Goal: Task Accomplishment & Management: Manage account settings

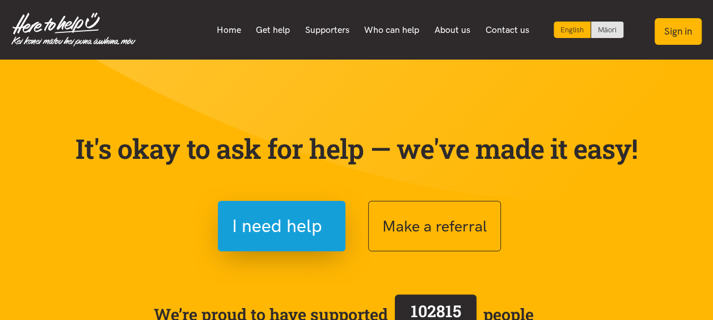
click at [685, 31] on button "Sign in" at bounding box center [678, 31] width 47 height 27
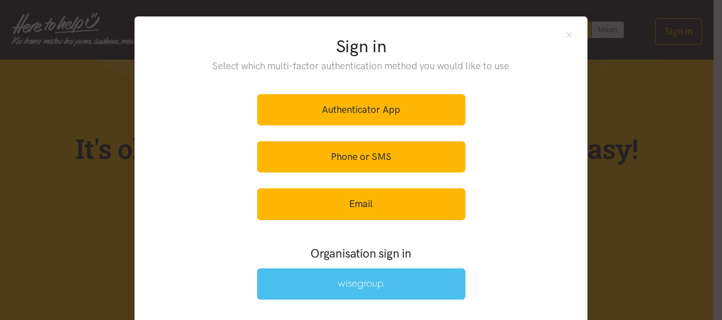
click at [379, 284] on img at bounding box center [361, 285] width 47 height 10
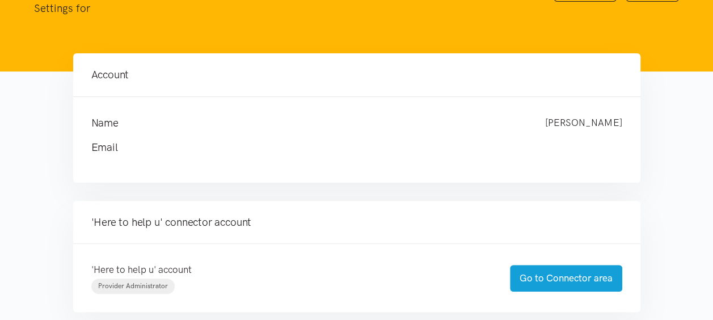
scroll to position [227, 0]
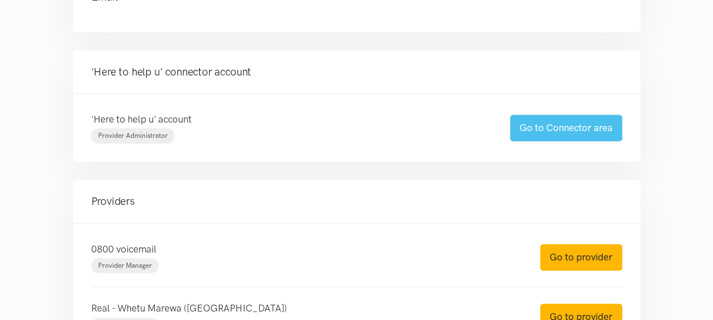
click at [548, 129] on link "Go to Connector area" at bounding box center [566, 128] width 112 height 27
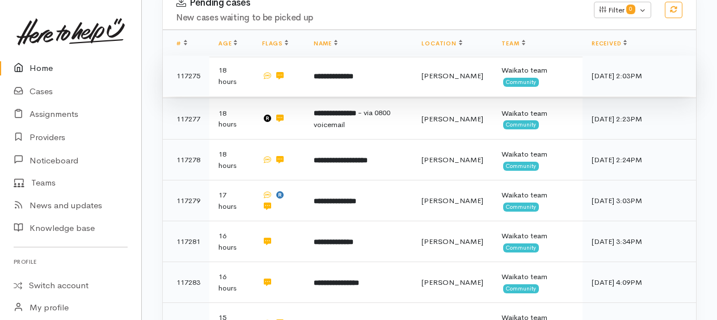
scroll to position [284, 0]
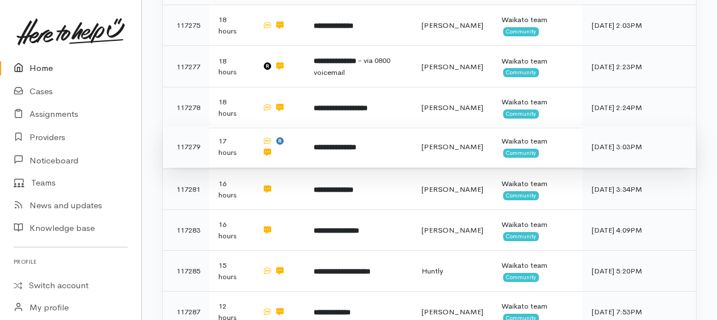
click at [336, 144] on b "**********" at bounding box center [335, 147] width 43 height 7
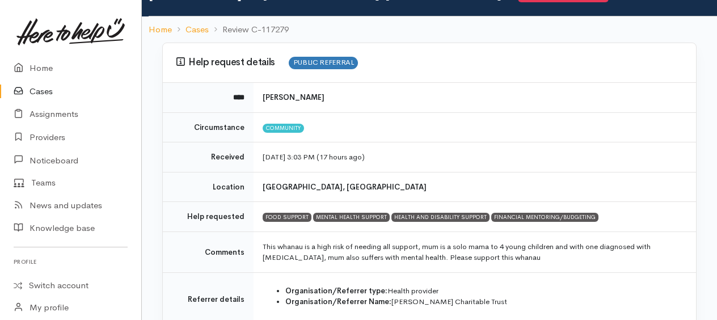
scroll to position [113, 0]
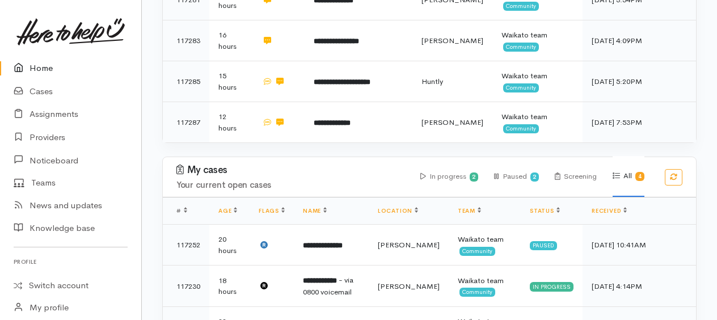
scroll to position [511, 0]
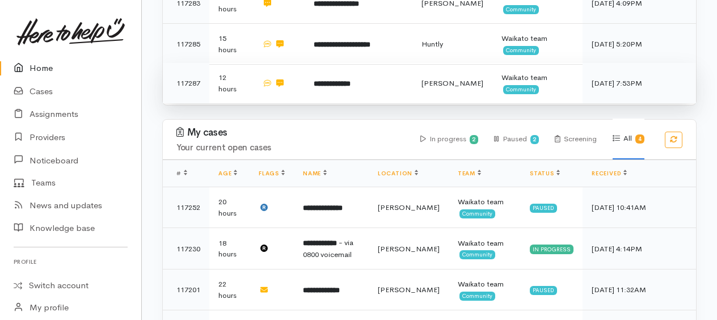
click at [345, 84] on b "**********" at bounding box center [332, 83] width 37 height 7
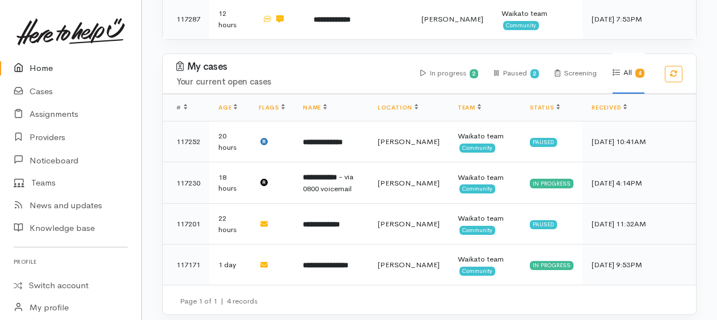
scroll to position [580, 0]
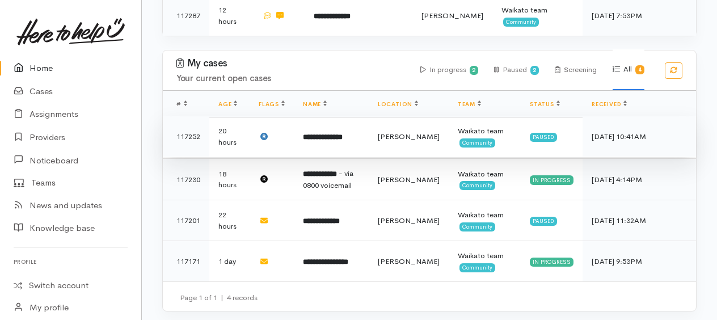
click at [331, 136] on b "**********" at bounding box center [323, 136] width 40 height 7
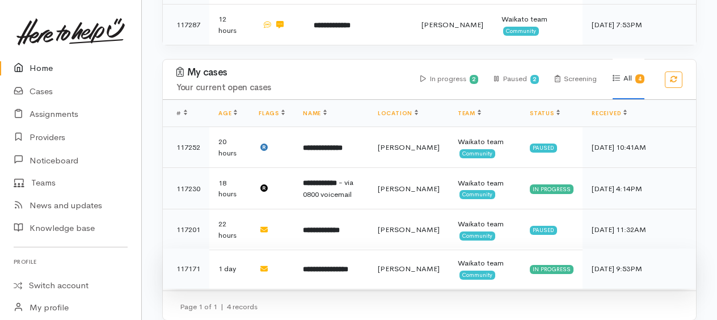
scroll to position [580, 0]
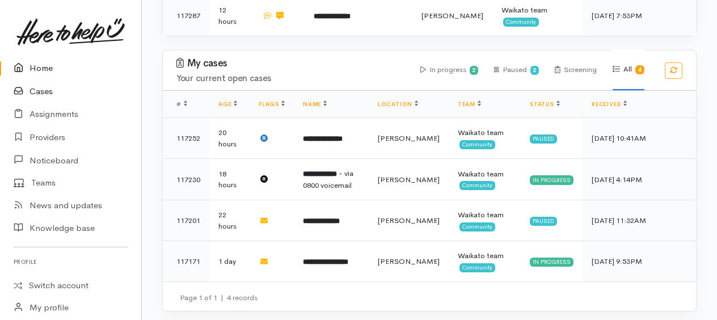
click at [36, 96] on link "Cases" at bounding box center [70, 91] width 141 height 23
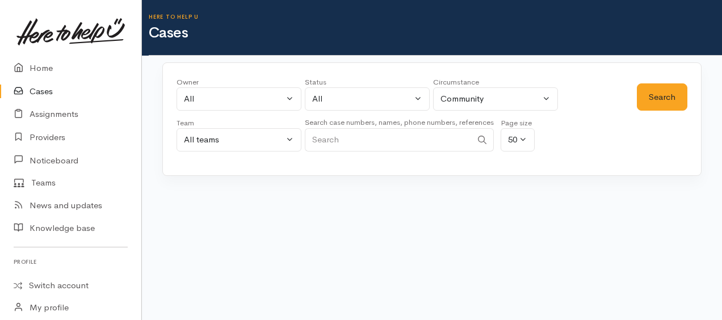
click at [352, 144] on input "Search" at bounding box center [388, 139] width 167 height 23
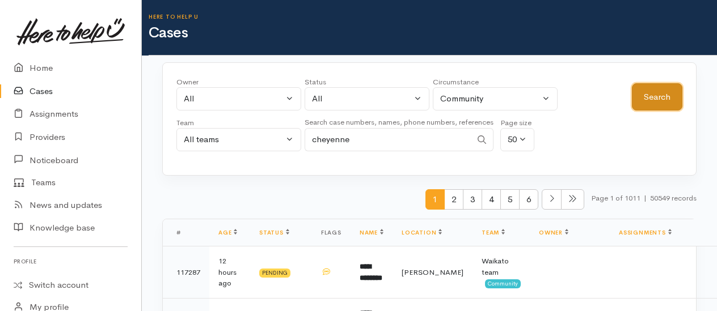
click at [664, 90] on button "Search" at bounding box center [657, 97] width 50 height 28
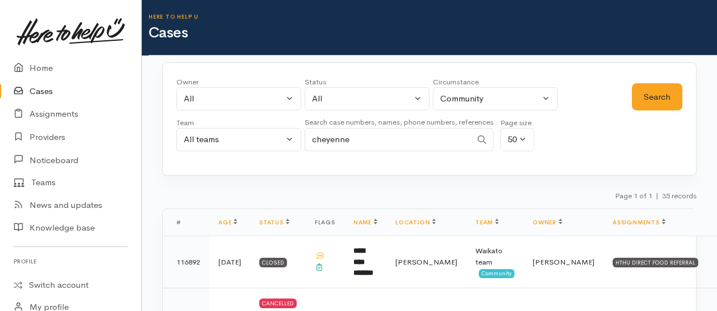
click at [389, 147] on input "cheyenne" at bounding box center [388, 139] width 167 height 23
click at [659, 94] on button "Search" at bounding box center [657, 97] width 50 height 28
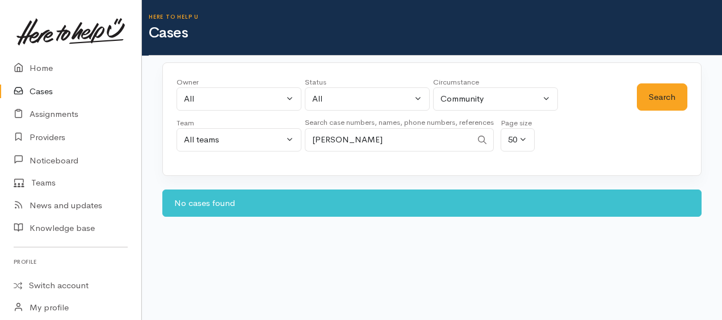
click at [349, 138] on input "cheyenne edwards" at bounding box center [388, 139] width 167 height 23
type input "edwards"
click at [675, 102] on button "Search" at bounding box center [661, 97] width 50 height 28
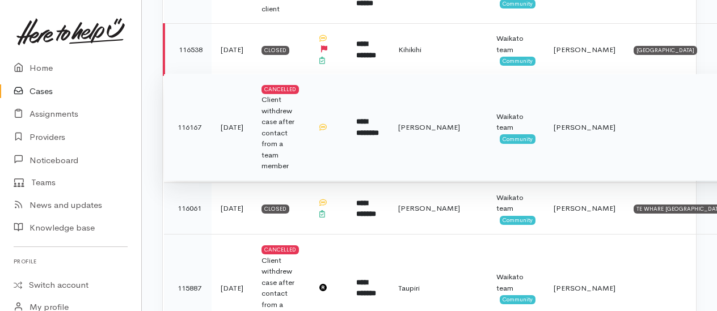
scroll to position [567, 0]
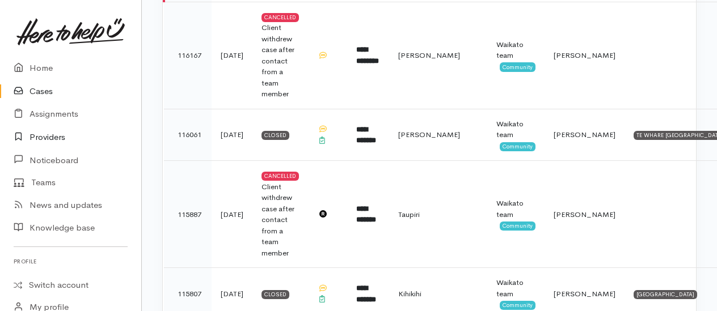
click at [47, 138] on link "Providers" at bounding box center [70, 137] width 141 height 23
click at [40, 135] on link "Providers" at bounding box center [70, 137] width 141 height 23
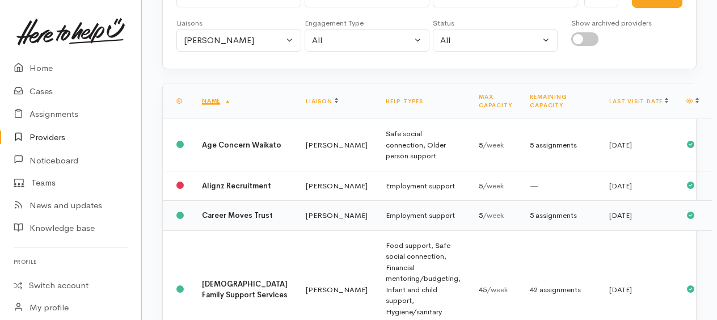
scroll to position [170, 0]
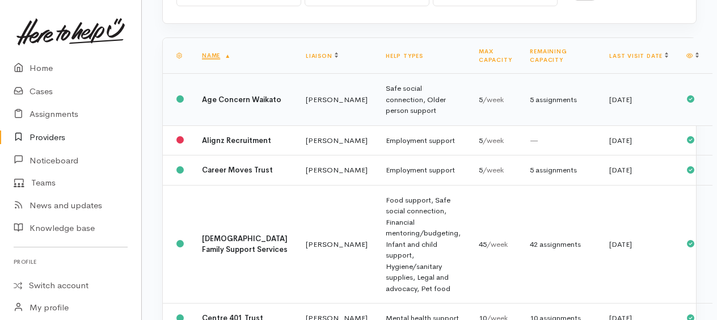
click at [530, 96] on div "5 assignments" at bounding box center [560, 99] width 61 height 11
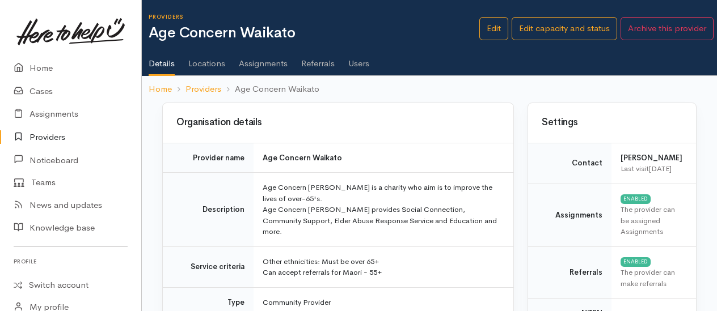
click at [269, 58] on link "Assignments" at bounding box center [263, 60] width 49 height 32
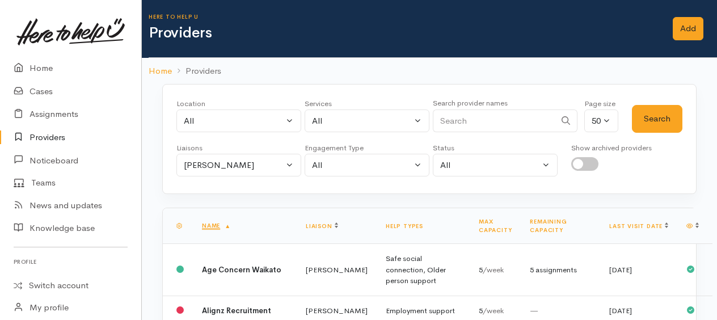
scroll to position [170, 0]
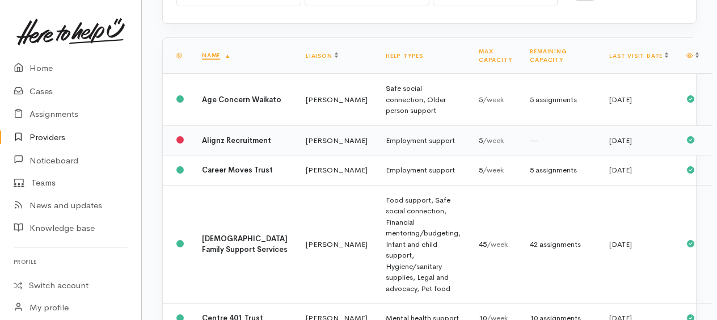
click at [483, 140] on span "/week" at bounding box center [493, 141] width 21 height 10
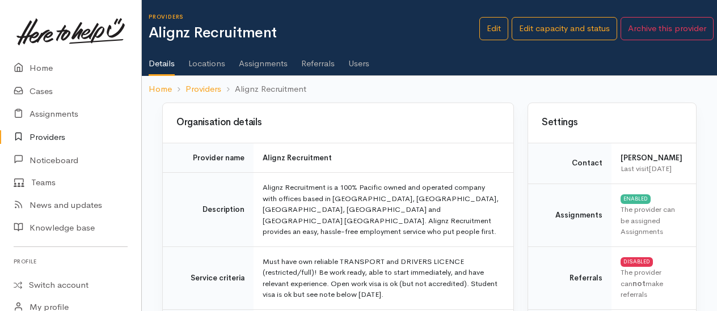
click at [260, 65] on link "Assignments" at bounding box center [263, 60] width 49 height 32
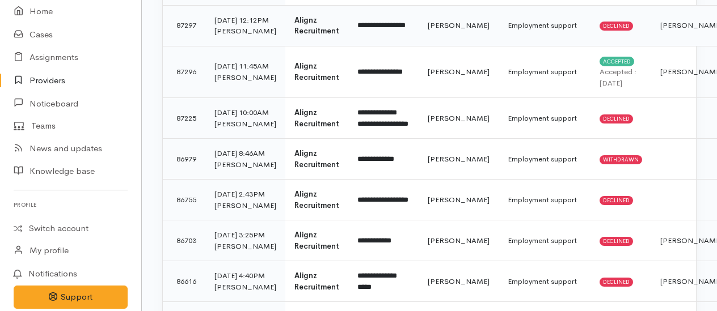
scroll to position [397, 0]
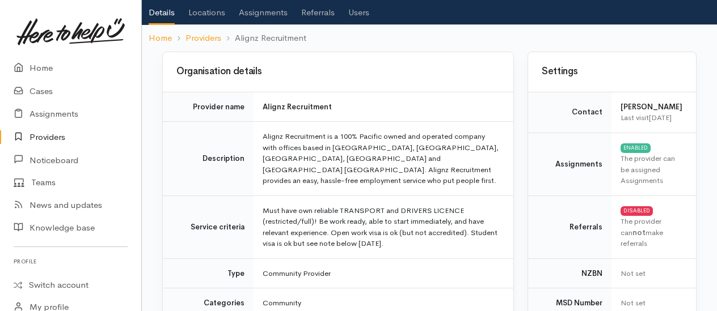
scroll to position [113, 0]
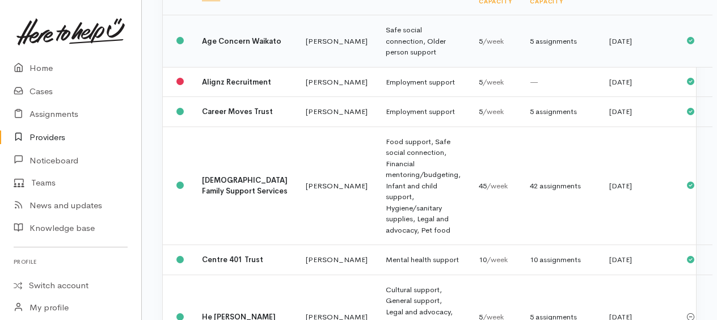
scroll to position [284, 0]
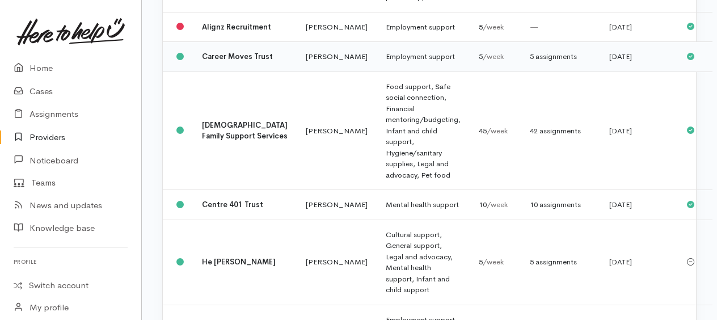
click at [383, 71] on td "Employment support" at bounding box center [423, 57] width 93 height 30
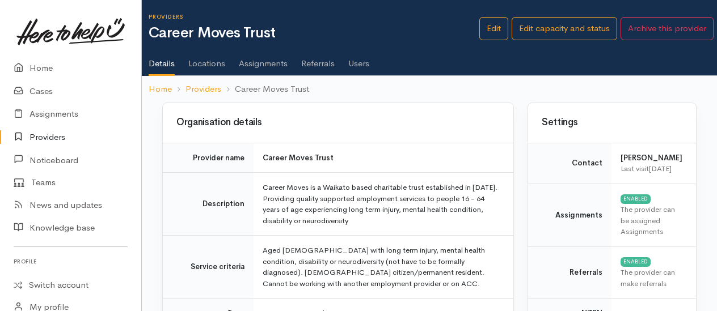
click at [267, 66] on link "Assignments" at bounding box center [263, 60] width 49 height 32
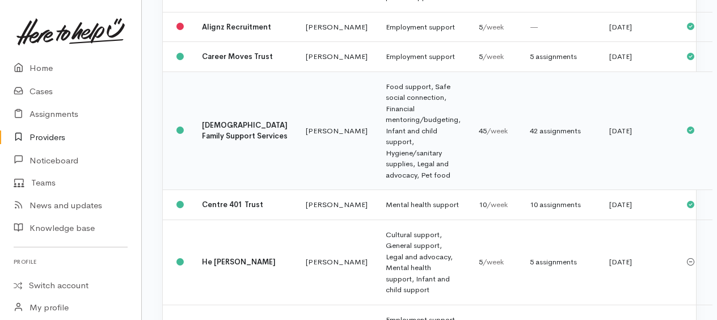
scroll to position [340, 0]
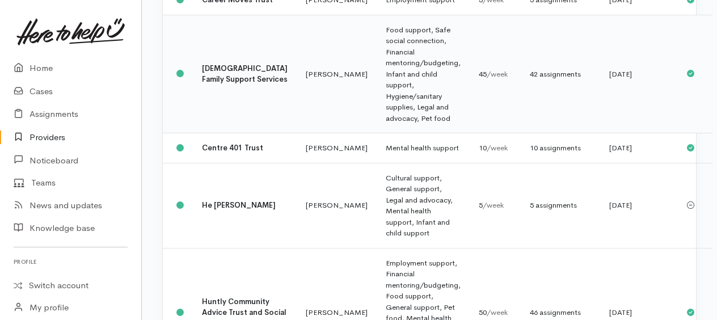
click at [377, 103] on td "Food support, Safe social connection, Financial mentoring/budgeting, Infant and…" at bounding box center [423, 74] width 93 height 119
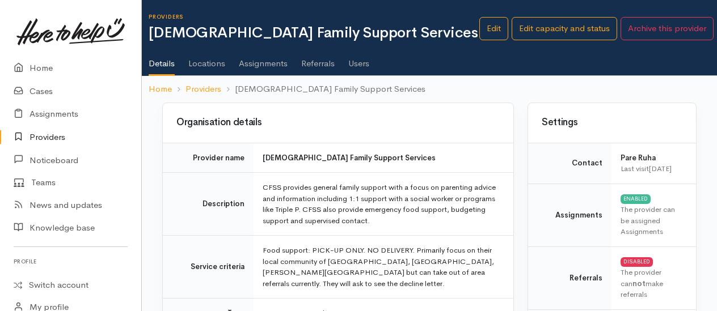
click at [265, 66] on link "Assignments" at bounding box center [263, 60] width 49 height 32
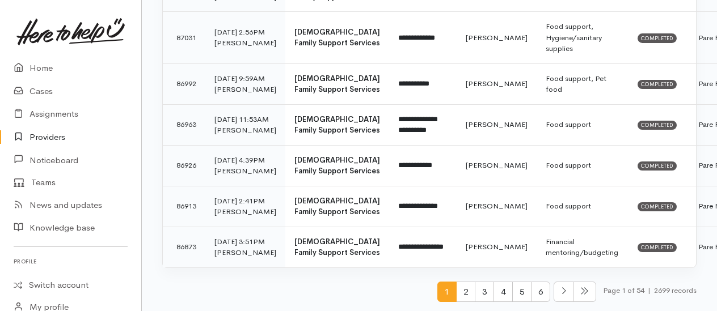
scroll to position [2326, 0]
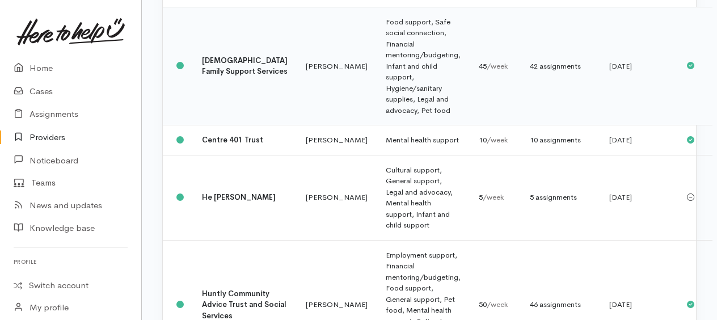
scroll to position [405, 0]
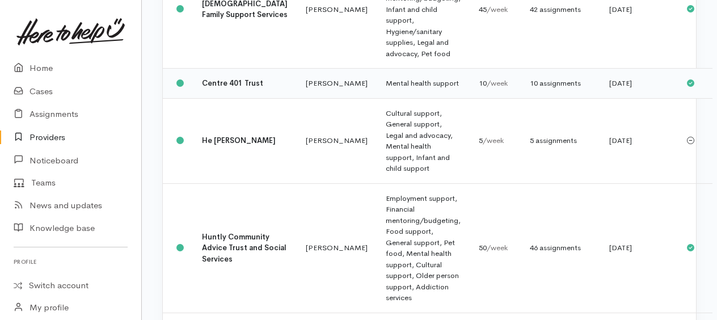
click at [377, 99] on td "Mental health support" at bounding box center [423, 84] width 93 height 30
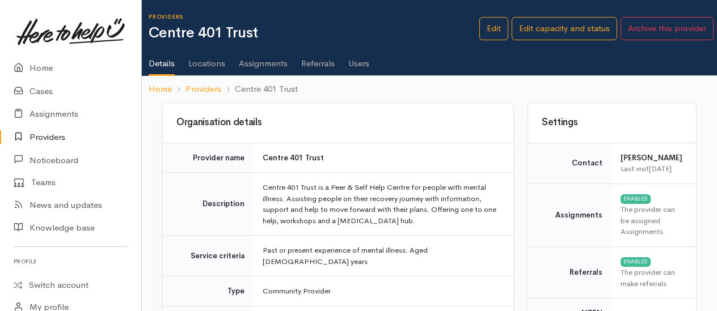
click at [267, 61] on link "Assignments" at bounding box center [263, 60] width 49 height 32
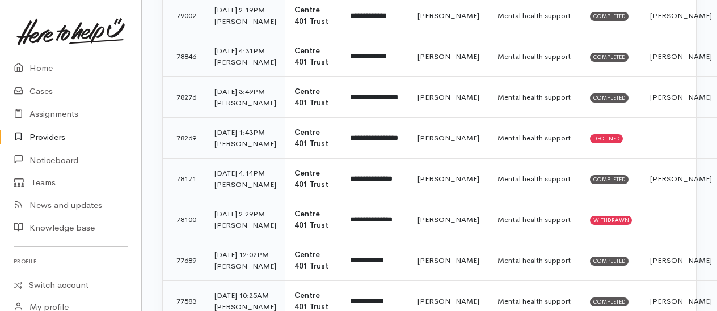
scroll to position [1248, 0]
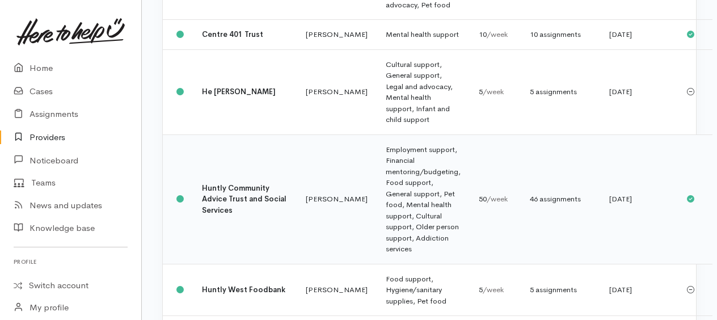
scroll to position [470, 0]
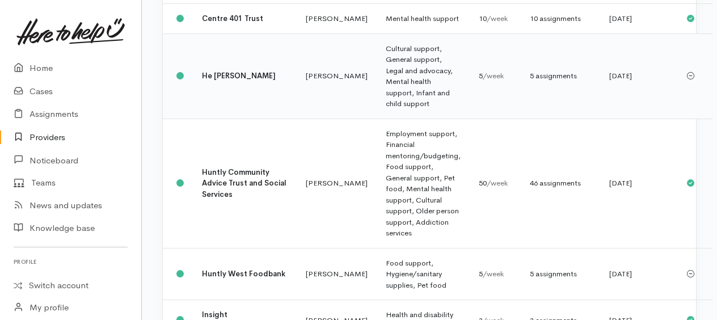
click at [377, 117] on td "Cultural support, General support, Legal and advocacy, Mental health support, I…" at bounding box center [423, 75] width 93 height 85
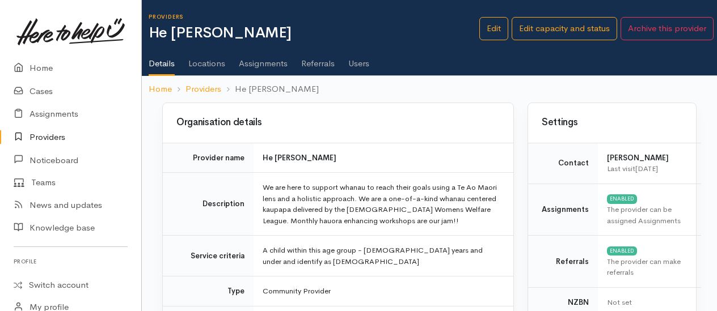
click at [276, 58] on link "Assignments" at bounding box center [263, 60] width 49 height 32
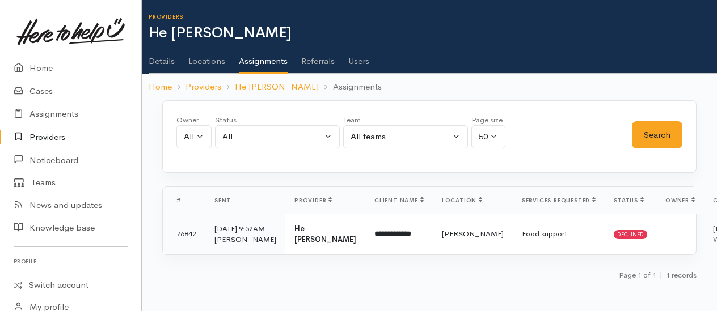
scroll to position [8, 0]
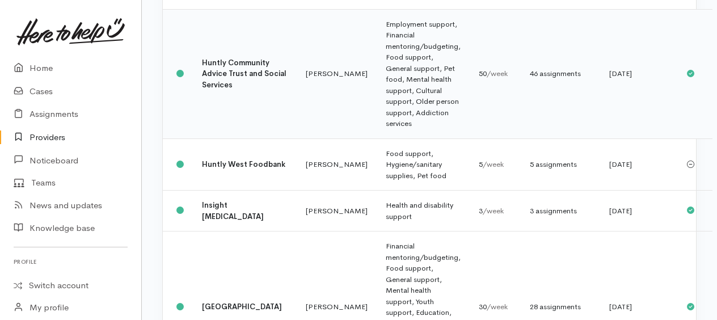
scroll to position [583, 0]
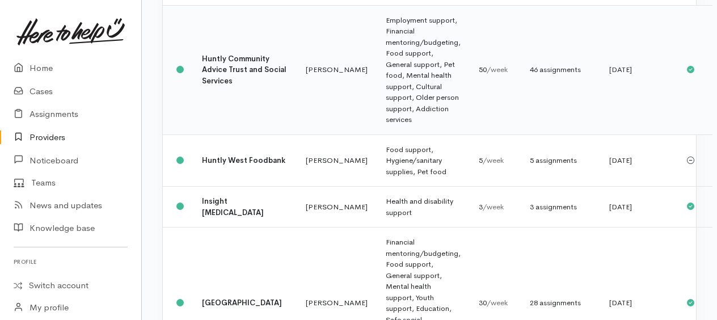
drag, startPoint x: 371, startPoint y: 111, endPoint x: 384, endPoint y: 111, distance: 13.0
click at [377, 111] on td "Employment support, Financial mentoring/budgeting, Food support, General suppor…" at bounding box center [423, 69] width 93 height 129
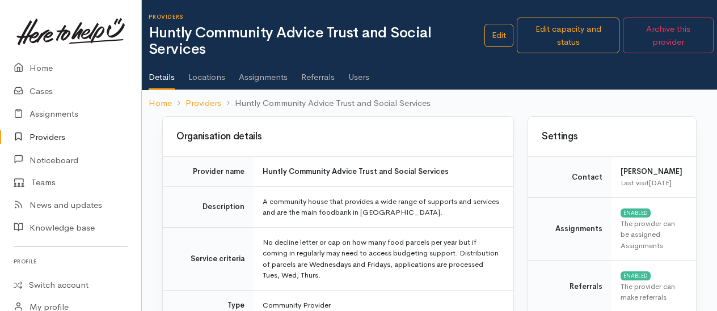
click at [252, 79] on link "Assignments" at bounding box center [263, 73] width 49 height 32
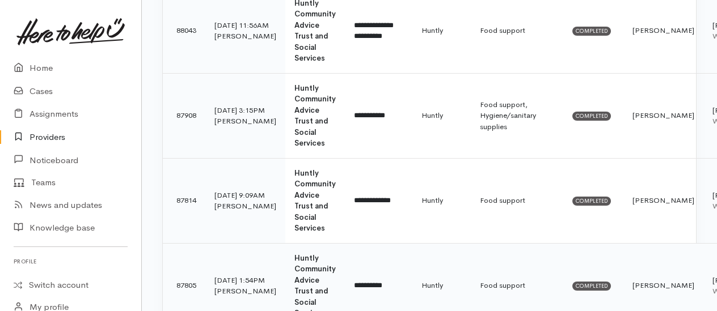
scroll to position [1135, 0]
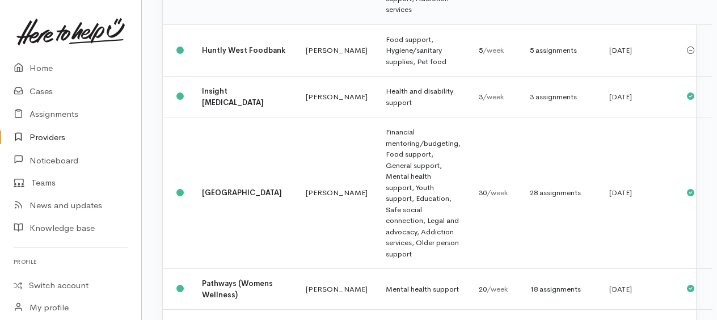
scroll to position [697, 0]
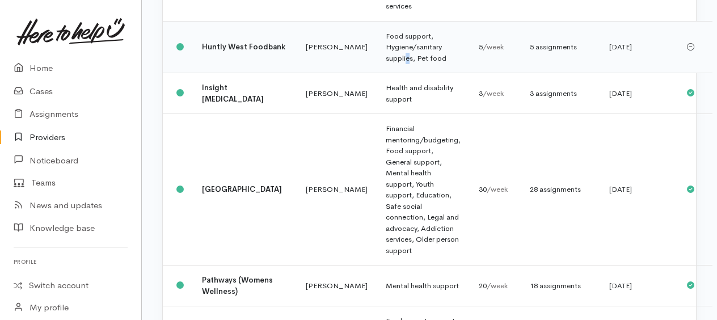
click at [377, 73] on td "Food support, Hygiene/sanitary supplies, Pet food" at bounding box center [423, 47] width 93 height 52
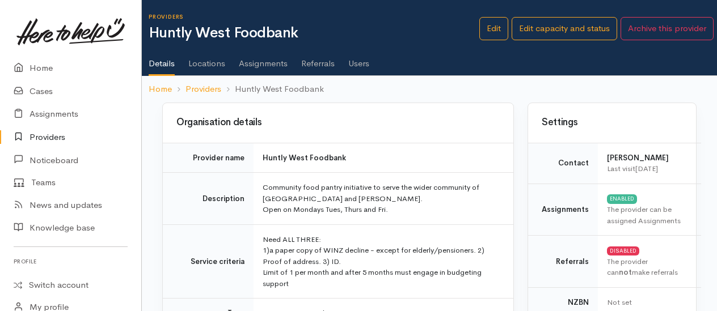
drag, startPoint x: 0, startPoint y: 0, endPoint x: 256, endPoint y: 62, distance: 263.2
click at [262, 65] on link "Assignments" at bounding box center [263, 60] width 49 height 32
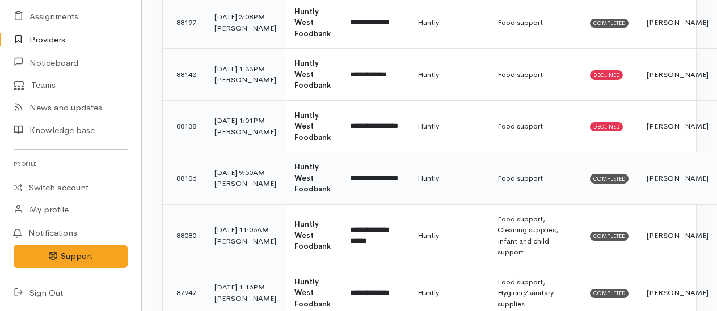
scroll to position [340, 0]
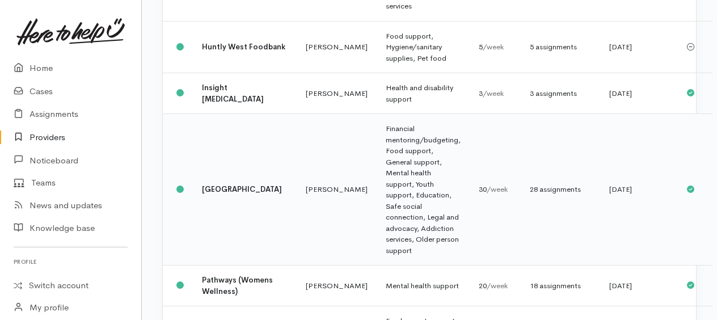
scroll to position [753, 0]
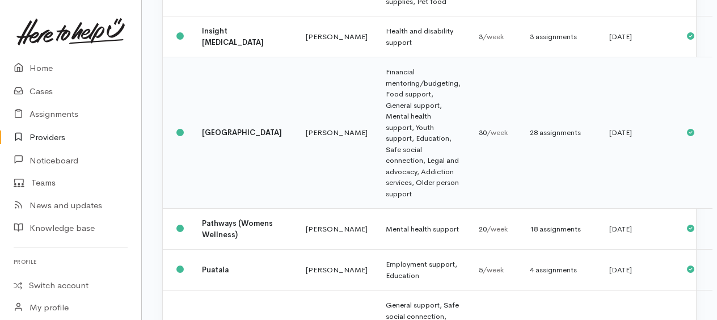
click at [377, 168] on td "Financial mentoring/budgeting, Food support, General support, Mental health sup…" at bounding box center [423, 132] width 93 height 151
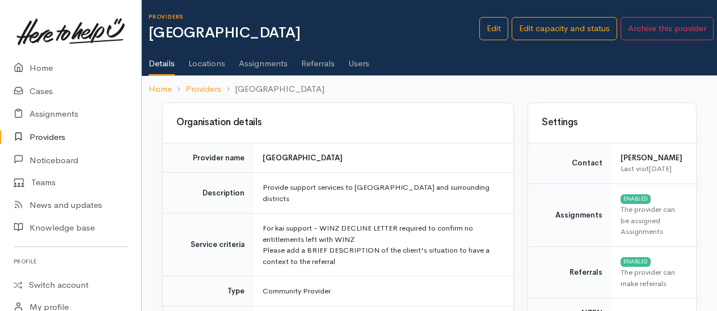
click at [258, 68] on link "Assignments" at bounding box center [263, 60] width 49 height 32
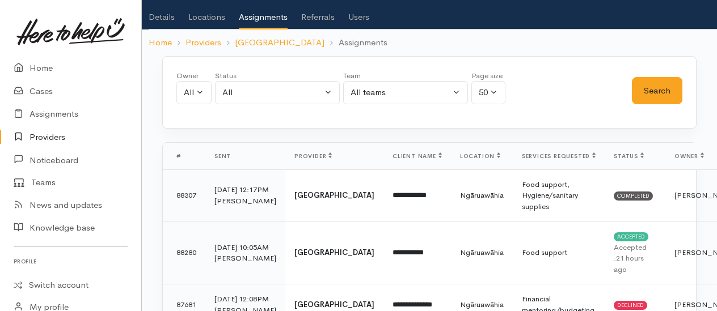
scroll to position [170, 0]
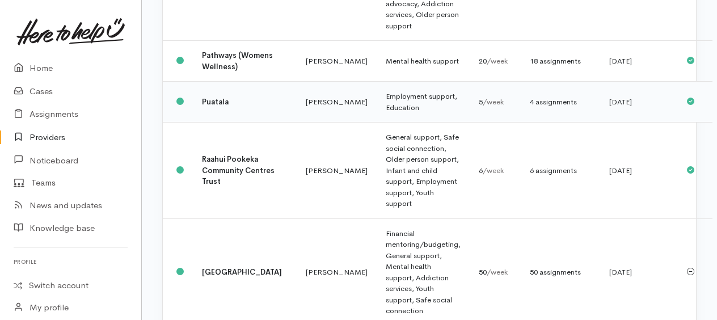
scroll to position [932, 0]
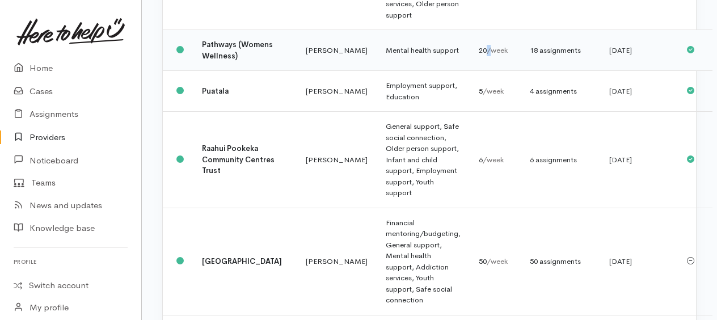
click at [487, 55] on span "/week" at bounding box center [497, 50] width 21 height 10
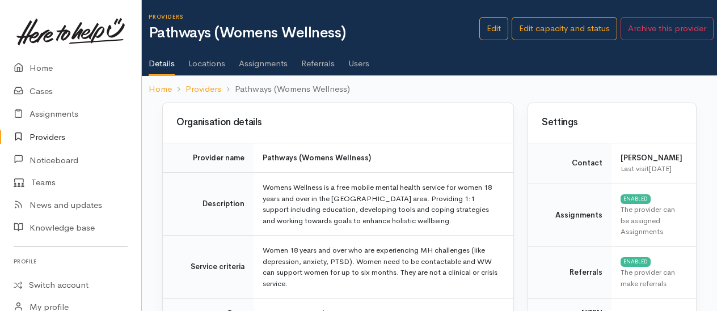
click at [271, 64] on link "Assignments" at bounding box center [263, 60] width 49 height 32
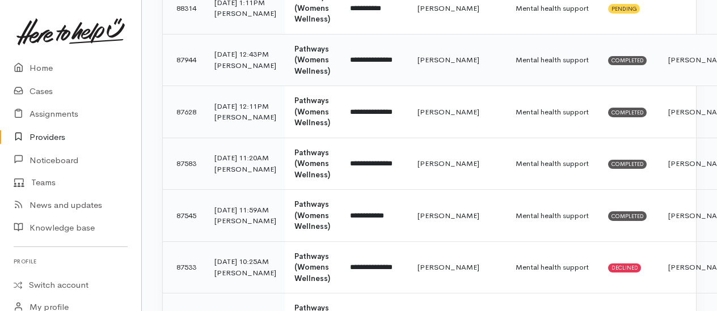
scroll to position [113, 0]
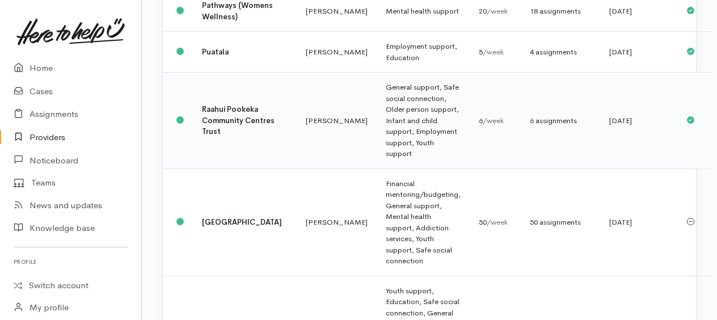
scroll to position [989, 0]
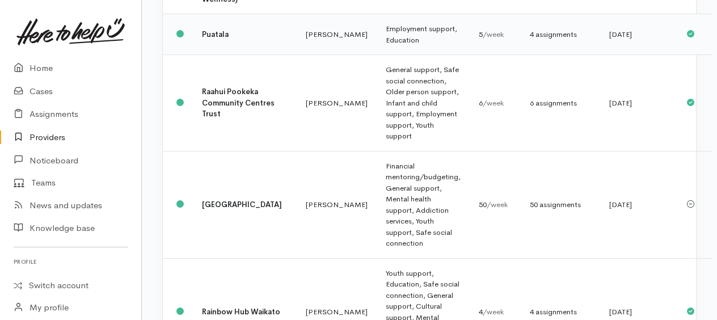
click at [377, 55] on td "Employment support, Education" at bounding box center [423, 34] width 93 height 41
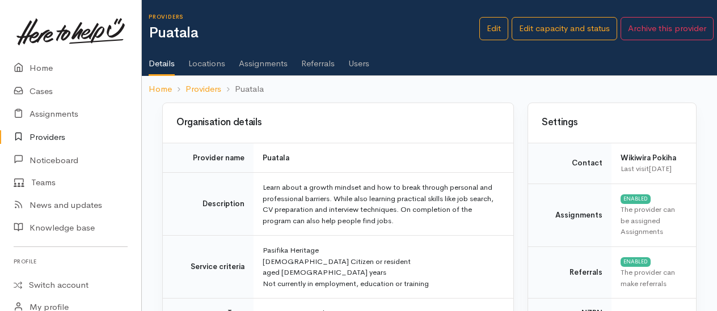
click at [272, 67] on link "Assignments" at bounding box center [263, 60] width 49 height 32
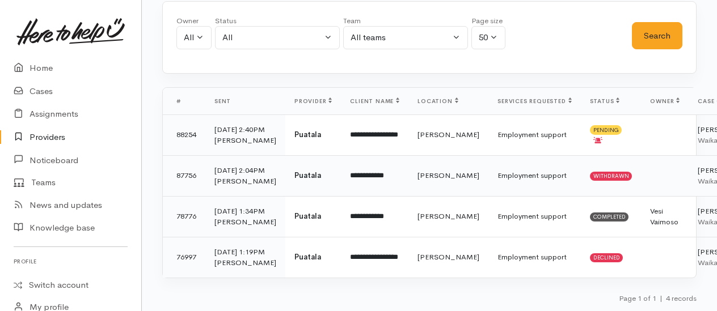
scroll to position [170, 0]
click at [488, 115] on td "Employment support" at bounding box center [534, 135] width 92 height 41
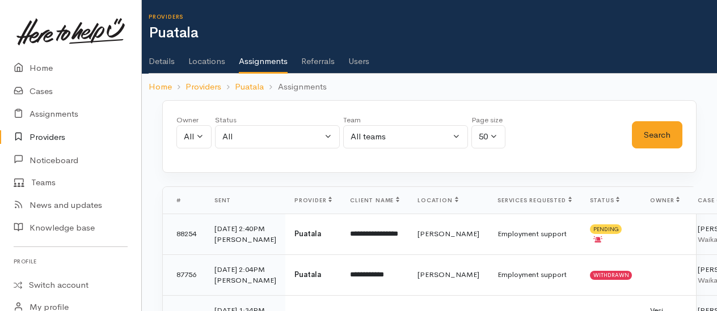
click at [356, 63] on link "Users" at bounding box center [358, 57] width 21 height 32
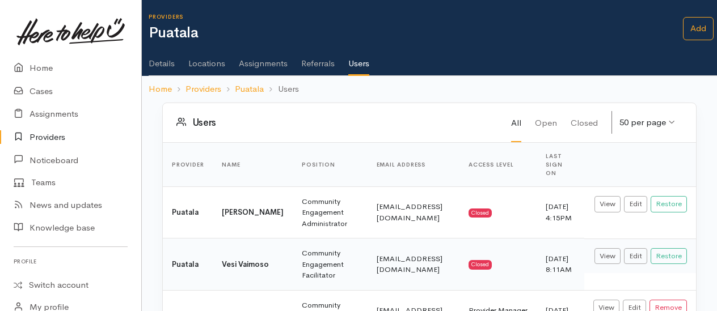
scroll to position [73, 0]
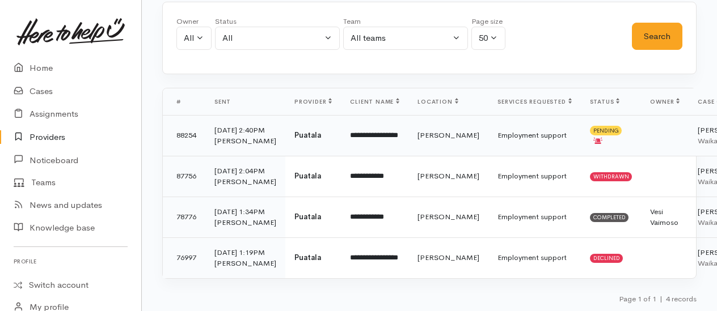
scroll to position [113, 0]
click at [488, 138] on td "Employment support" at bounding box center [534, 135] width 92 height 41
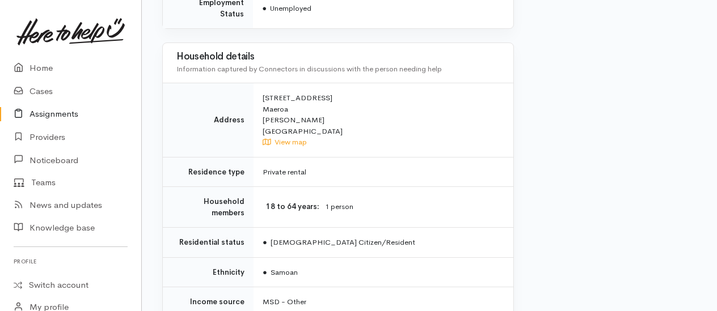
scroll to position [996, 0]
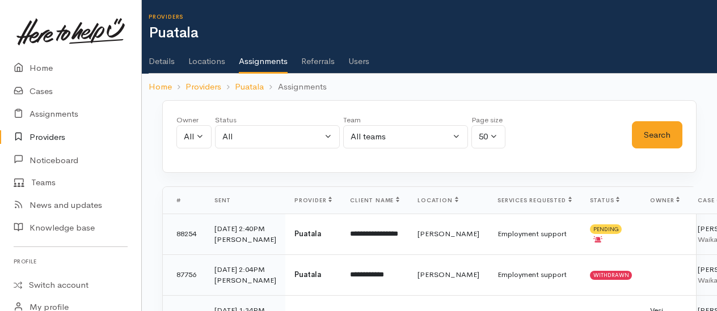
scroll to position [113, 0]
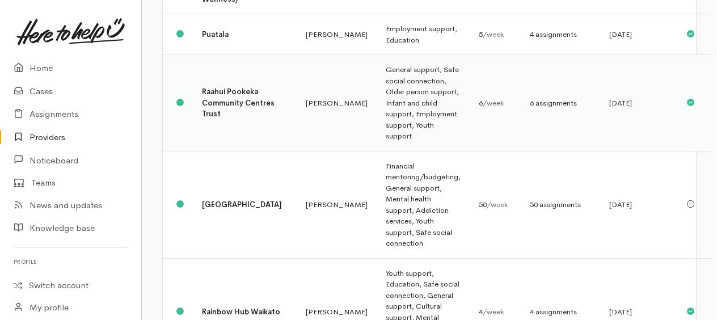
scroll to position [1045, 0]
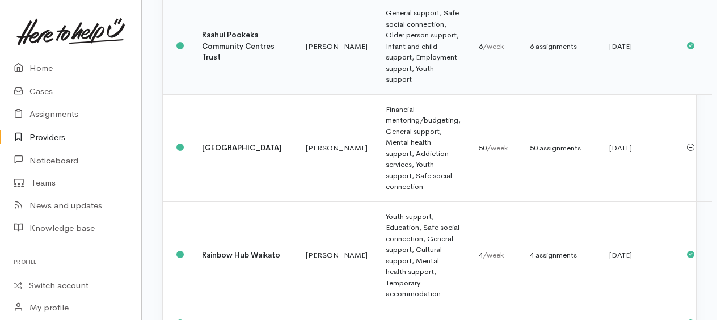
click at [377, 93] on td "General support, Safe social connection, Older person support, Infant and child…" at bounding box center [423, 46] width 93 height 96
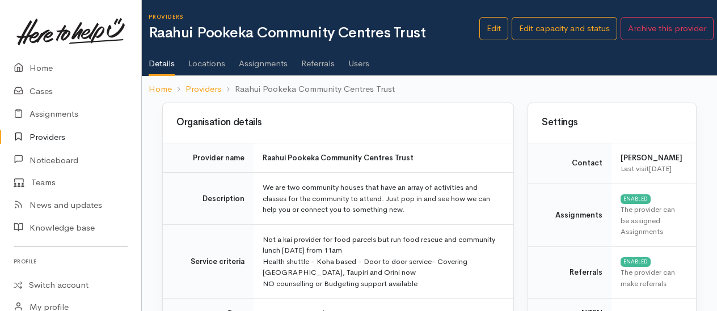
click at [256, 66] on link "Assignments" at bounding box center [263, 60] width 49 height 32
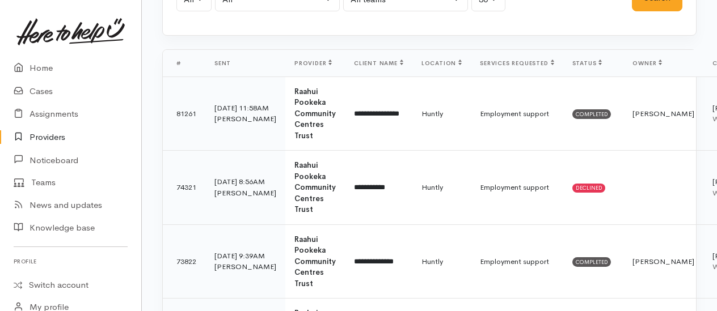
scroll to position [227, 0]
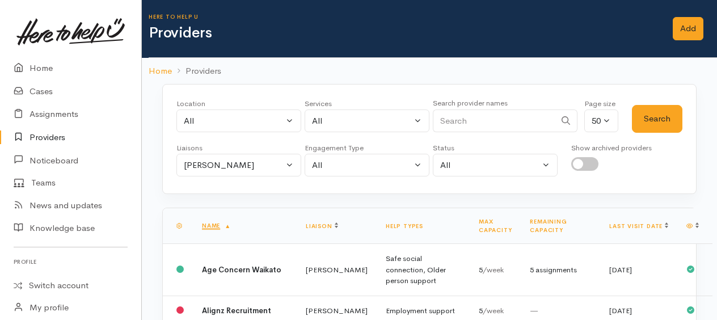
scroll to position [1053, 0]
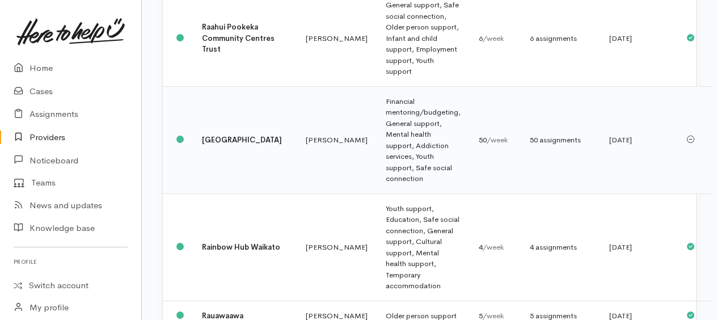
click at [386, 176] on td "Financial mentoring/budgeting, General support, Mental health support, Addictio…" at bounding box center [423, 139] width 93 height 107
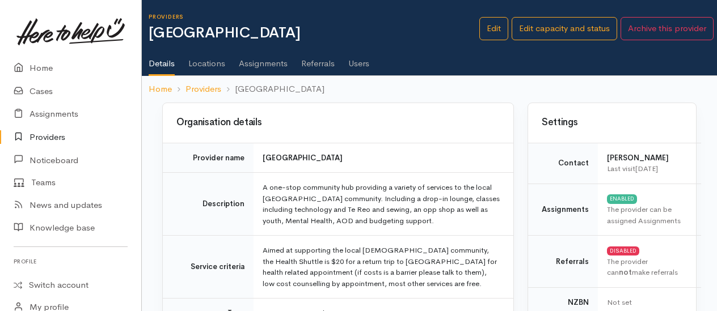
click at [264, 66] on link "Assignments" at bounding box center [263, 60] width 49 height 32
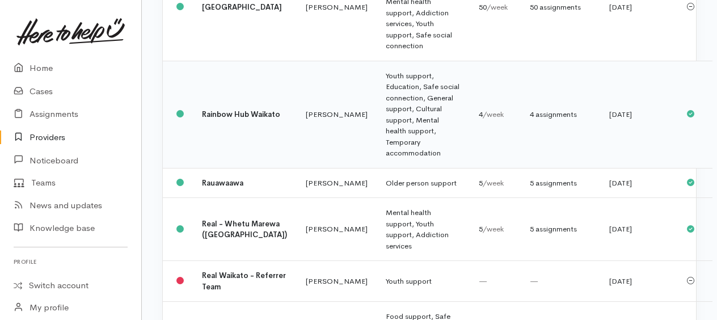
scroll to position [1190, 0]
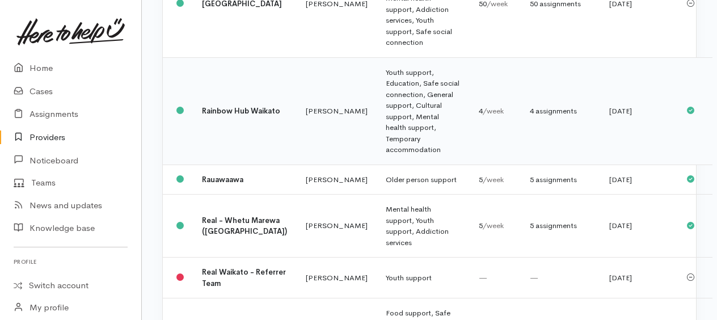
click at [377, 131] on td "Youth support, Education, Safe social connection, General support, Cultural sup…" at bounding box center [423, 110] width 93 height 107
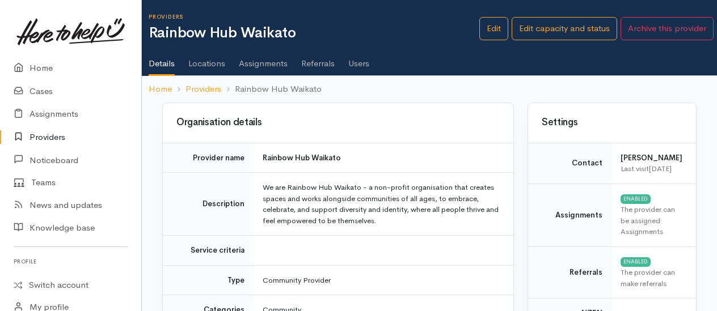
click at [269, 61] on link "Assignments" at bounding box center [263, 60] width 49 height 32
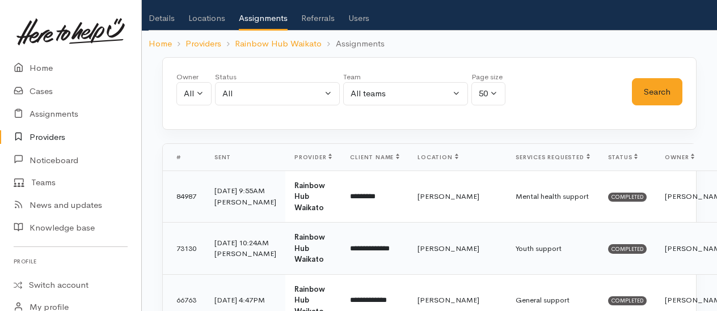
scroll to position [152, 0]
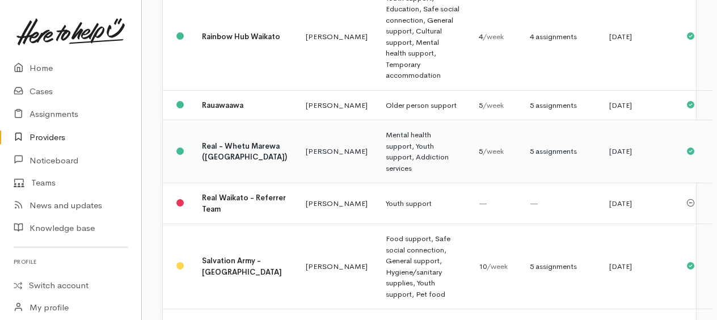
scroll to position [1368, 0]
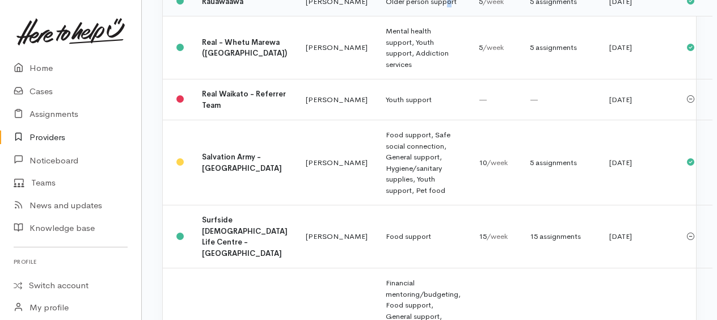
click at [397, 16] on td "Older person support" at bounding box center [423, 1] width 93 height 30
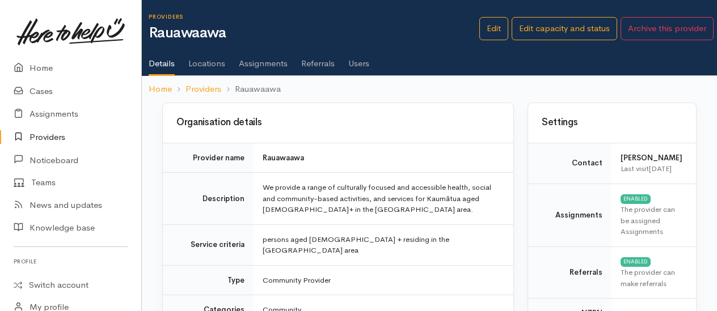
click at [262, 64] on link "Assignments" at bounding box center [263, 60] width 49 height 32
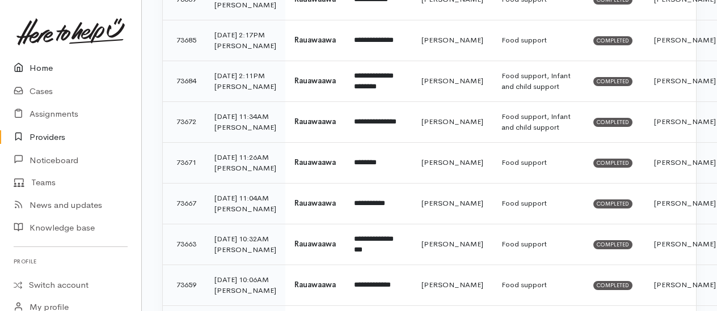
scroll to position [284, 0]
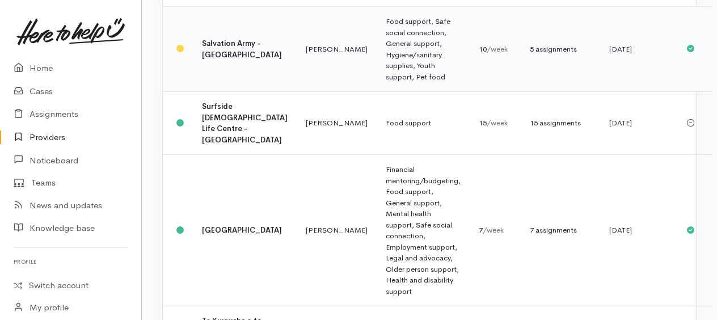
scroll to position [1368, 0]
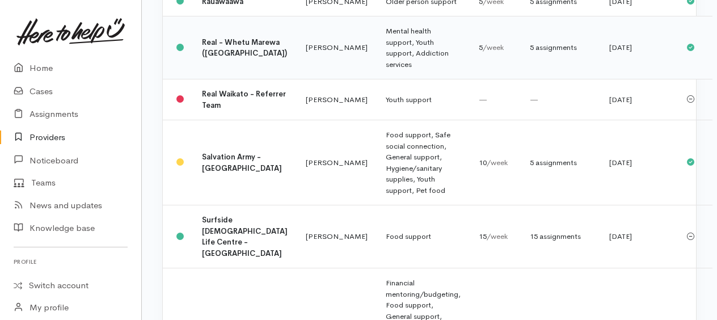
click at [377, 79] on td "Mental health support, Youth support, Addiction services" at bounding box center [423, 47] width 93 height 63
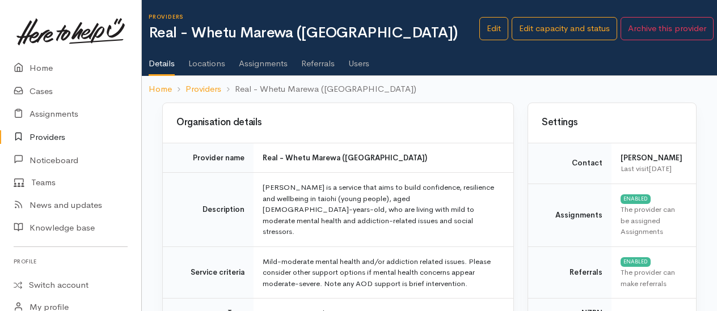
click at [266, 59] on link "Assignments" at bounding box center [263, 60] width 49 height 32
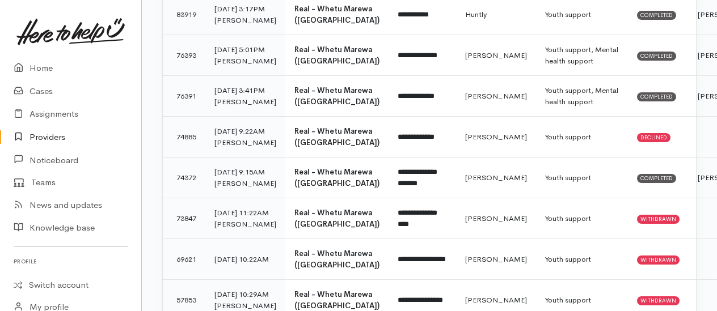
scroll to position [227, 0]
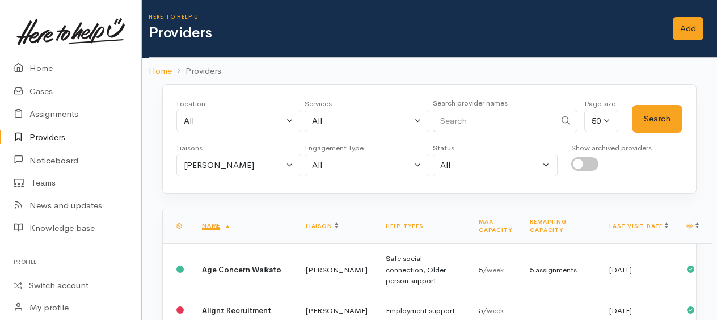
scroll to position [1368, 0]
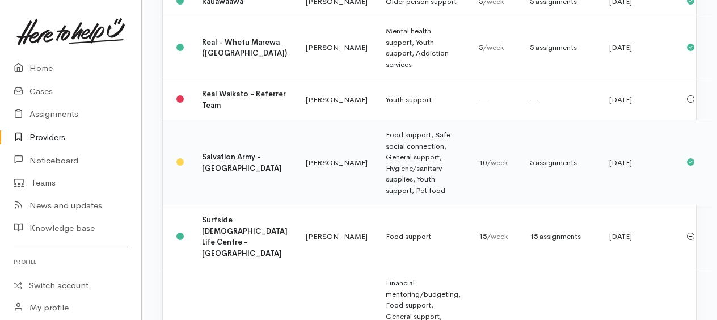
click at [377, 205] on td "Food support, Safe social connection, General support, Hygiene/sanitary supplie…" at bounding box center [423, 162] width 93 height 85
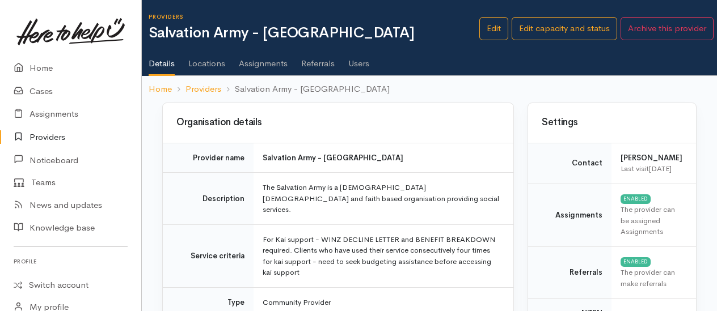
click at [254, 66] on link "Assignments" at bounding box center [263, 60] width 49 height 32
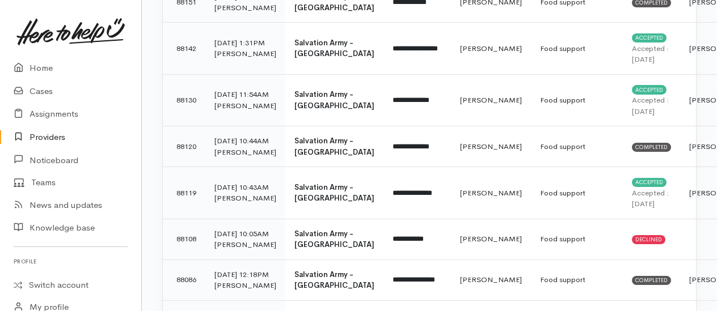
scroll to position [737, 0]
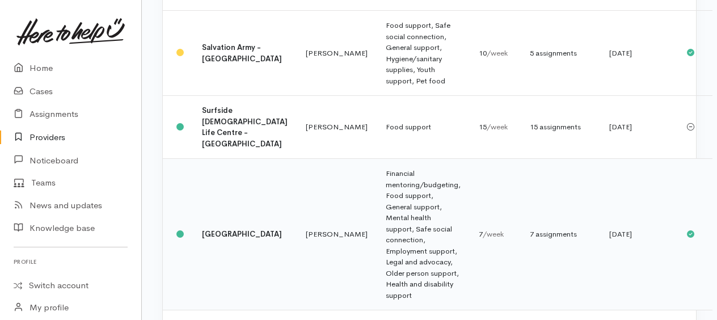
scroll to position [1538, 0]
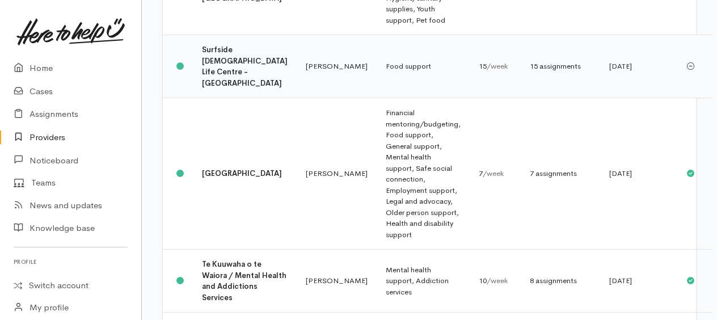
click at [377, 98] on td "Food support" at bounding box center [423, 66] width 93 height 63
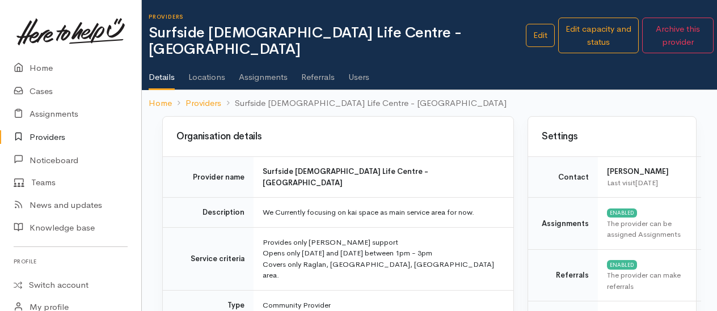
click at [268, 61] on link "Assignments" at bounding box center [263, 73] width 49 height 32
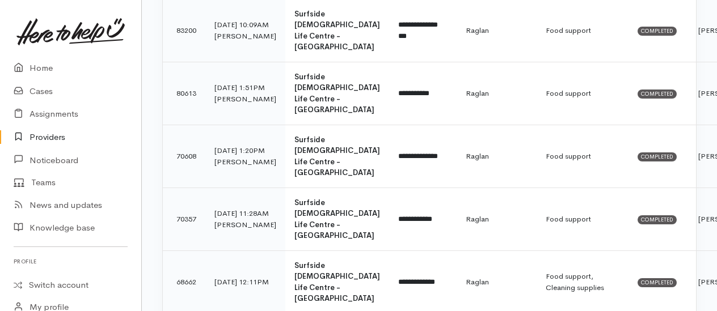
scroll to position [57, 0]
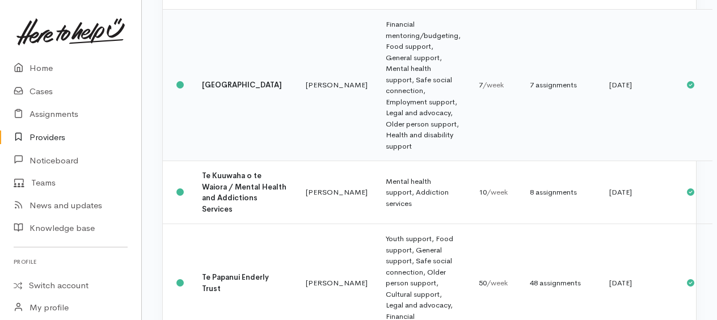
scroll to position [1660, 0]
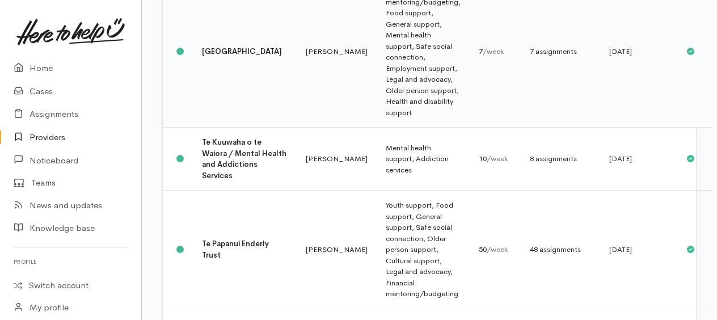
click at [377, 118] on td "Financial mentoring/budgeting, Food support, General support, Mental health sup…" at bounding box center [423, 51] width 93 height 151
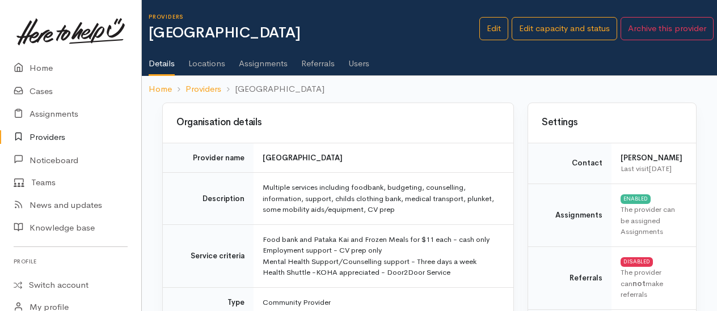
click at [258, 65] on link "Assignments" at bounding box center [263, 60] width 49 height 32
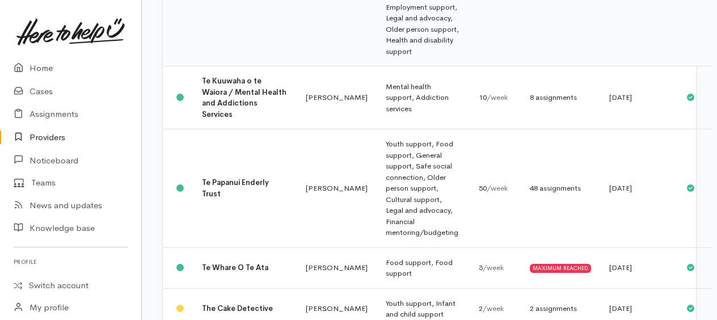
scroll to position [1773, 0]
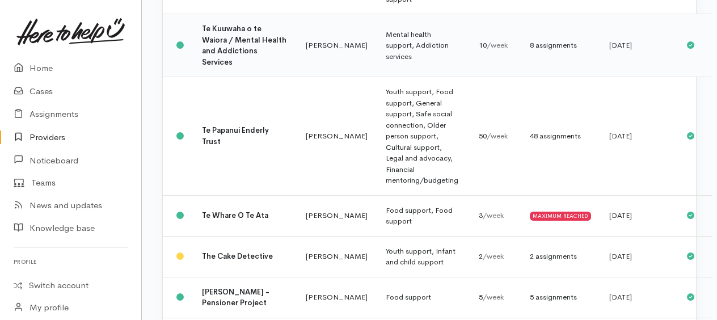
click at [377, 77] on td "Mental health support, Addiction services" at bounding box center [423, 45] width 93 height 63
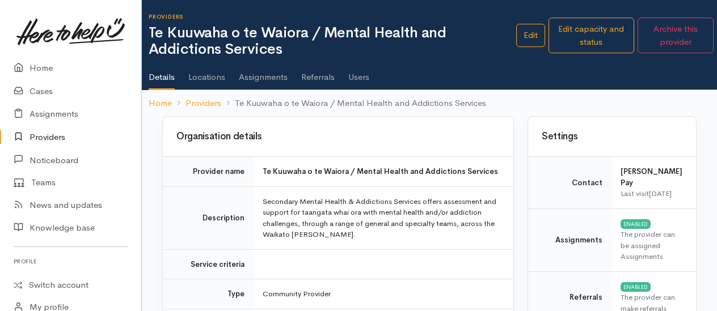
click at [262, 82] on link "Assignments" at bounding box center [263, 73] width 49 height 32
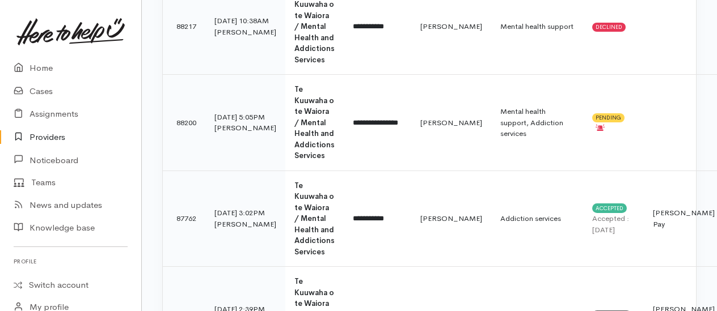
scroll to position [454, 0]
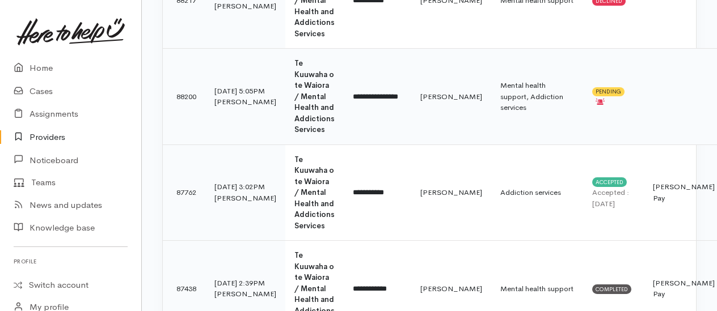
click at [344, 145] on td "**********" at bounding box center [378, 97] width 68 height 96
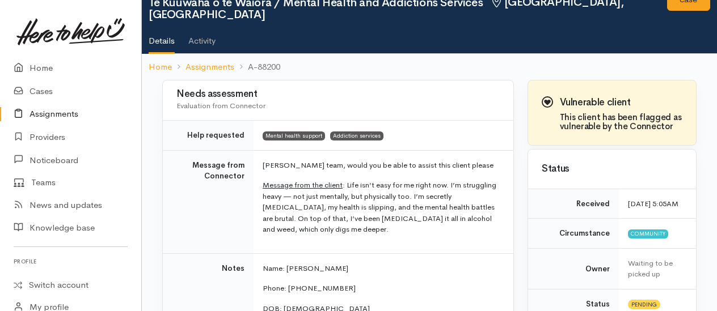
scroll to position [113, 0]
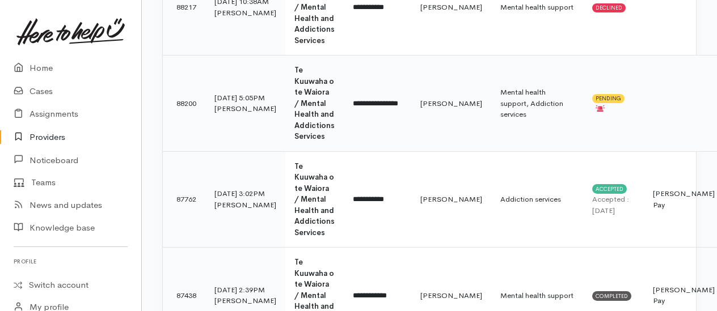
scroll to position [513, 0]
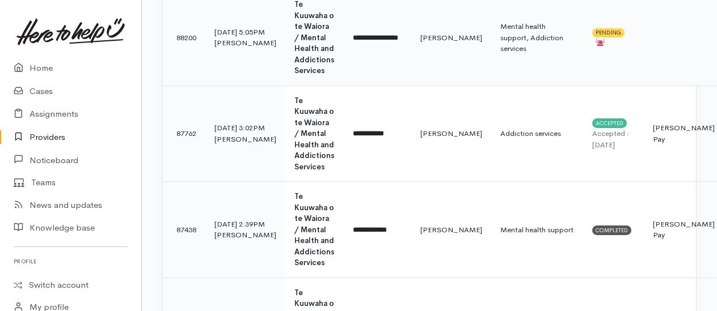
click at [294, 75] on b "Te Kuuwaha o te Waiora / Mental Health and Addictions Services" at bounding box center [314, 37] width 40 height 76
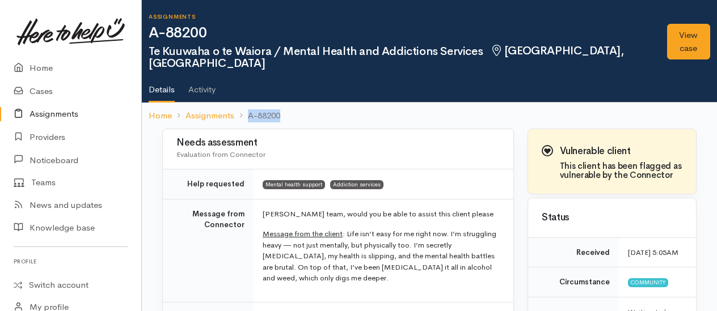
click at [280, 103] on ol "Home Assignments A-88200" at bounding box center [430, 116] width 562 height 27
copy li "A-88200"
click at [335, 136] on div "Needs assessment Evaluation from Connector" at bounding box center [337, 149] width 323 height 30
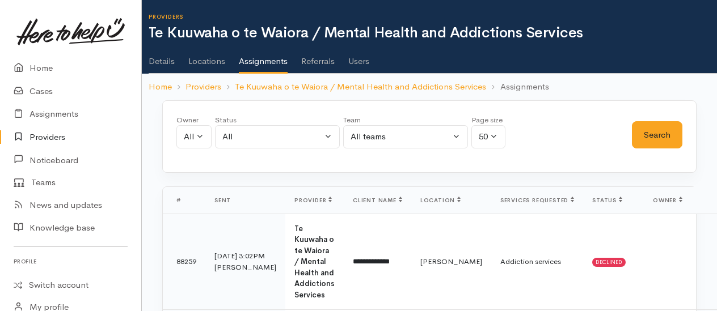
scroll to position [513, 0]
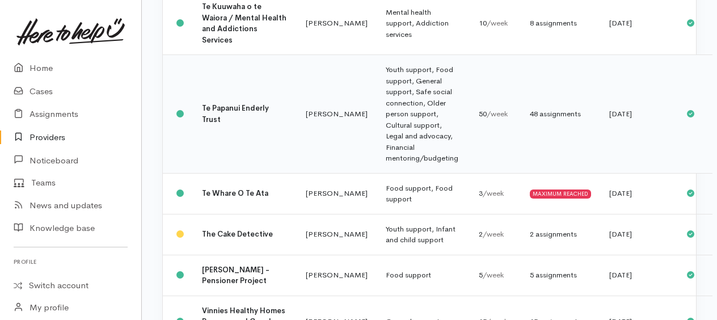
scroll to position [1830, 0]
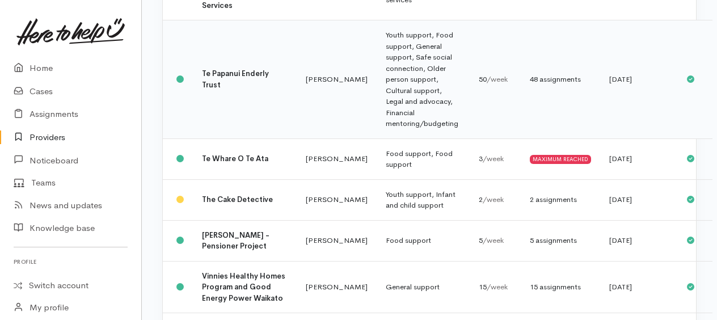
click at [394, 139] on td "Youth support, Food support, General support, Safe social connection, Older per…" at bounding box center [423, 79] width 93 height 119
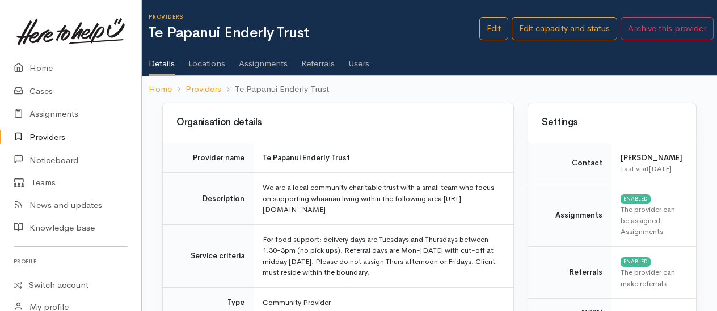
click at [260, 65] on link "Assignments" at bounding box center [263, 60] width 49 height 32
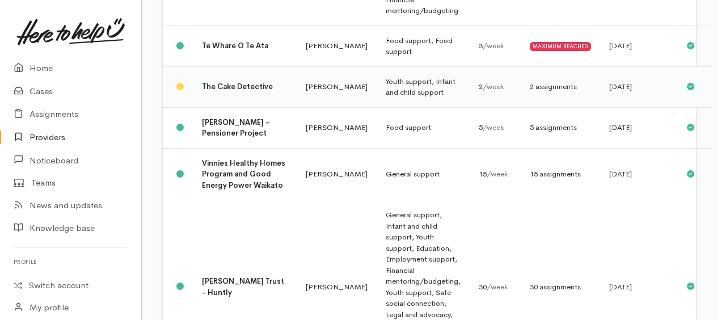
scroll to position [1943, 0]
click at [377, 66] on td "Food support, Food support" at bounding box center [423, 45] width 93 height 41
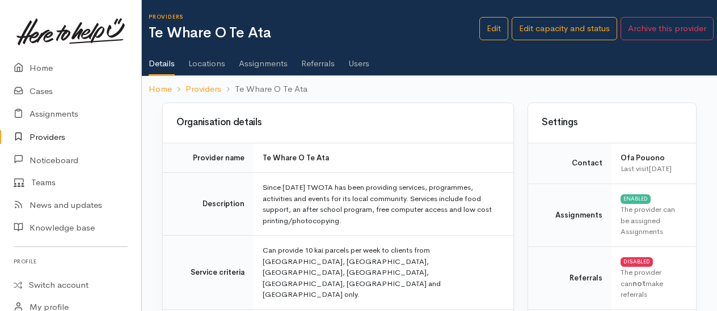
click at [260, 64] on link "Assignments" at bounding box center [263, 60] width 49 height 32
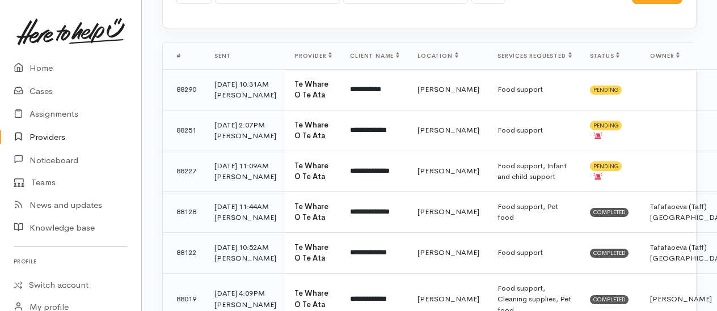
scroll to position [170, 0]
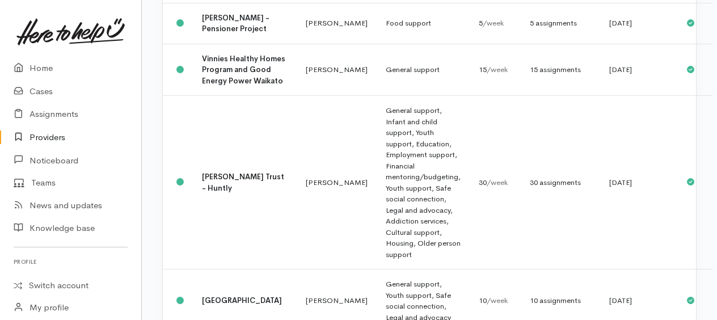
scroll to position [2065, 0]
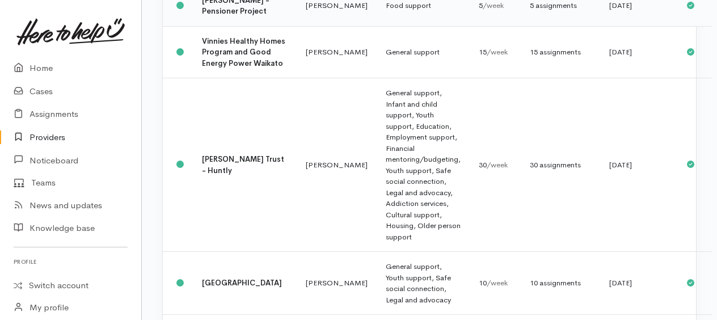
click at [530, 11] on div "5 assignments" at bounding box center [560, 5] width 61 height 11
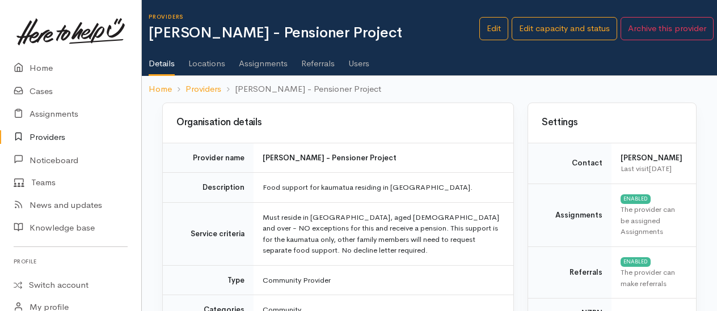
click at [268, 64] on link "Assignments" at bounding box center [263, 60] width 49 height 32
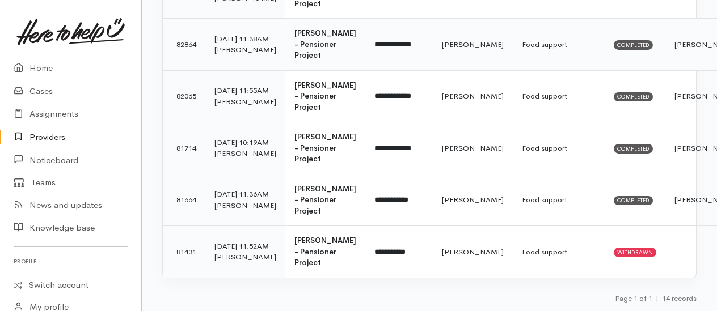
scroll to position [794, 0]
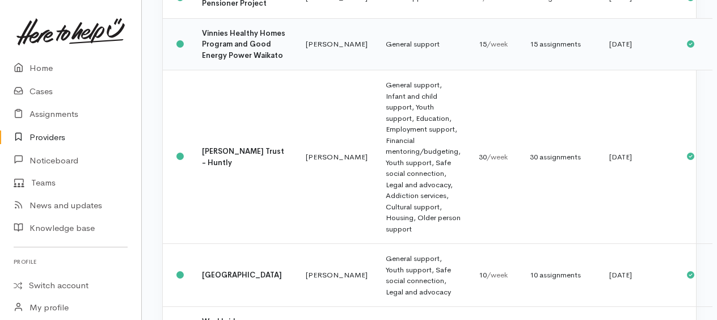
scroll to position [2129, 0]
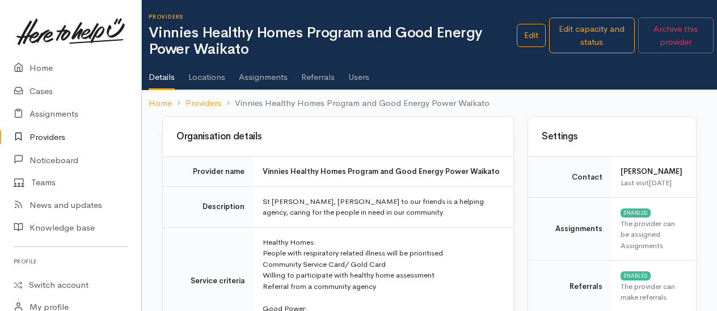
click at [271, 83] on link "Assignments" at bounding box center [263, 73] width 49 height 32
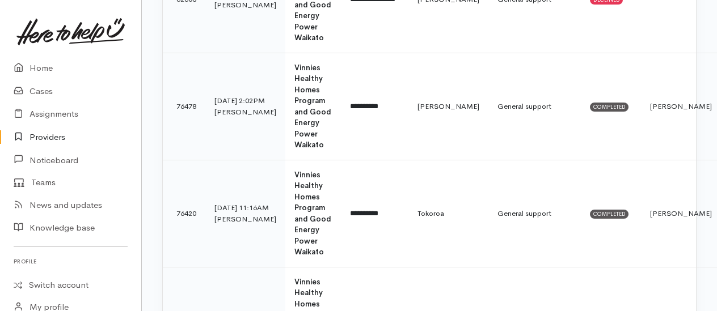
scroll to position [1021, 0]
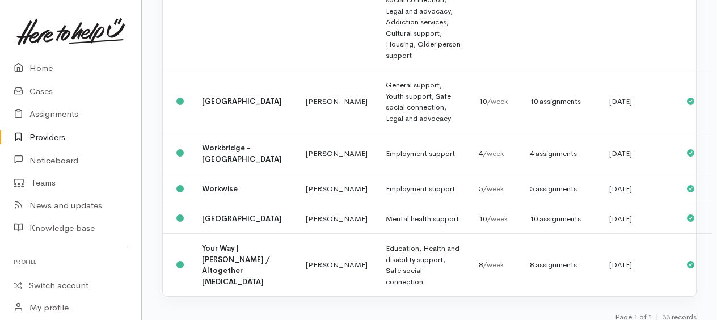
scroll to position [2251, 0]
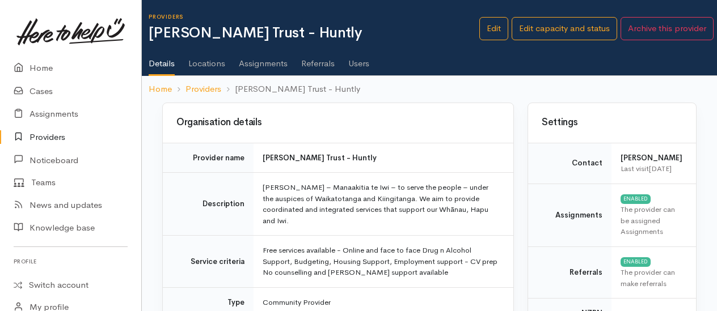
click at [276, 63] on link "Assignments" at bounding box center [263, 60] width 49 height 32
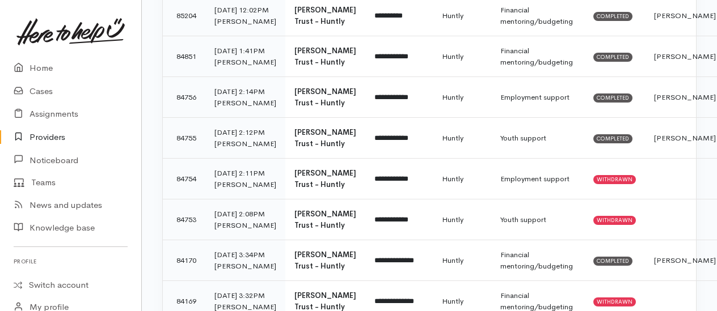
scroll to position [397, 0]
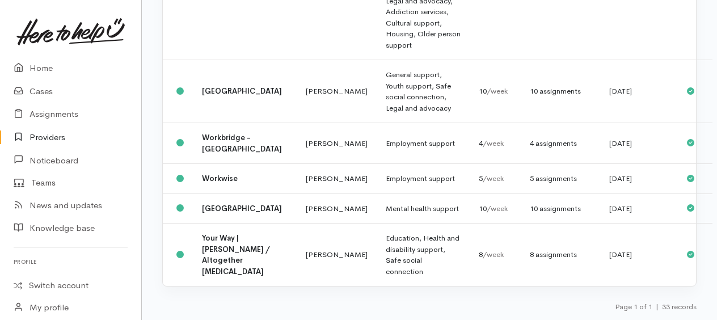
scroll to position [2403, 0]
click at [530, 86] on div "10 assignments" at bounding box center [560, 91] width 61 height 11
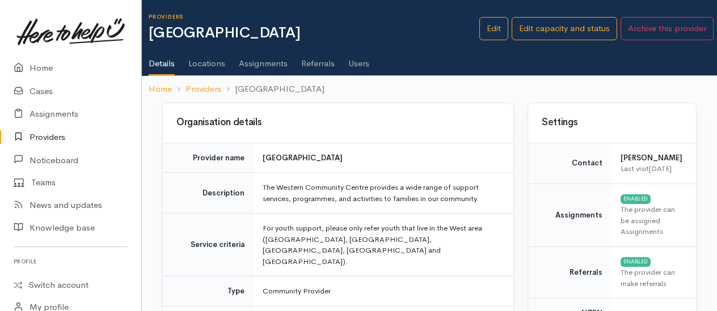
click at [271, 65] on link "Assignments" at bounding box center [263, 60] width 49 height 32
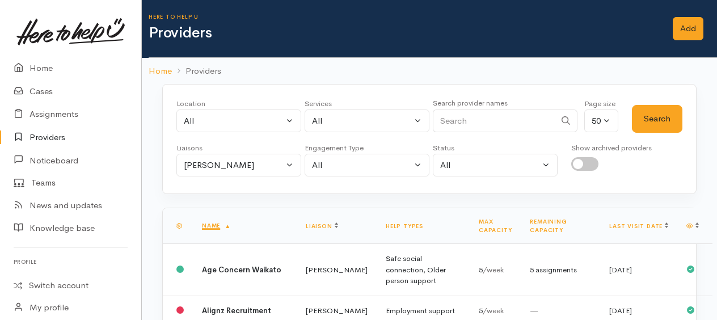
scroll to position [2403, 0]
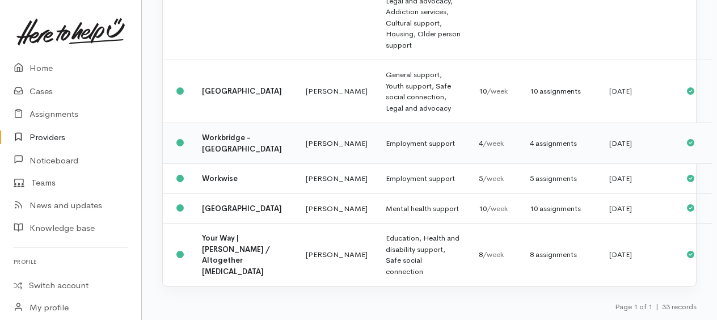
click at [377, 133] on td "Employment support" at bounding box center [423, 143] width 93 height 41
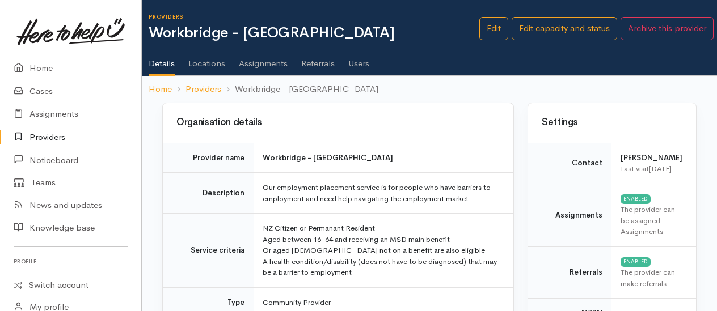
click at [260, 64] on link "Assignments" at bounding box center [263, 60] width 49 height 32
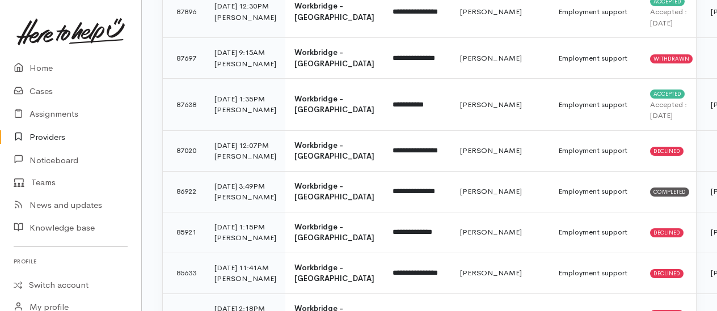
scroll to position [227, 0]
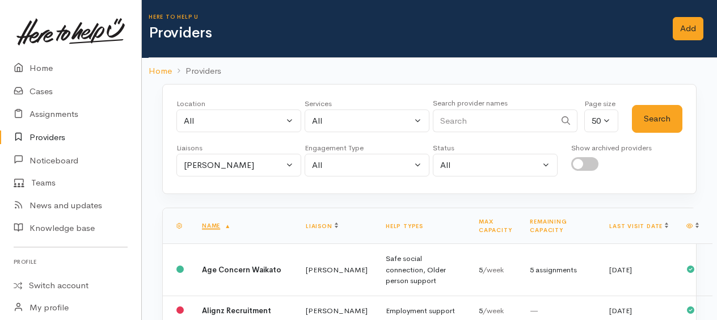
scroll to position [2403, 0]
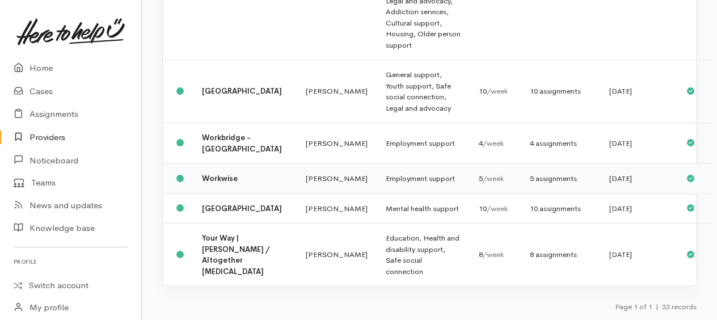
click at [387, 168] on td "Employment support" at bounding box center [423, 179] width 93 height 30
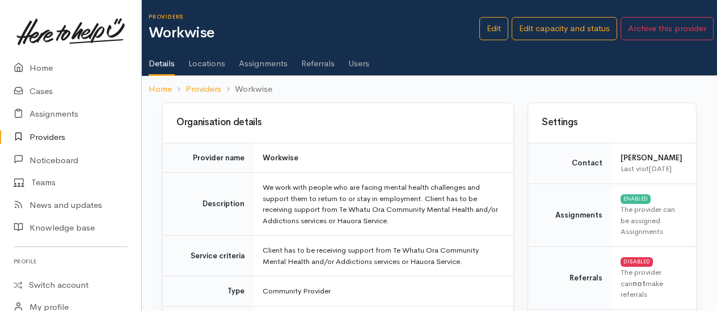
click at [277, 62] on link "Assignments" at bounding box center [263, 60] width 49 height 32
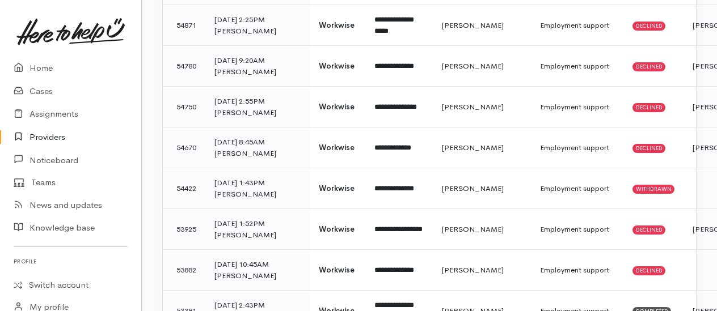
scroll to position [737, 0]
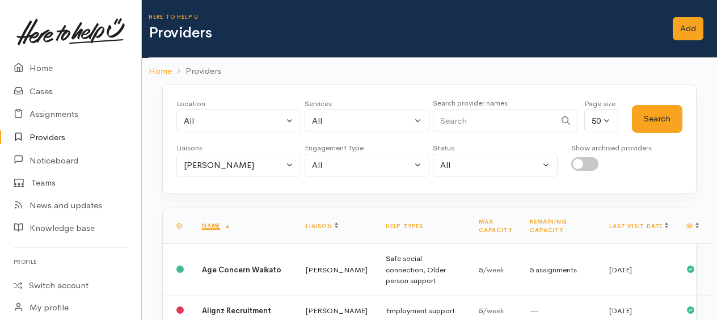
scroll to position [2403, 0]
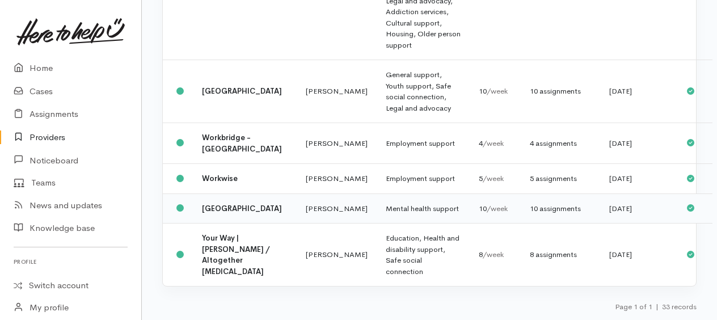
click at [381, 201] on td "Mental health support" at bounding box center [423, 208] width 93 height 30
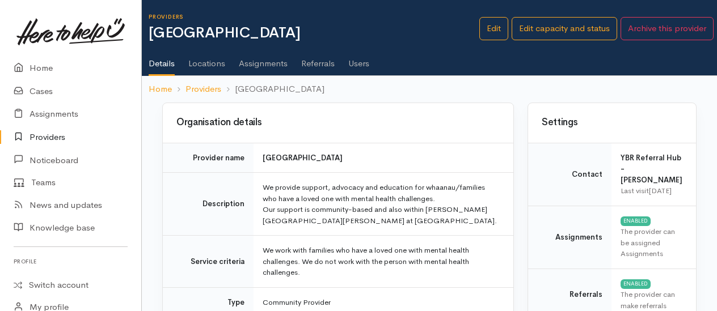
click at [265, 64] on link "Assignments" at bounding box center [263, 60] width 49 height 32
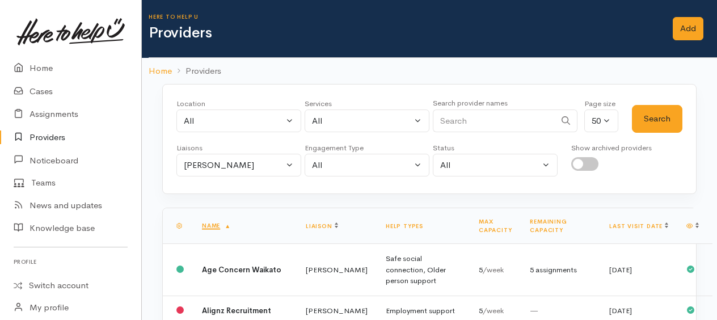
scroll to position [2403, 0]
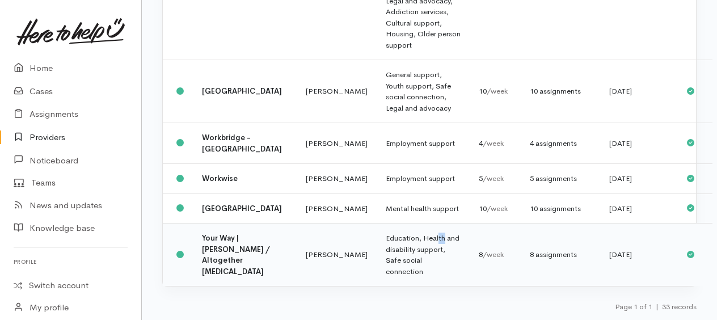
click at [390, 236] on td "Education, Health and disability support, Safe social connection" at bounding box center [423, 255] width 93 height 63
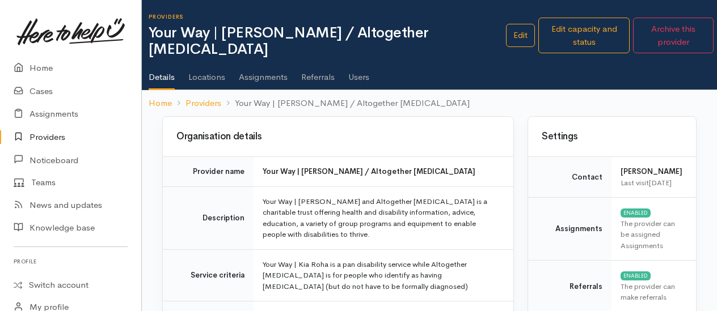
click at [255, 63] on link "Assignments" at bounding box center [263, 73] width 49 height 32
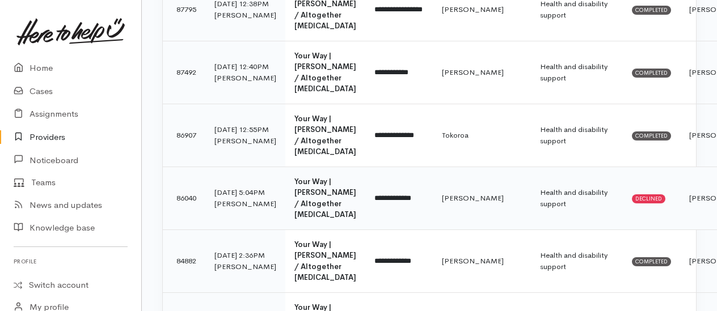
scroll to position [170, 0]
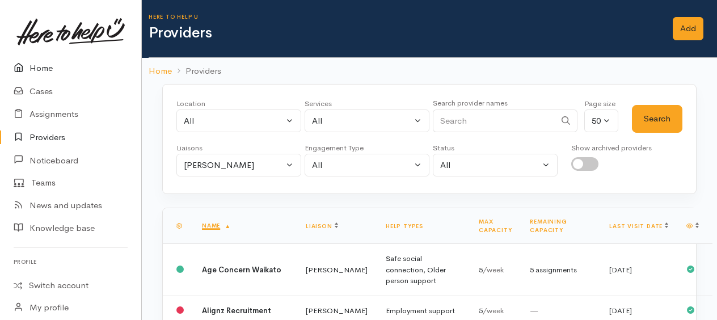
click at [49, 67] on link "Home" at bounding box center [70, 68] width 141 height 23
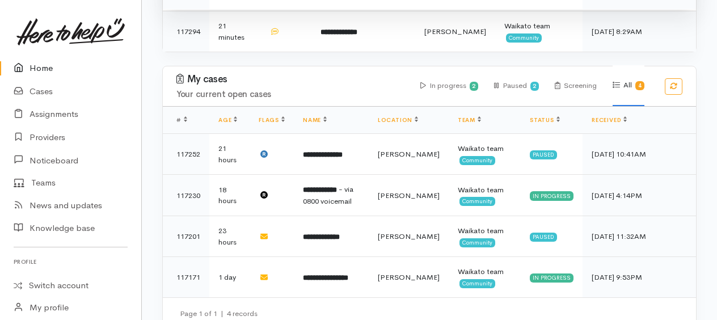
scroll to position [621, 0]
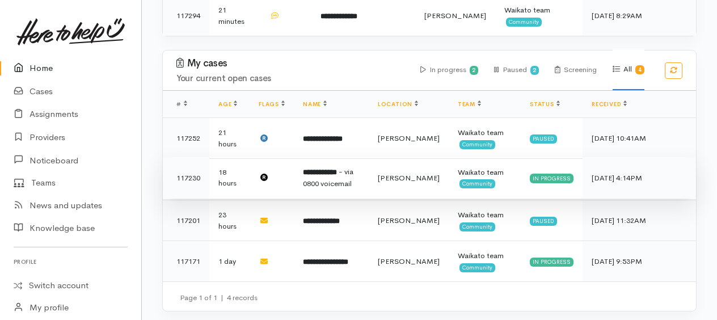
click at [319, 171] on b "**********" at bounding box center [320, 171] width 34 height 7
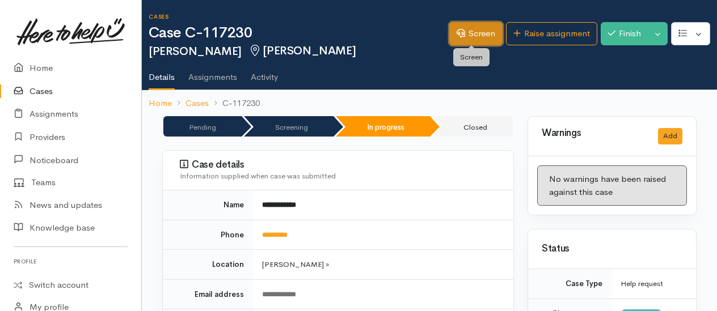
click at [474, 36] on link "Screen" at bounding box center [475, 33] width 53 height 23
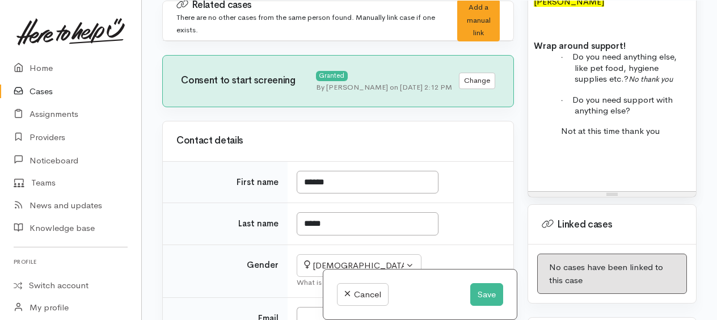
scroll to position [1305, 0]
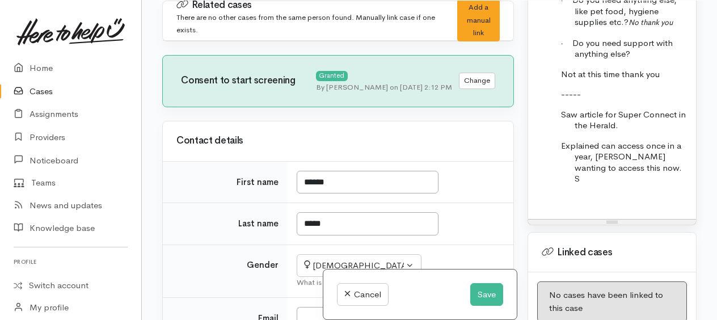
click at [657, 184] on p "Explained can access once in a year, Pamela wanting to access this now. S" at bounding box center [633, 162] width 116 height 44
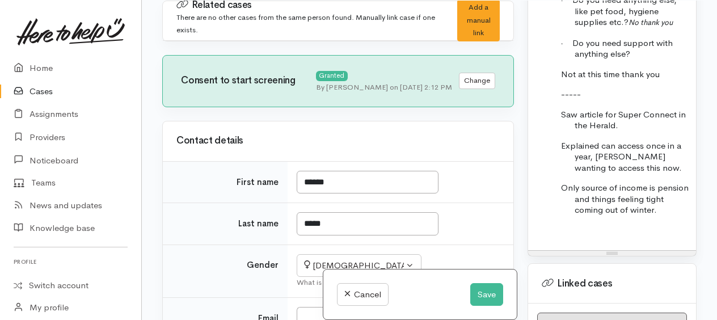
click at [681, 216] on p "Only source of income is pension and things feeling tight coming out of winter." at bounding box center [633, 198] width 116 height 33
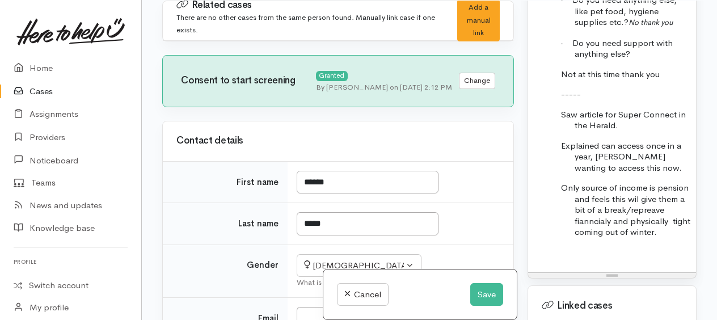
scroll to position [1361, 0]
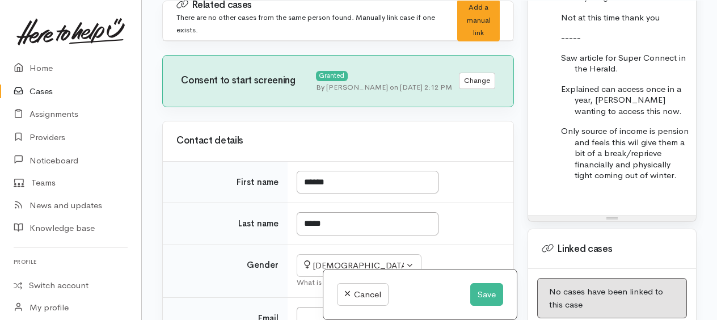
click at [643, 181] on p "Only source of income is pension and feels this wil give them a bit of a break/…" at bounding box center [633, 153] width 116 height 56
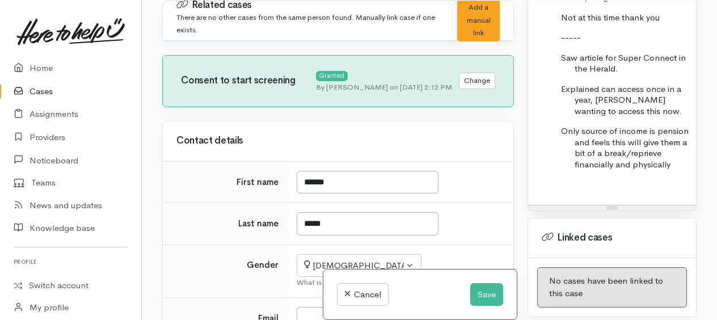
click at [647, 170] on span "Only source of income is pension and feels this will give them a bit of a break…" at bounding box center [625, 147] width 128 height 44
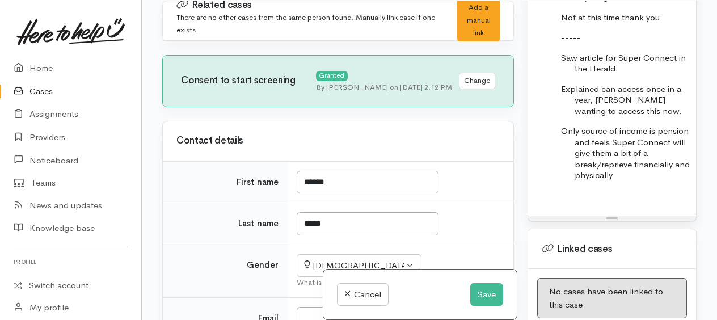
click at [673, 181] on p "Only source of income is pension and feels Super Connect will give them a bit o…" at bounding box center [633, 153] width 116 height 56
click at [563, 116] on span "Explained can access once in a year, Pamela wanting to access this now." at bounding box center [621, 99] width 121 height 33
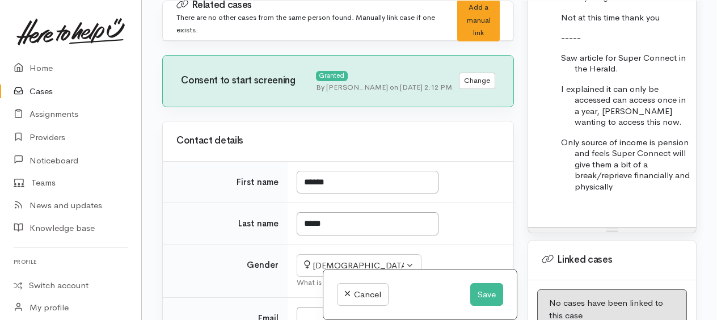
click at [658, 128] on span "I explained it can only be accessed can access once in a year, Pamela wanting t…" at bounding box center [623, 105] width 125 height 44
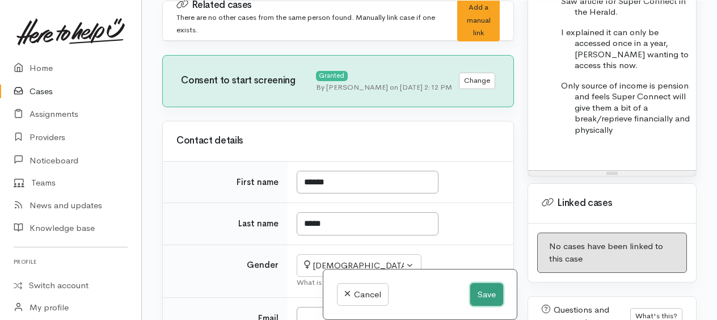
drag, startPoint x: 483, startPoint y: 293, endPoint x: 489, endPoint y: 292, distance: 5.8
click at [483, 293] on button "Save" at bounding box center [486, 294] width 33 height 23
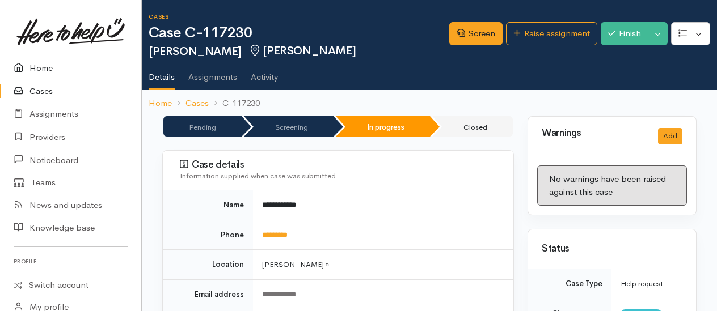
click at [47, 66] on link "Home" at bounding box center [70, 68] width 141 height 23
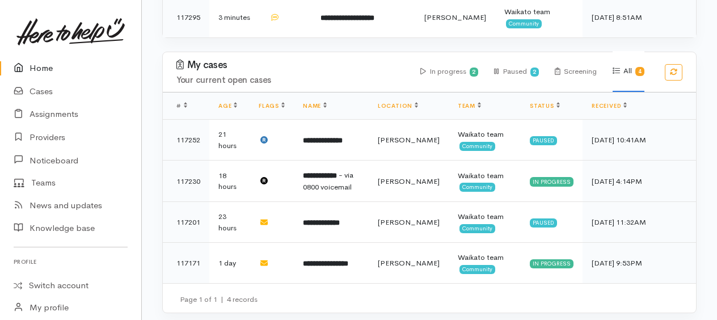
scroll to position [661, 0]
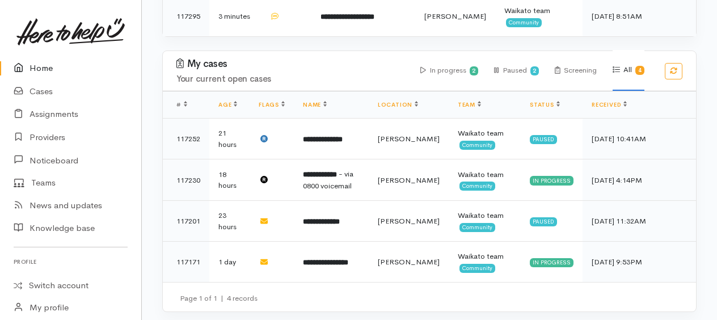
click at [43, 65] on link "Home" at bounding box center [70, 68] width 141 height 23
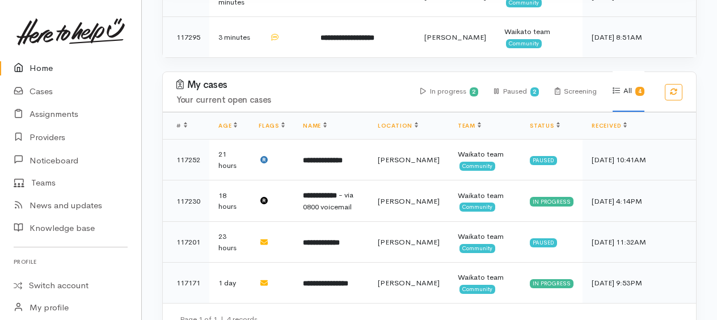
scroll to position [661, 0]
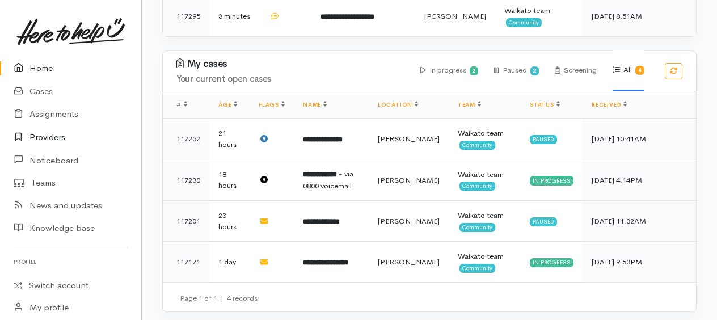
click at [57, 135] on link "Providers" at bounding box center [70, 137] width 141 height 23
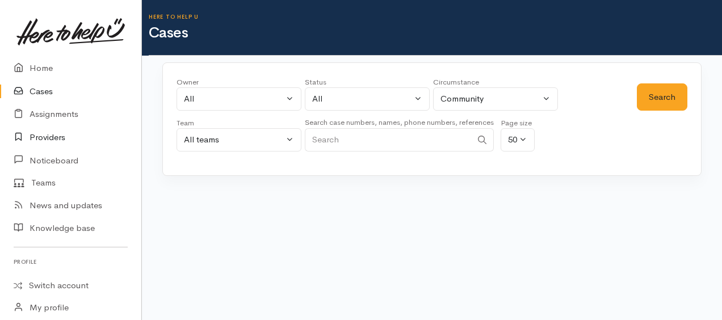
click at [50, 136] on link "Providers" at bounding box center [70, 137] width 141 height 23
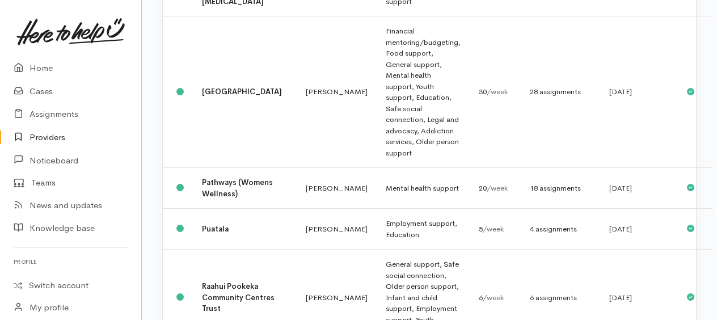
scroll to position [964, 0]
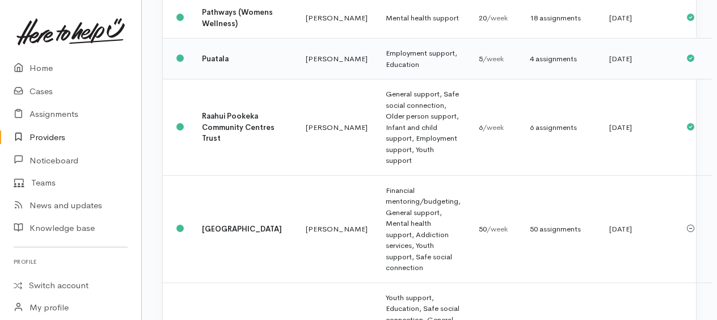
click at [216, 64] on b "Puatala" at bounding box center [215, 59] width 27 height 10
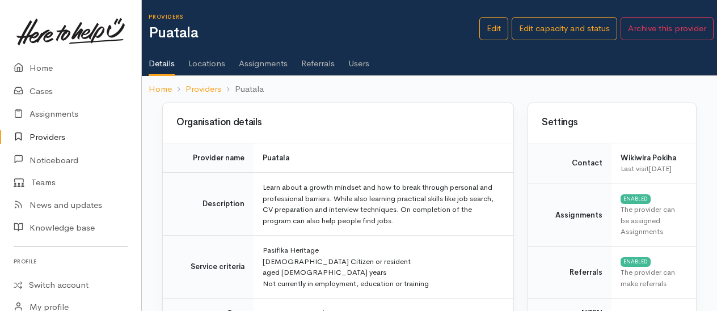
click at [264, 62] on link "Assignments" at bounding box center [263, 60] width 49 height 32
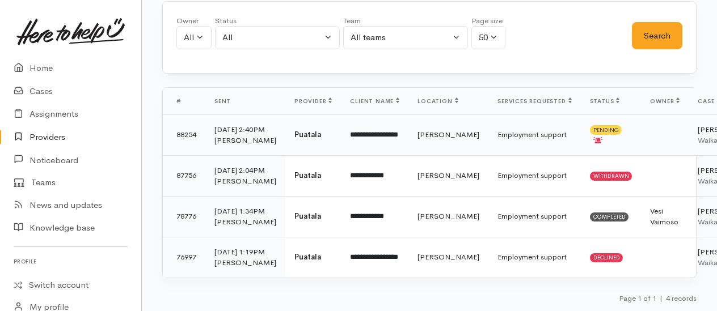
scroll to position [113, 0]
click at [488, 140] on td "Employment support" at bounding box center [534, 135] width 92 height 41
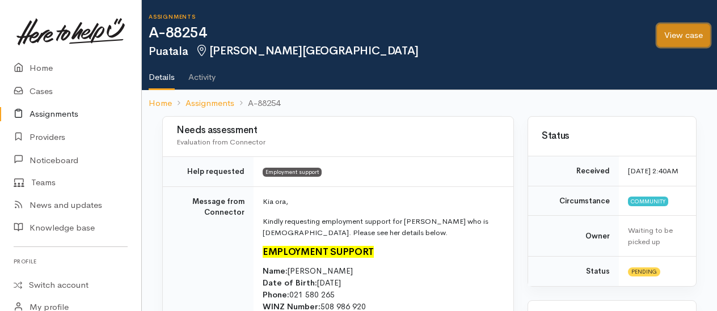
click at [676, 37] on link "View case" at bounding box center [683, 35] width 53 height 23
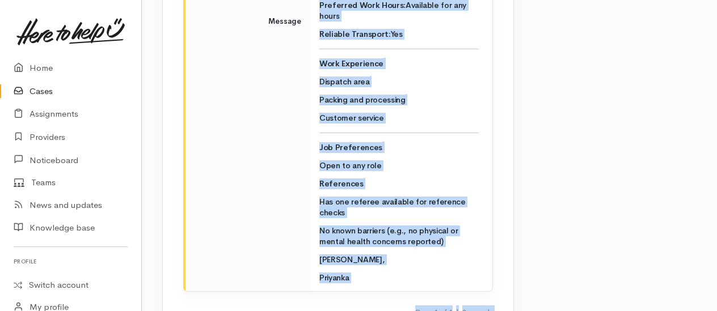
scroll to position [2218, 0]
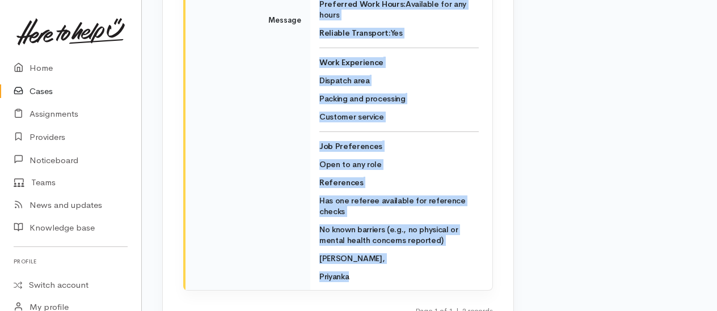
drag, startPoint x: 320, startPoint y: 67, endPoint x: 473, endPoint y: 211, distance: 210.3
click at [473, 211] on td "Kia ora, Kindly requesting employment support for Lisa who is samoan. Please se…" at bounding box center [401, 19] width 182 height 539
copy td "Kia ora, Kindly requesting employment support for Lisa who is samoan. Please se…"
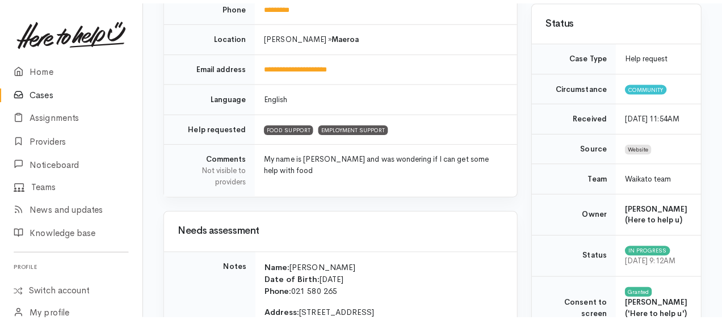
scroll to position [0, 0]
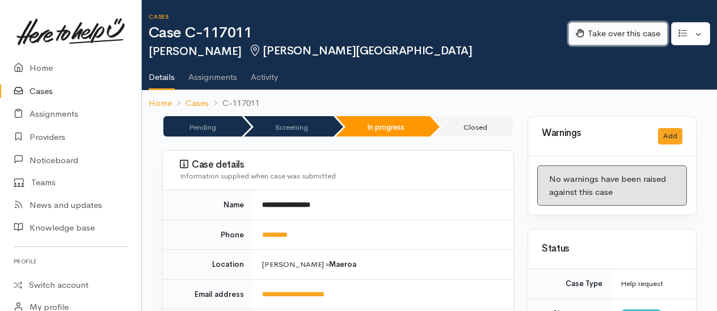
click at [601, 31] on button "Take over this case" at bounding box center [617, 33] width 99 height 23
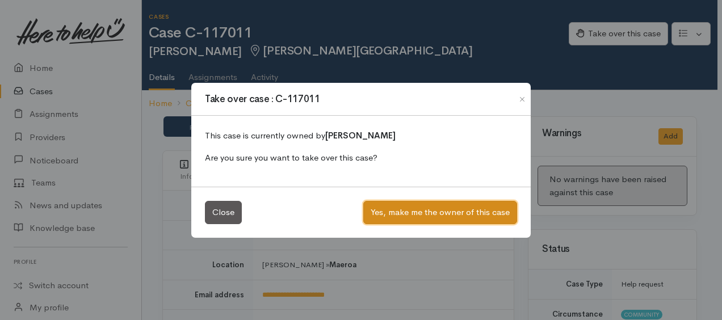
click at [425, 206] on button "Yes, make me the owner of this case" at bounding box center [440, 212] width 154 height 23
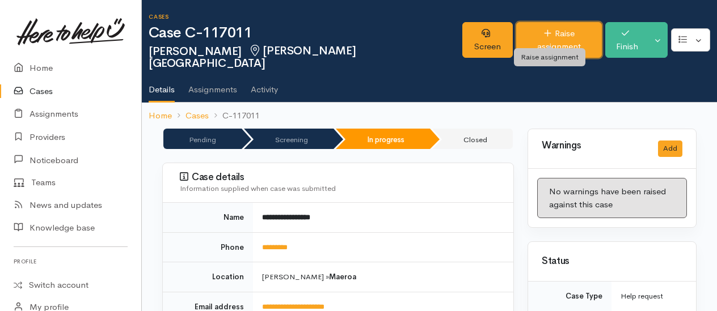
click at [553, 32] on link "Raise assignment" at bounding box center [559, 40] width 86 height 36
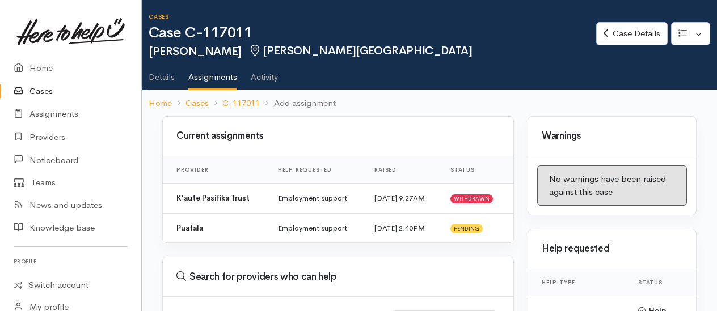
select select
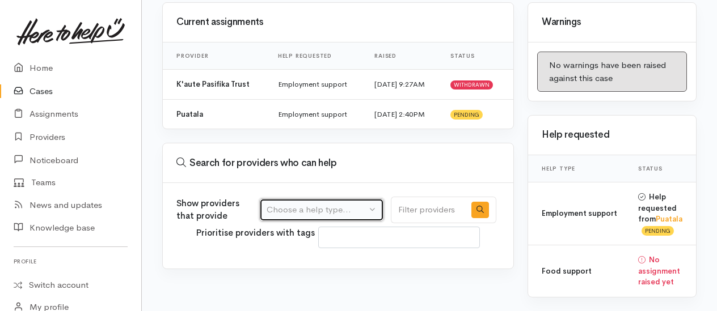
drag, startPoint x: 316, startPoint y: 205, endPoint x: 314, endPoint y: 200, distance: 5.9
click at [314, 204] on div "Choose a help type..." at bounding box center [317, 210] width 100 height 13
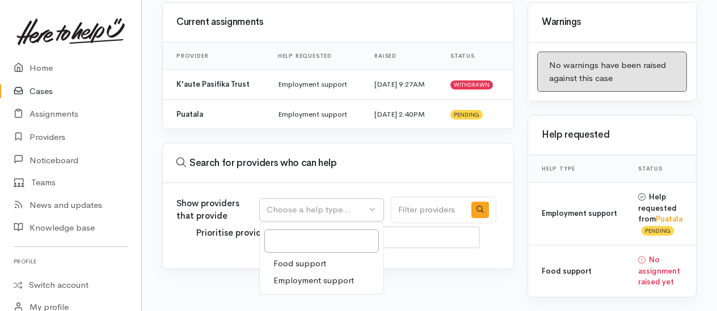
click at [302, 275] on span "Employment support" at bounding box center [313, 281] width 81 height 13
select select "10"
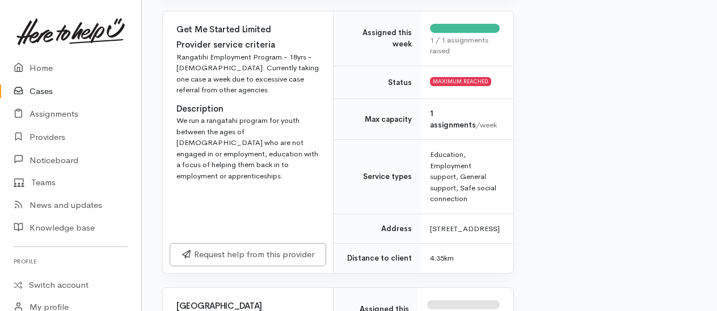
scroll to position [3016, 0]
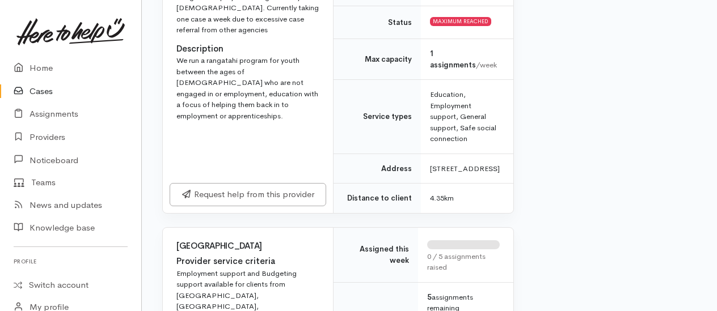
scroll to position [3072, 0]
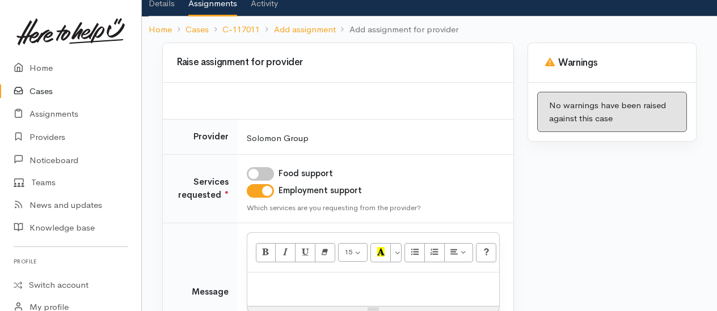
scroll to position [170, 0]
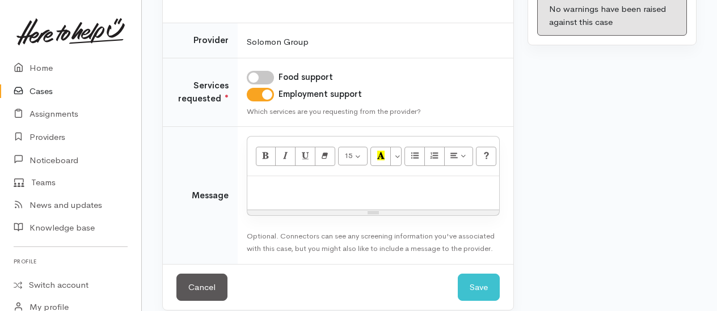
paste div
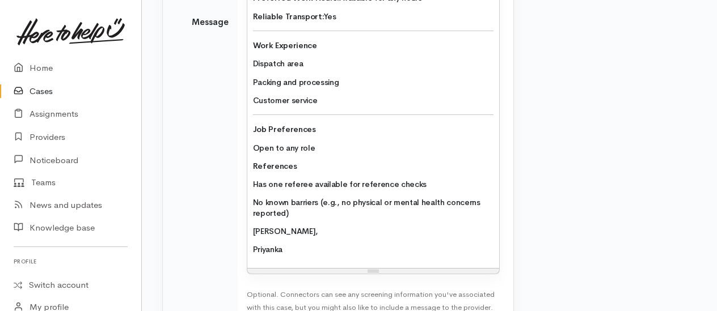
scroll to position [646, 0]
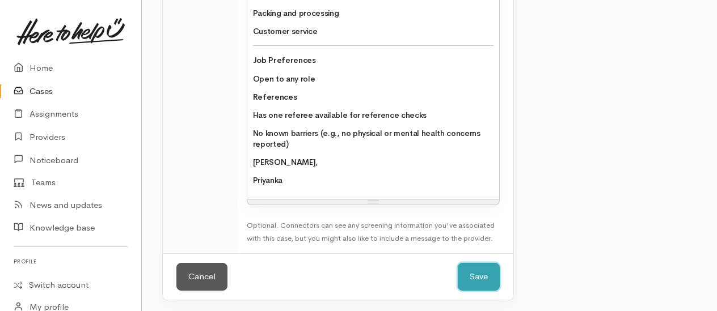
click at [474, 279] on button "Save" at bounding box center [479, 277] width 42 height 28
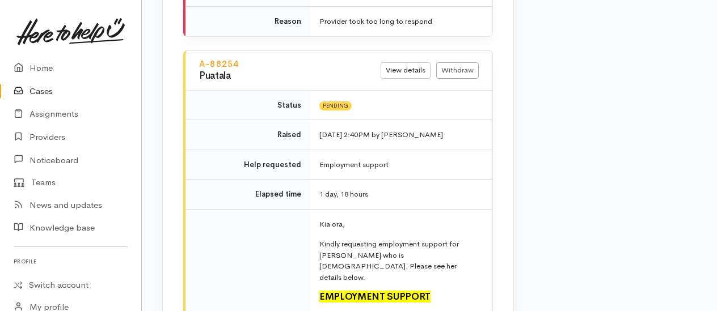
scroll to position [1702, 0]
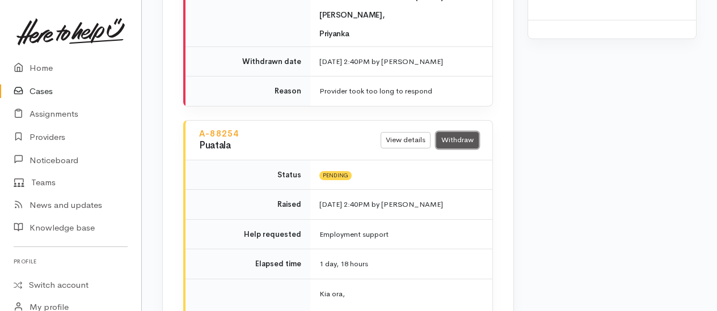
click at [459, 132] on link "Withdraw" at bounding box center [457, 140] width 43 height 16
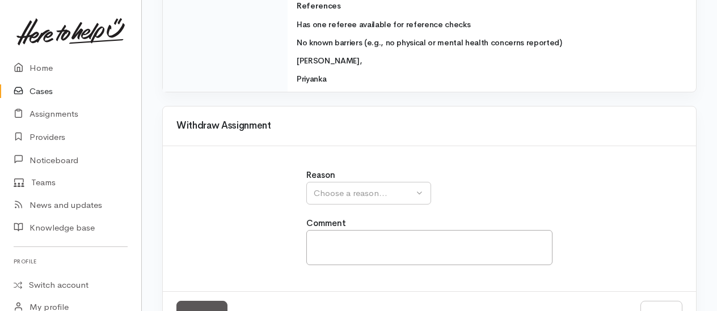
scroll to position [664, 0]
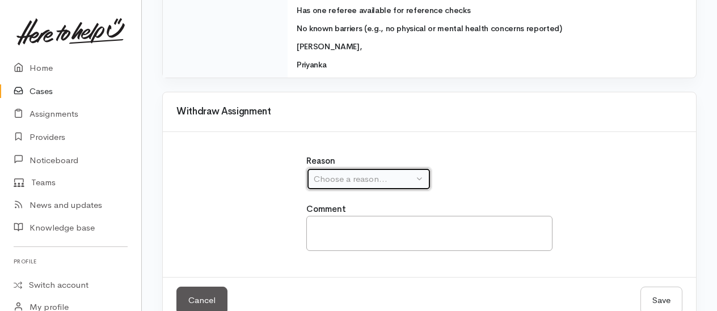
click at [332, 173] on div "Choose a reason..." at bounding box center [364, 179] width 100 height 13
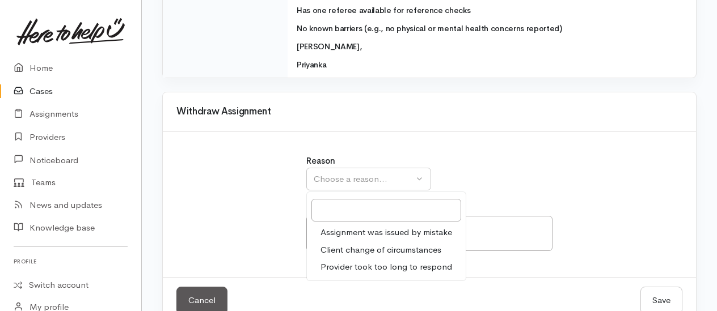
click at [352, 261] on span "Provider took too long to respond" at bounding box center [387, 267] width 132 height 13
select select "3"
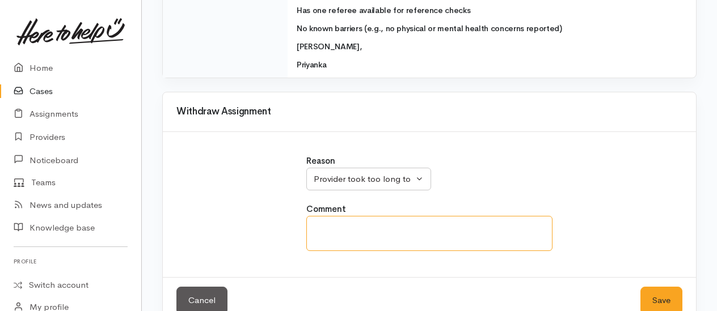
click at [360, 216] on textarea at bounding box center [429, 233] width 246 height 35
type textarea "a"
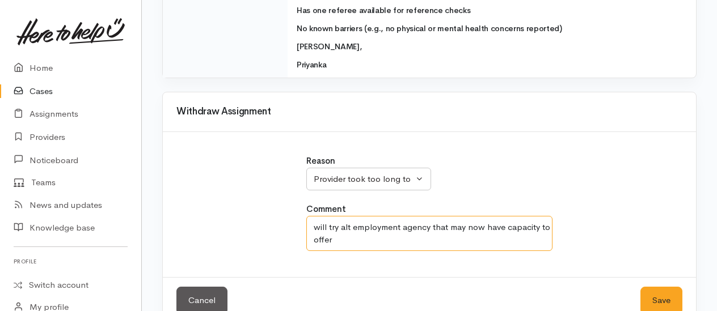
click at [351, 216] on textarea "will try alt employment agency that may now have capacity to offer" at bounding box center [429, 233] width 246 height 35
click at [331, 216] on textarea "will try alt. employment agency that may now have capacity to offer" at bounding box center [429, 233] width 246 height 35
type textarea "will try alt. employment agency that may now have capacity to link straight int…"
click at [653, 287] on button "Save" at bounding box center [661, 301] width 42 height 28
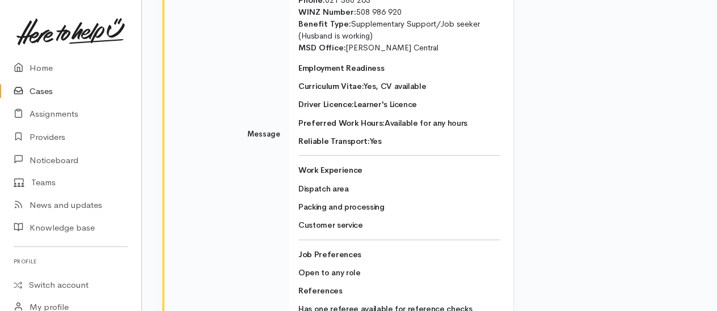
scroll to position [1989, 0]
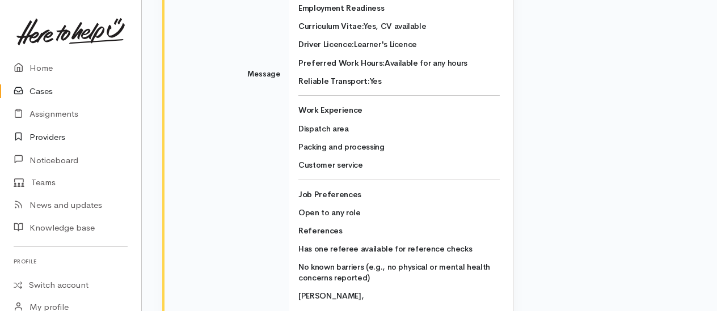
click at [56, 138] on link "Providers" at bounding box center [70, 137] width 141 height 23
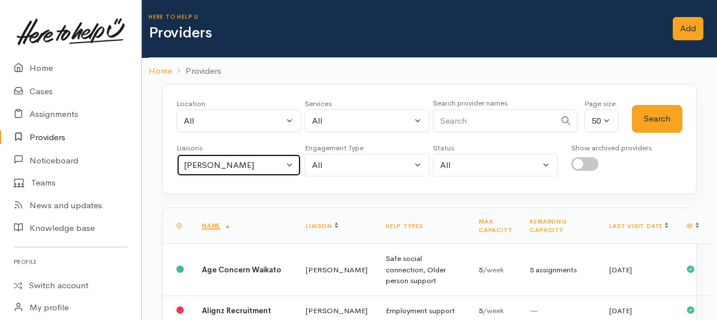
click at [271, 168] on div "Kyleigh Pike" at bounding box center [234, 165] width 100 height 13
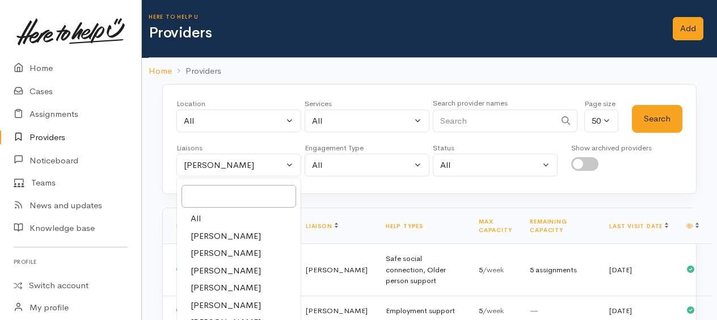
click at [199, 215] on span "All" at bounding box center [196, 218] width 10 height 13
select select "null"
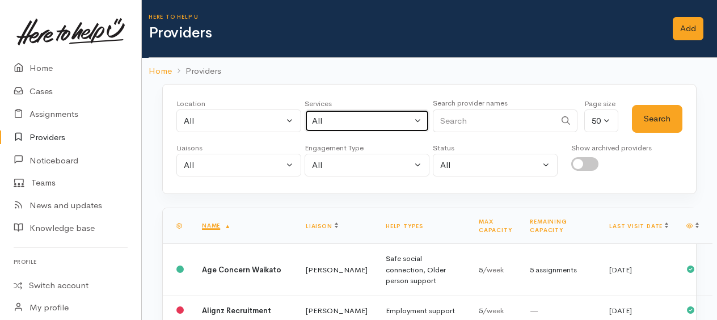
click at [391, 123] on div "All" at bounding box center [362, 121] width 100 height 13
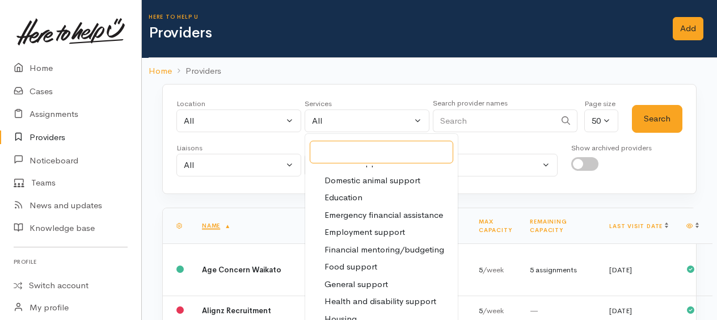
scroll to position [113, 0]
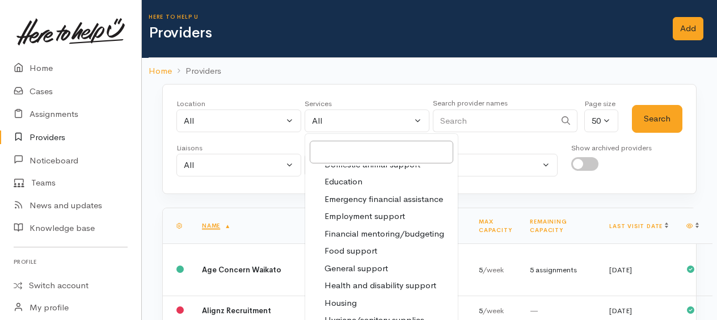
drag, startPoint x: 369, startPoint y: 216, endPoint x: 450, endPoint y: 193, distance: 84.9
click at [369, 216] on span "Employment support" at bounding box center [364, 216] width 81 height 13
select select "10"
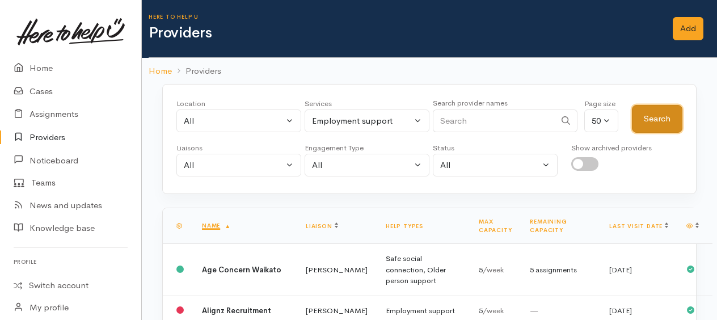
click at [663, 115] on button "Search" at bounding box center [657, 119] width 50 height 28
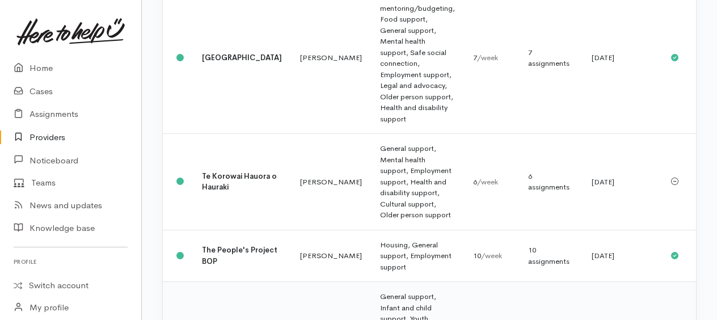
scroll to position [2496, 0]
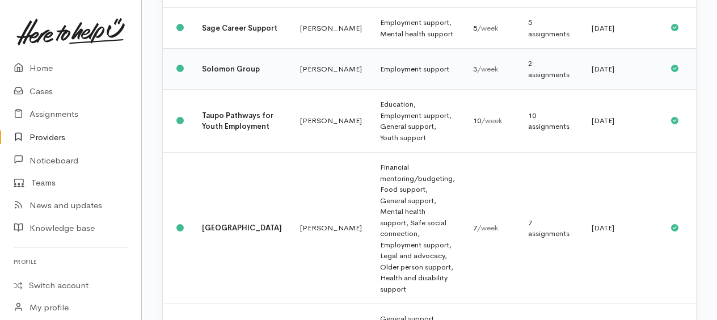
click at [216, 74] on b "Solomon Group" at bounding box center [231, 69] width 58 height 10
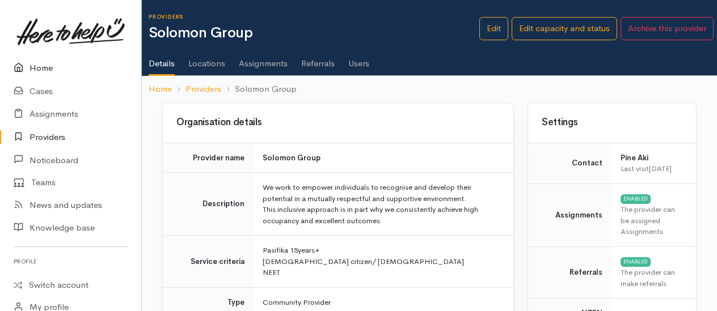
click at [36, 70] on link "Home" at bounding box center [70, 68] width 141 height 23
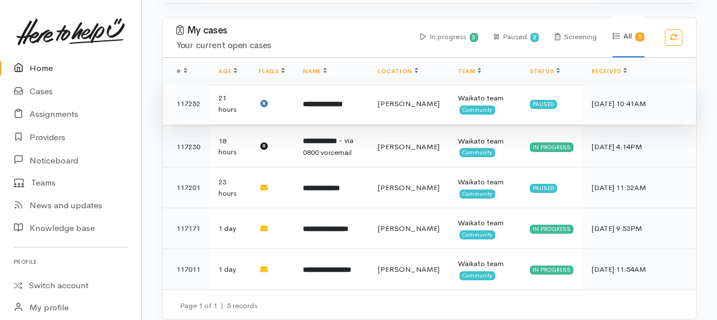
scroll to position [702, 0]
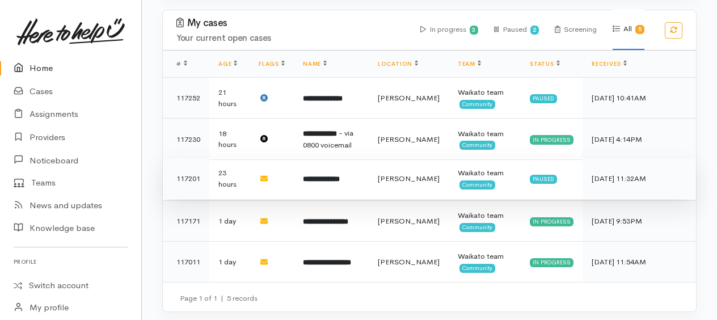
click at [327, 176] on b "**********" at bounding box center [321, 178] width 37 height 7
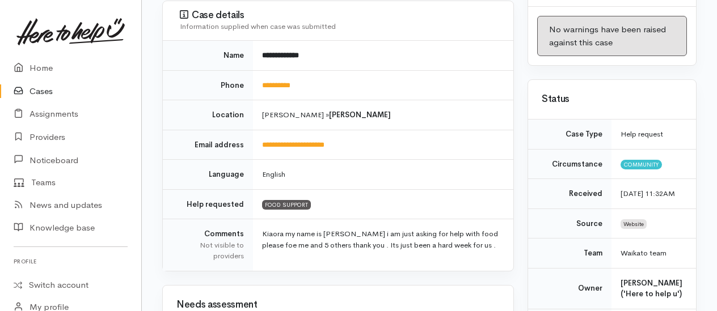
scroll to position [113, 0]
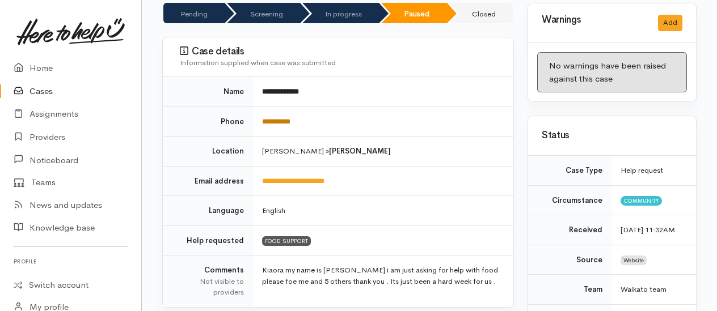
click at [290, 118] on link "**********" at bounding box center [276, 121] width 28 height 7
drag, startPoint x: 322, startPoint y: 118, endPoint x: 260, endPoint y: 121, distance: 62.5
click at [260, 121] on td "**********" at bounding box center [383, 122] width 260 height 30
copy link "**********"
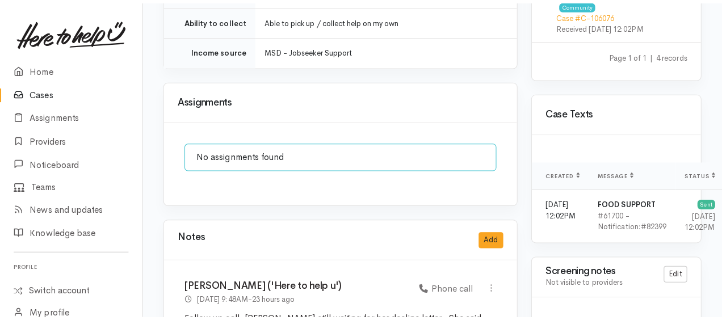
scroll to position [964, 0]
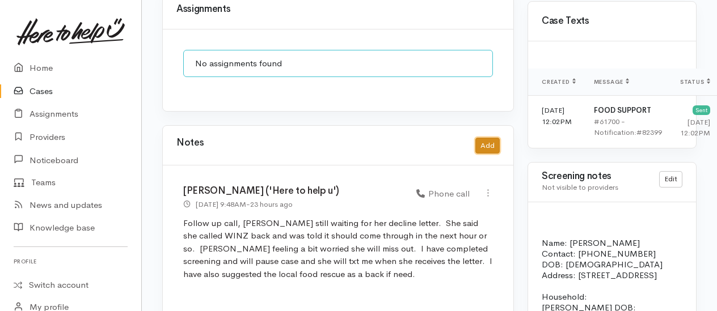
click at [485, 138] on button "Add" at bounding box center [487, 146] width 24 height 16
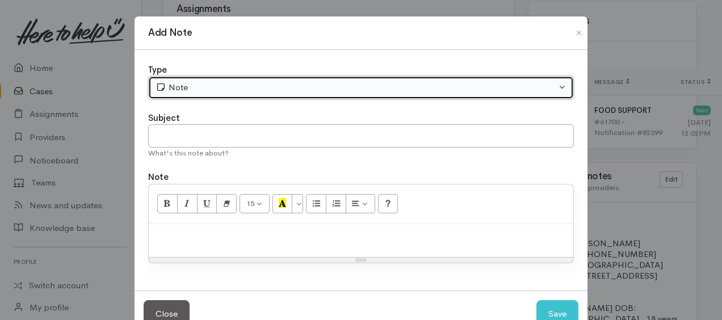
click at [248, 96] on button "Note" at bounding box center [360, 87] width 425 height 23
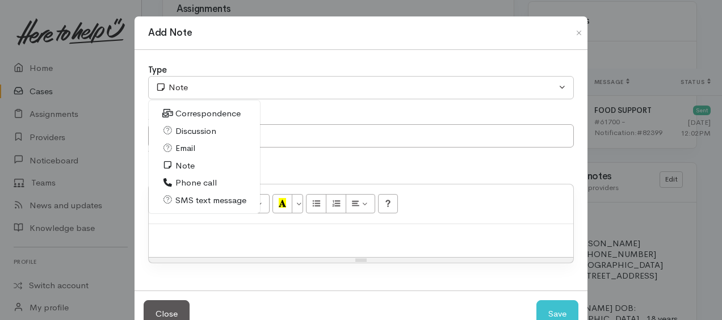
click at [188, 180] on span "Phone call" at bounding box center [195, 182] width 41 height 13
select select "3"
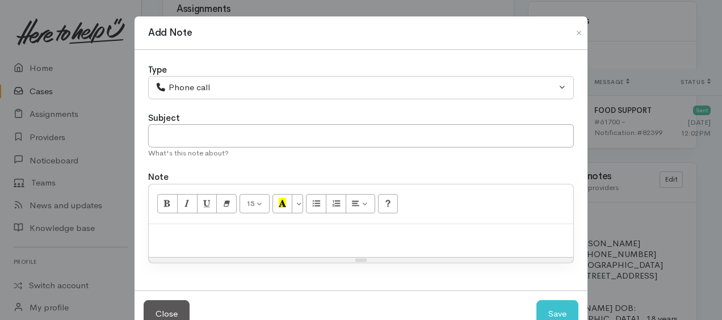
click at [214, 230] on p at bounding box center [360, 236] width 413 height 13
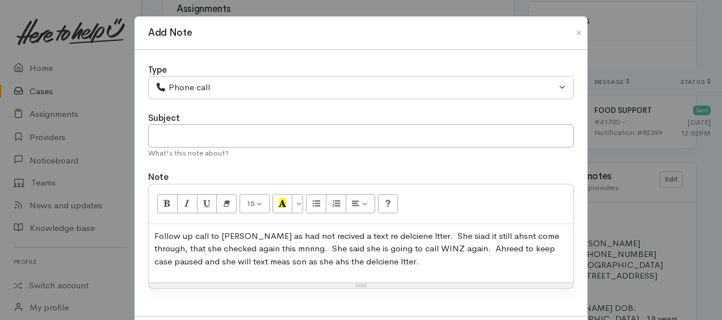
drag, startPoint x: 271, startPoint y: 243, endPoint x: 365, endPoint y: 250, distance: 94.4
click at [381, 269] on div "Follow up call to Cailtin as had not recived a text re delciene ltter. She siad…" at bounding box center [361, 253] width 424 height 59
drag, startPoint x: 362, startPoint y: 241, endPoint x: 361, endPoint y: 234, distance: 6.5
drag, startPoint x: 361, startPoint y: 234, endPoint x: 394, endPoint y: 271, distance: 49.8
click at [394, 271] on div "Follow up call to Cailtin as had not received a text re delciene ltter. She sia…" at bounding box center [361, 253] width 424 height 59
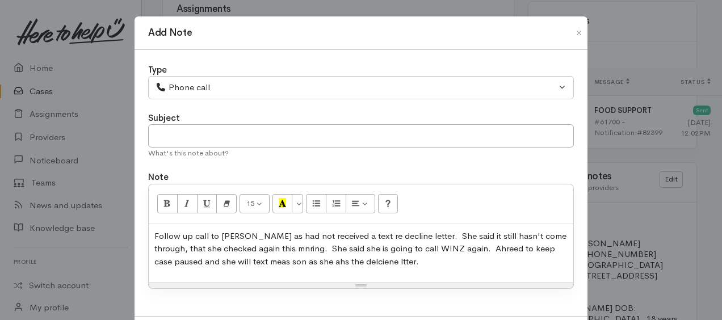
drag, startPoint x: 272, startPoint y: 248, endPoint x: 332, endPoint y: 255, distance: 60.6
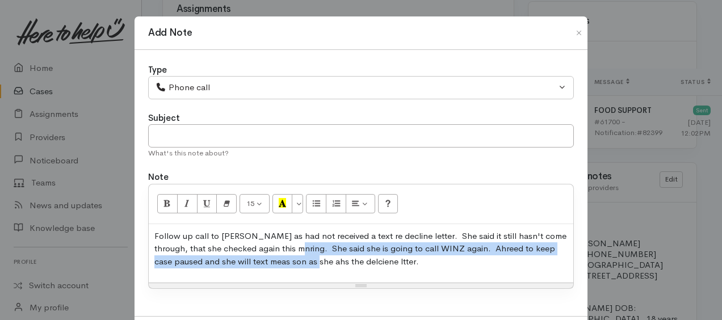
click at [289, 254] on p "Follow up call to Cailtin as had not received a text re decline letter. She sai…" at bounding box center [360, 249] width 413 height 39
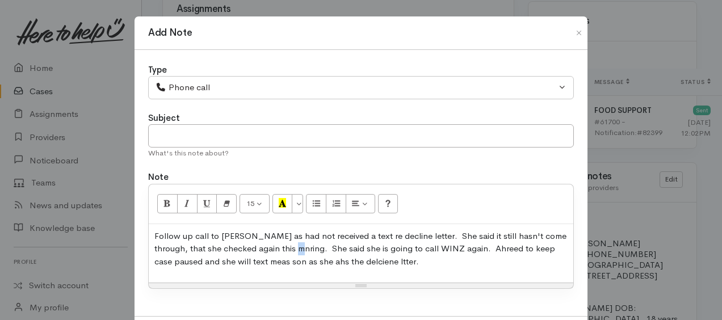
drag, startPoint x: 286, startPoint y: 247, endPoint x: 291, endPoint y: 242, distance: 6.8
click at [287, 246] on p "Follow up call to Cailtin as had not received a text re decline letter. She sai…" at bounding box center [360, 249] width 413 height 39
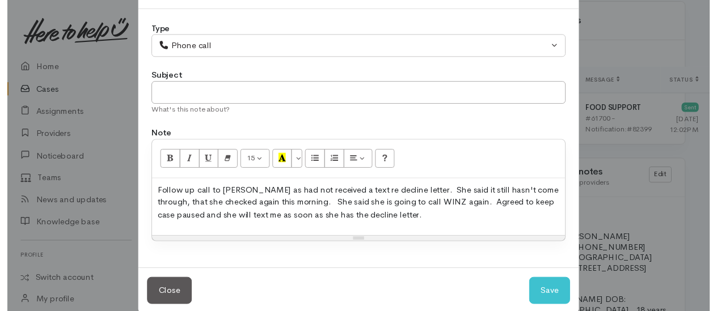
scroll to position [56, 0]
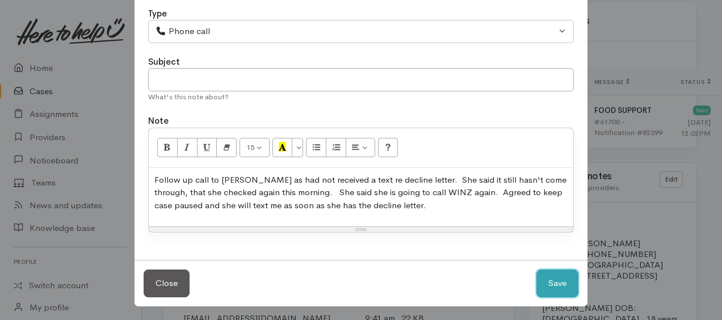
click at [554, 280] on button "Save" at bounding box center [557, 283] width 42 height 28
select select "1"
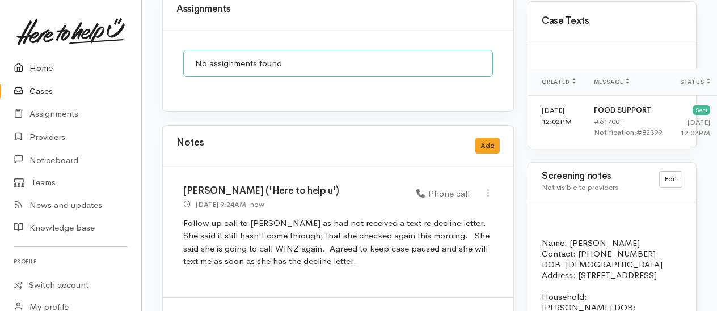
click at [41, 68] on link "Home" at bounding box center [70, 68] width 141 height 23
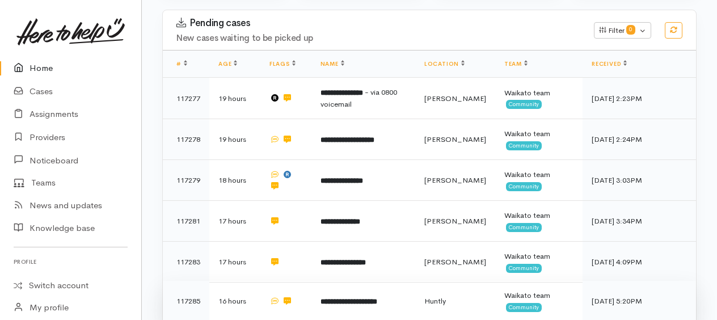
scroll to position [207, 0]
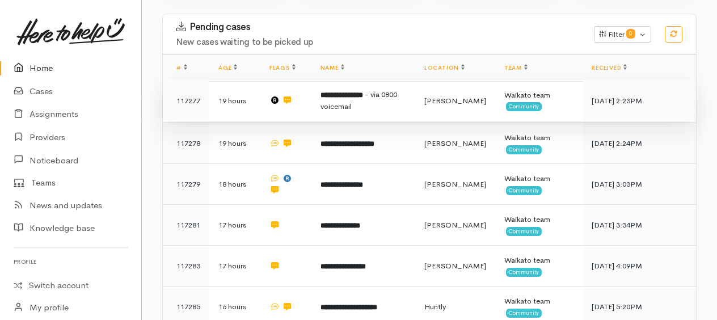
click at [347, 110] on td "**********" at bounding box center [363, 100] width 104 height 41
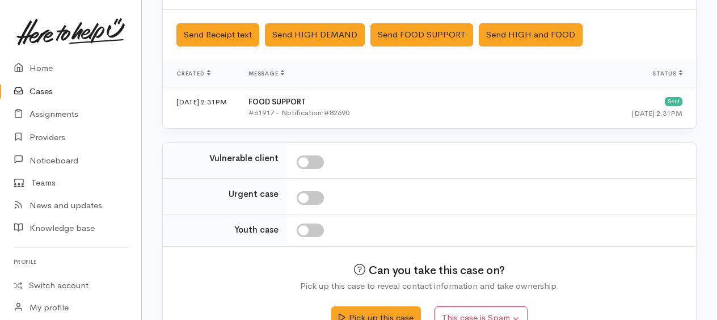
scroll to position [448, 0]
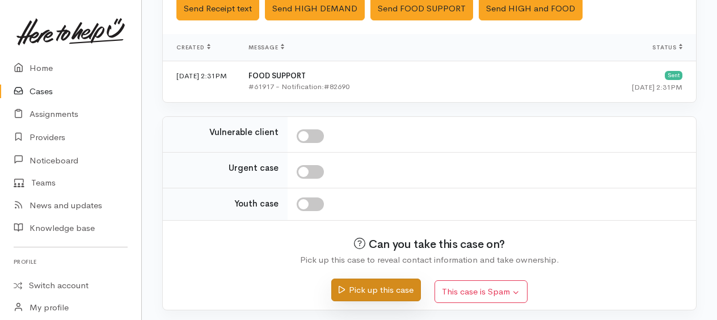
click at [394, 288] on button "Pick up this case" at bounding box center [375, 290] width 89 height 23
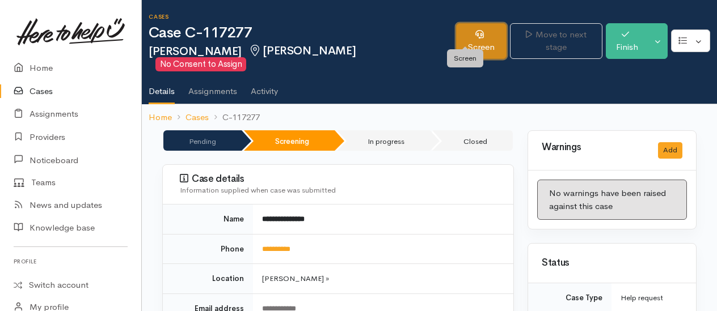
click at [461, 32] on link "Screen" at bounding box center [481, 41] width 50 height 36
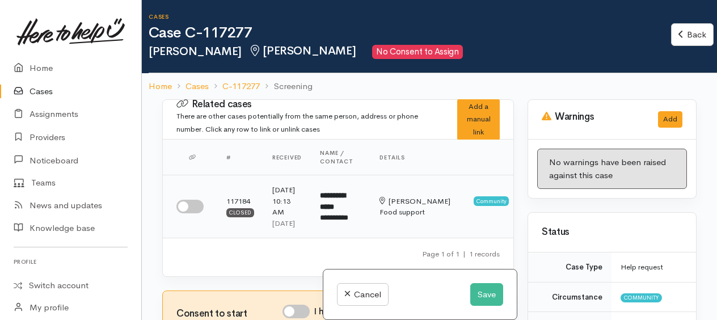
click at [185, 212] on input "checkbox" at bounding box center [189, 207] width 27 height 14
checkbox input "true"
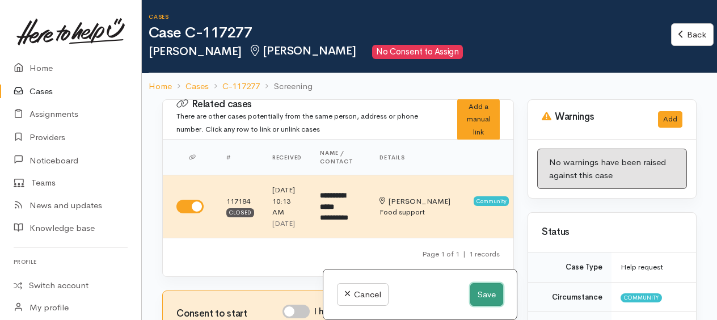
click at [482, 292] on button "Save" at bounding box center [486, 294] width 33 height 23
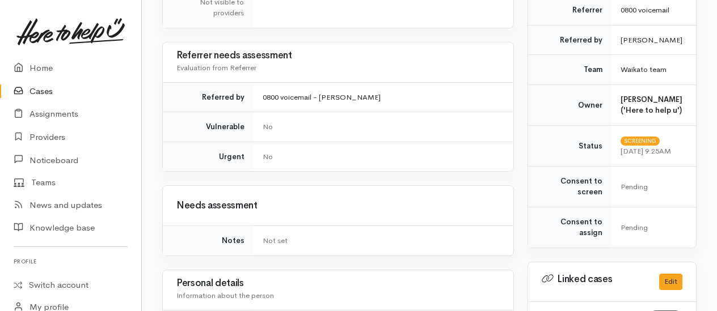
scroll to position [567, 0]
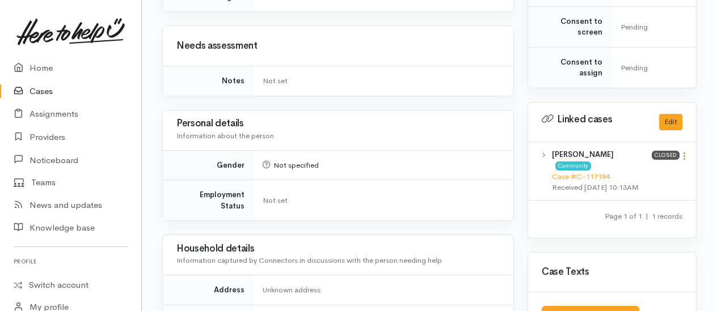
click at [688, 151] on icon at bounding box center [685, 156] width 10 height 10
click at [632, 171] on link "View case" at bounding box center [644, 179] width 90 height 18
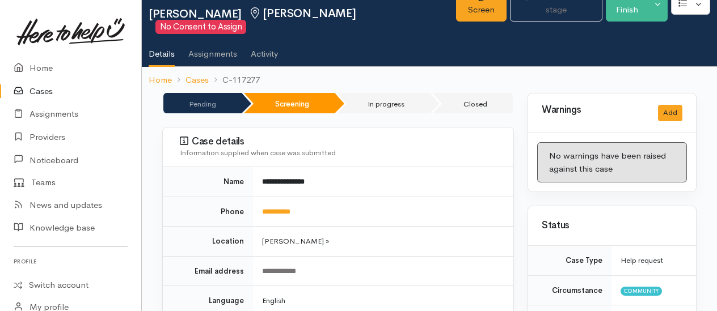
scroll to position [0, 0]
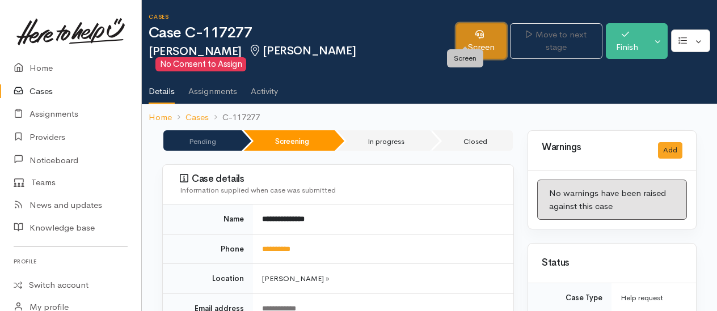
click at [457, 39] on link "Screen" at bounding box center [481, 41] width 50 height 36
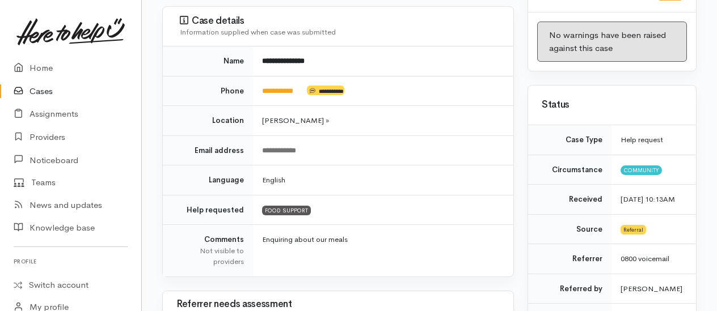
scroll to position [77, 0]
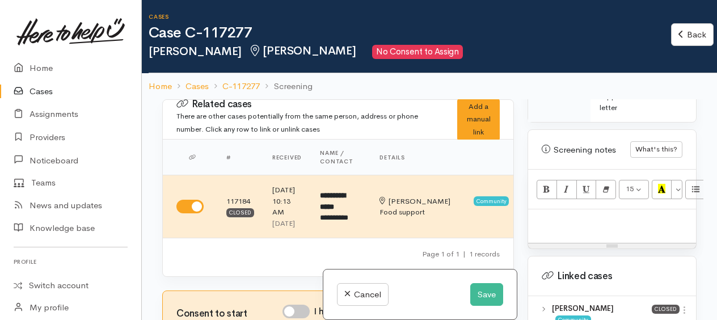
scroll to position [737, 0]
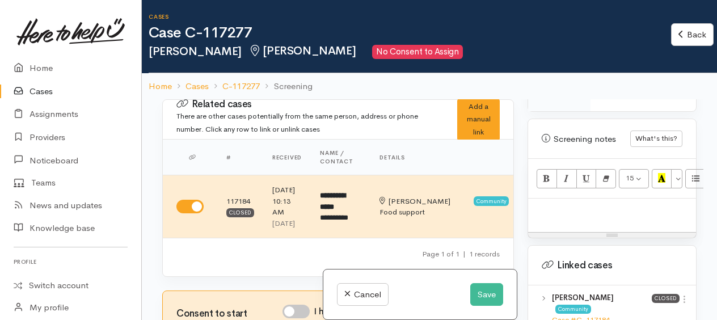
paste div
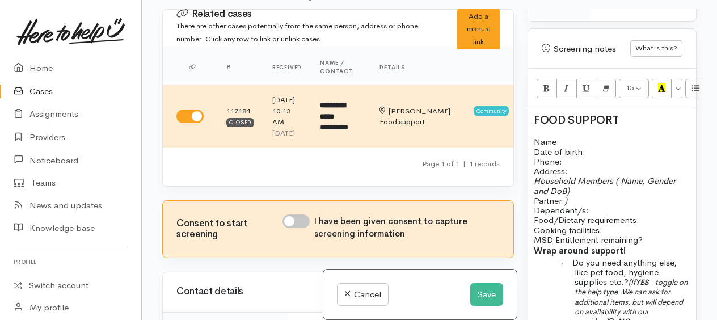
scroll to position [879, 0]
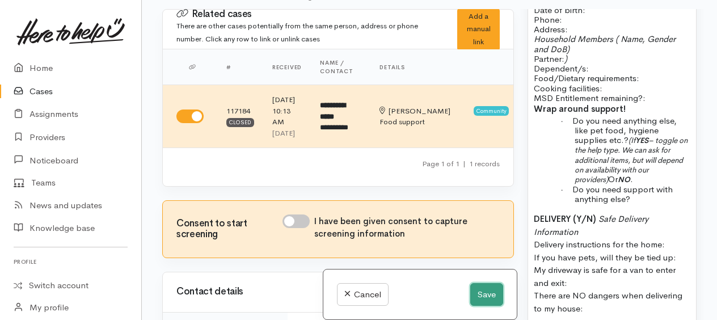
click at [489, 300] on button "Save" at bounding box center [486, 294] width 33 height 23
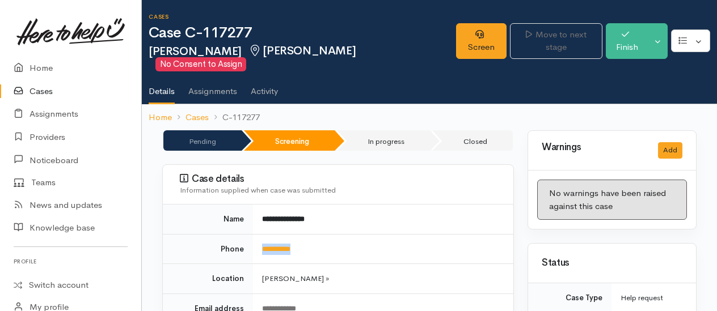
drag, startPoint x: 300, startPoint y: 233, endPoint x: 259, endPoint y: 235, distance: 40.9
click at [259, 235] on td "**********" at bounding box center [383, 249] width 260 height 30
copy link "**********"
click at [467, 32] on link "Screen" at bounding box center [481, 41] width 50 height 36
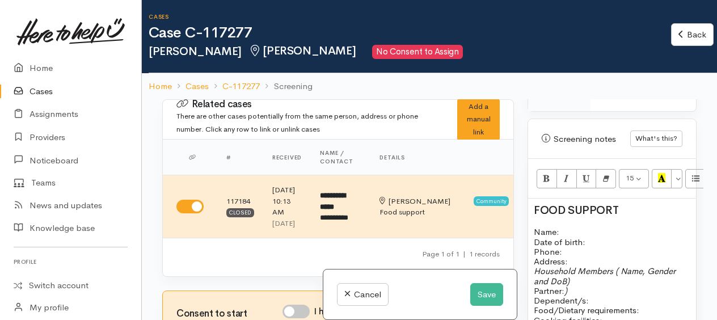
scroll to position [794, 0]
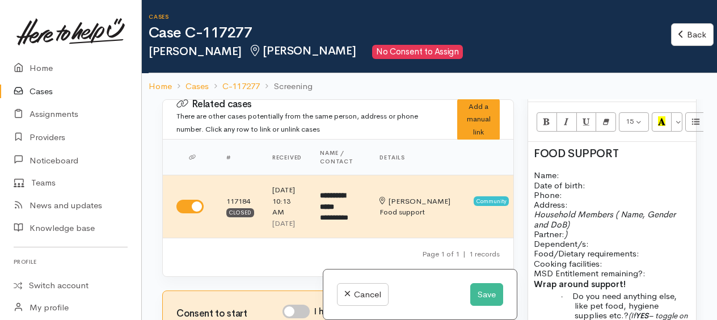
click at [604, 186] on p "Name: Date of birth: Phone:" at bounding box center [612, 184] width 157 height 29
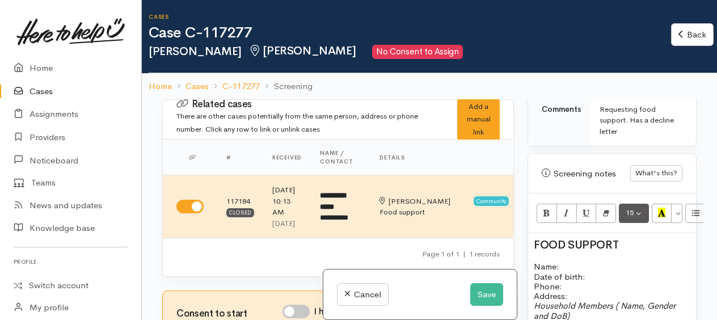
scroll to position [681, 0]
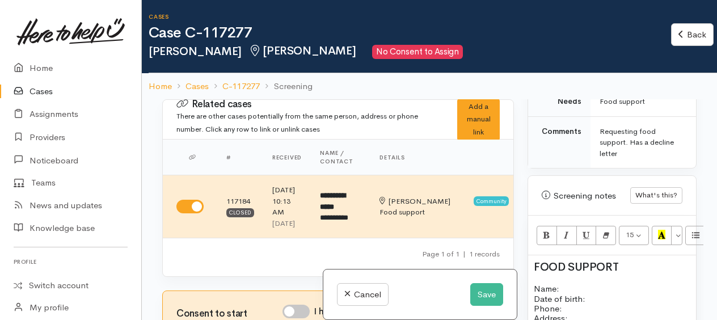
click at [634, 273] on h2 "FOOD SUPPORT" at bounding box center [612, 267] width 157 height 12
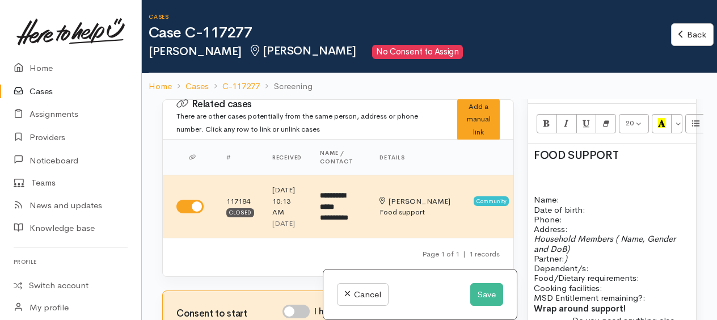
scroll to position [794, 0]
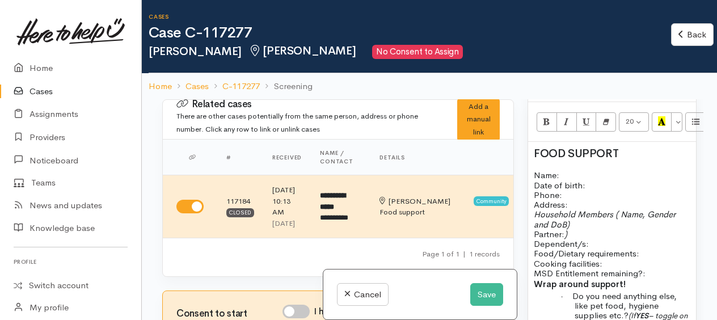
click at [573, 180] on p "Name: Date of birth: Phone:" at bounding box center [612, 184] width 157 height 29
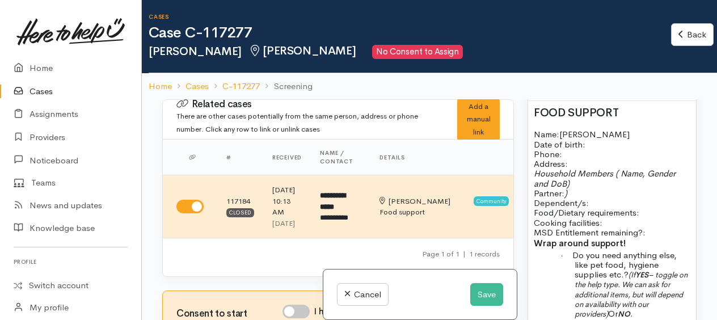
scroll to position [851, 0]
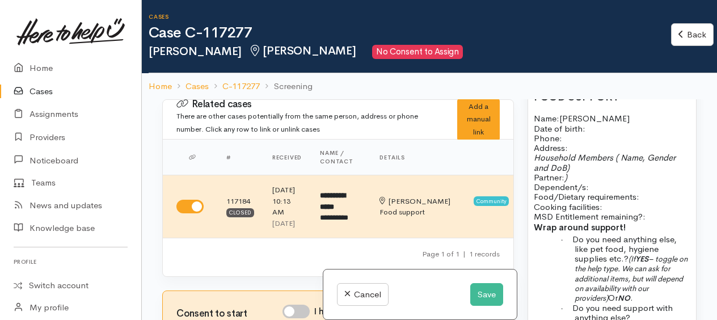
click at [579, 143] on p "Name: Alani Date of birth: Phone:" at bounding box center [612, 127] width 157 height 29
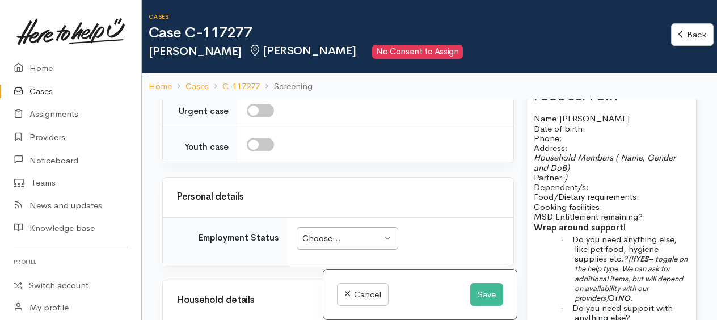
scroll to position [1361, 0]
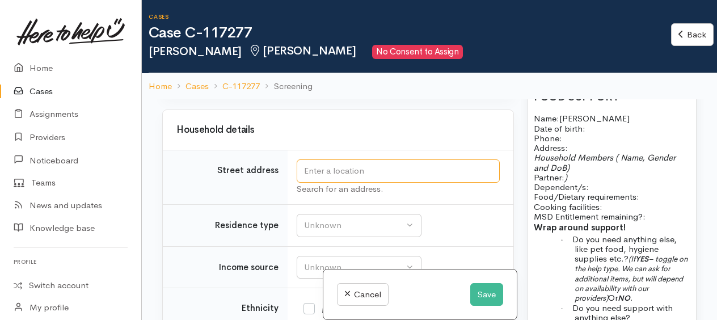
click at [307, 183] on input "text" at bounding box center [398, 170] width 203 height 23
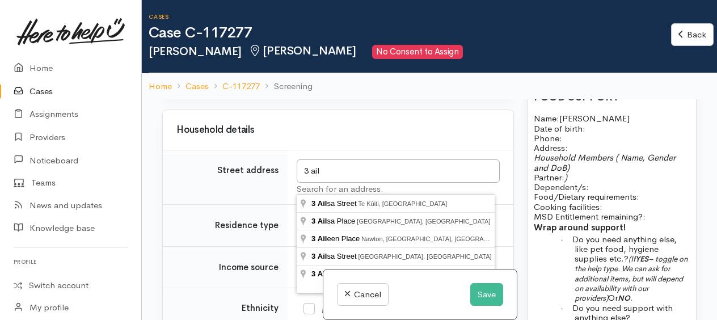
type input "3 Aileen Place, Nawton, Hamilton, New Zealand"
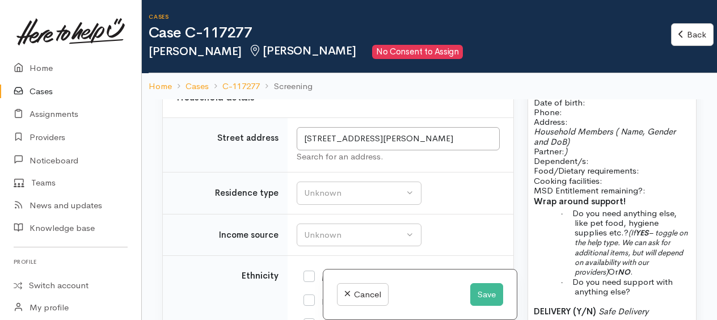
scroll to position [851, 0]
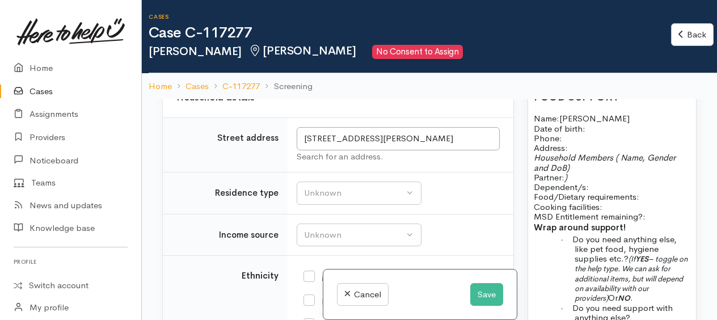
click at [590, 132] on p "Name: Alani Date of birth: Phone:" at bounding box center [612, 127] width 157 height 29
click at [580, 185] on p "Household Members ( Name, Gender and DoB) Partner: ) Dependent/s:" at bounding box center [612, 172] width 157 height 39
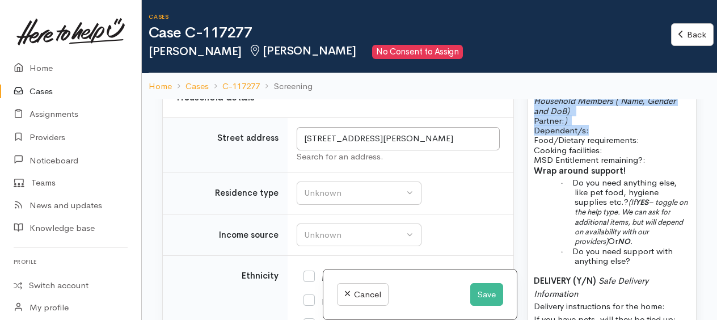
drag, startPoint x: 539, startPoint y: 111, endPoint x: 593, endPoint y: 132, distance: 58.2
click at [593, 132] on p "Household Members ( Name, Gender and DoB) Partner: ) Dependent/s:" at bounding box center [612, 115] width 157 height 39
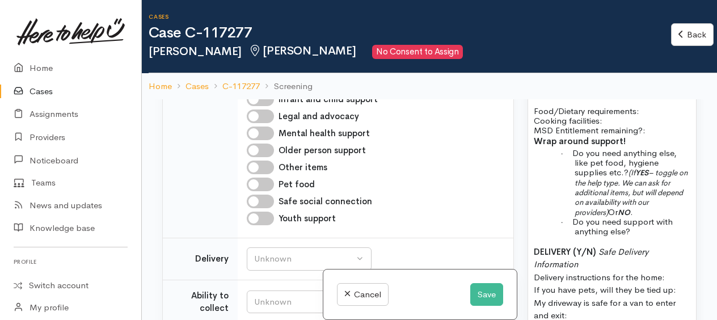
scroll to position [1032, 0]
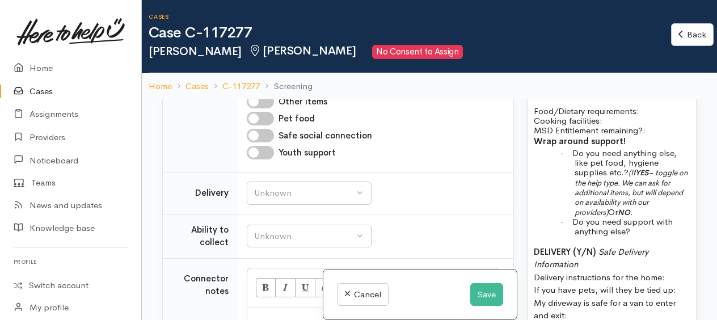
click at [257, 125] on input "Pet food" at bounding box center [260, 119] width 27 height 14
checkbox input "true"
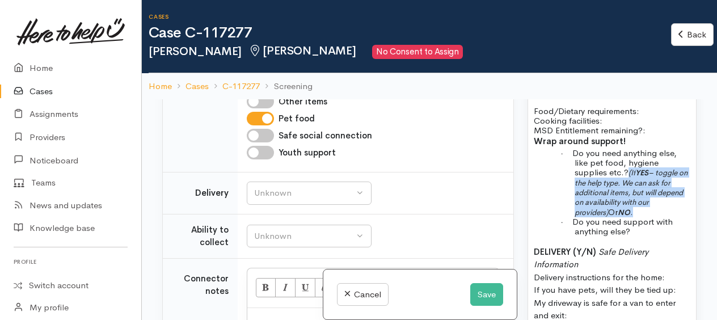
drag, startPoint x: 631, startPoint y: 178, endPoint x: 664, endPoint y: 214, distance: 49.4
click at [664, 214] on p "· Do you need anything else, like pet food, hygiene supplies etc.? (If YES – to…" at bounding box center [633, 182] width 116 height 69
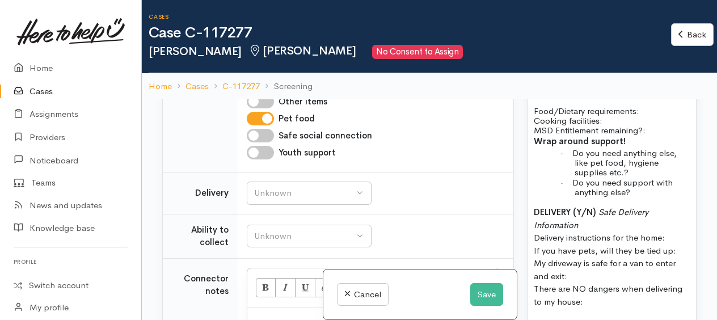
drag, startPoint x: 582, startPoint y: 168, endPoint x: 630, endPoint y: 182, distance: 50.1
click at [630, 178] on p "· Do you need anything else, like pet food, hygiene supplies etc.?" at bounding box center [633, 162] width 116 height 29
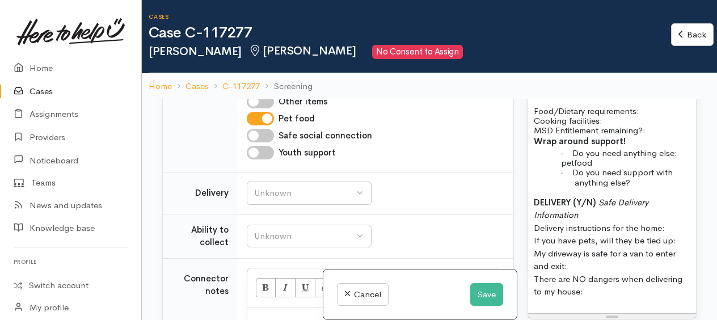
click at [640, 194] on div "FOOD SUPPORT Name: Alani Date of birth: 22/3/1968 Phone:   Address:   Food/Diet…" at bounding box center [612, 170] width 168 height 285
click at [640, 187] on p "· Do you need support with anything else?" at bounding box center [633, 177] width 116 height 20
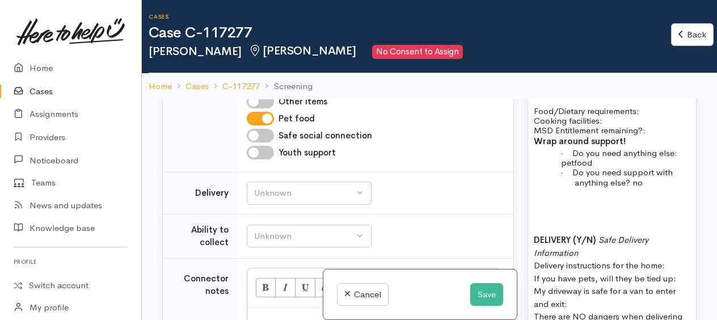
scroll to position [964, 0]
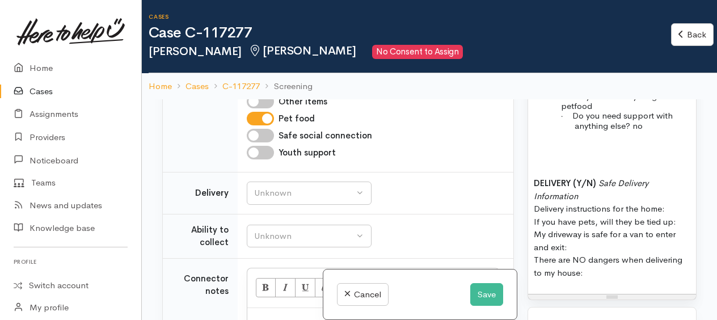
drag, startPoint x: 537, startPoint y: 193, endPoint x: 617, endPoint y: 288, distance: 123.5
click at [617, 288] on div "FOOD SUPPORT Name: Alani Date of birth: 22/3/1968 Phone:   Address:   Food/Diet…" at bounding box center [612, 133] width 168 height 322
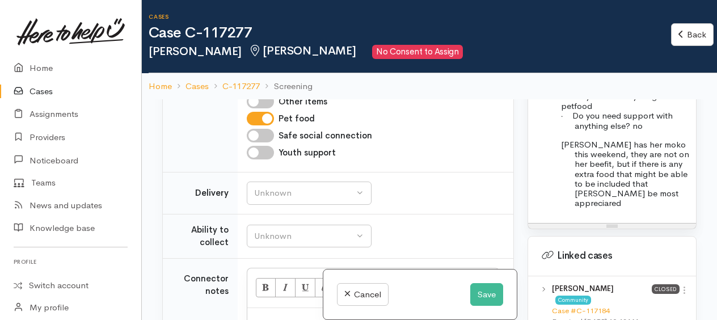
click at [672, 224] on div "Resize" at bounding box center [612, 226] width 168 height 5
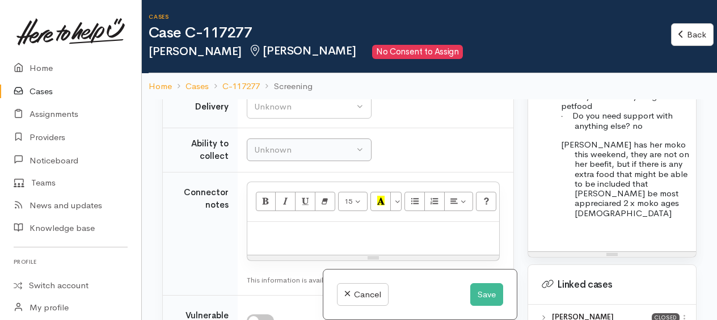
scroll to position [1146, 0]
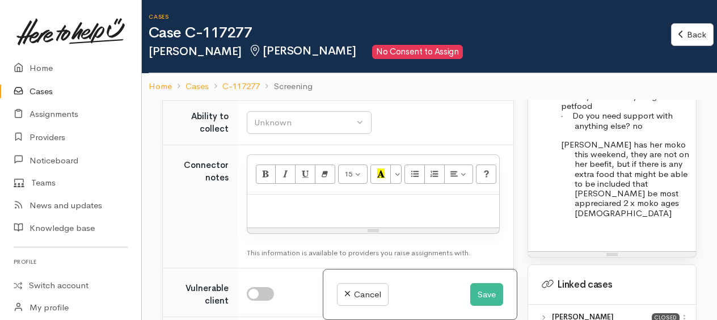
drag, startPoint x: 277, startPoint y: 128, endPoint x: 283, endPoint y: 146, distance: 19.2
click at [278, 86] on div "Unknown" at bounding box center [304, 79] width 100 height 13
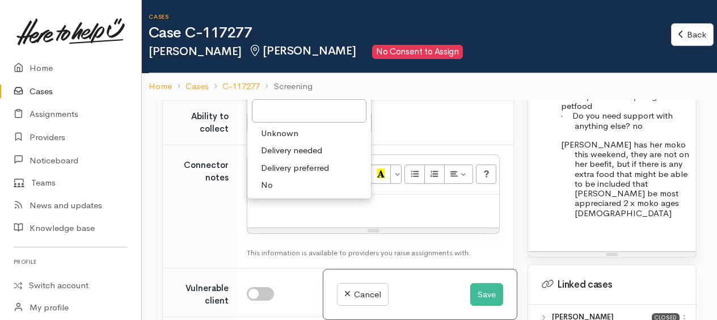
click at [280, 194] on link "No" at bounding box center [309, 185] width 124 height 18
select select "1"
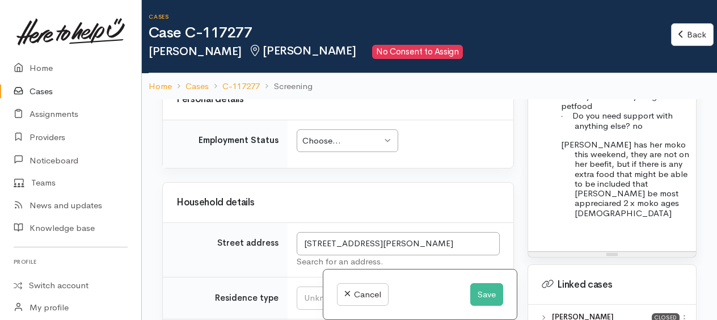
scroll to position [1486, 0]
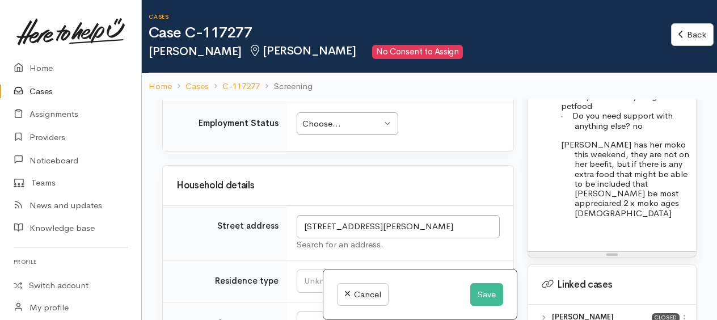
click at [315, 130] on div "Choose..." at bounding box center [341, 123] width 79 height 13
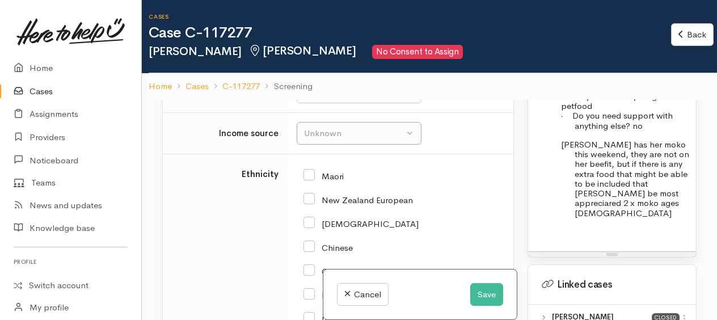
scroll to position [1679, 0]
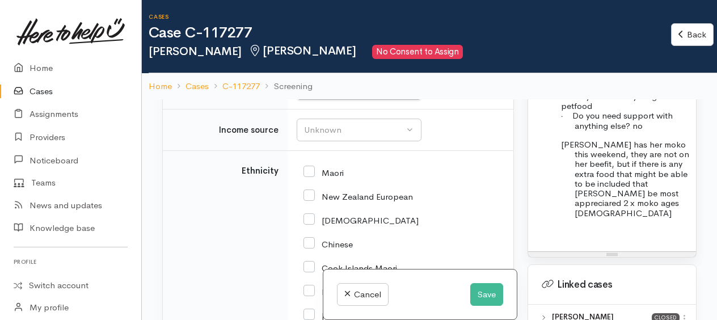
click at [310, 95] on div "Unknown" at bounding box center [354, 88] width 100 height 13
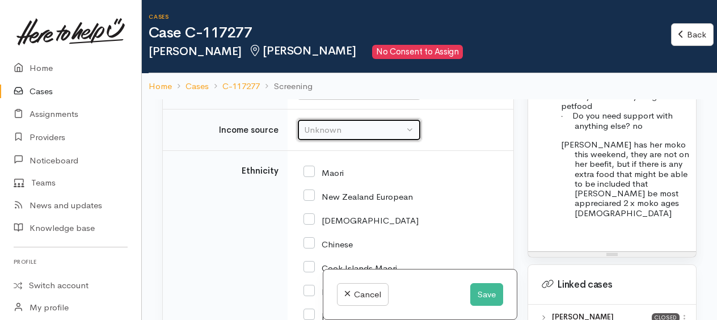
click at [324, 142] on button "Unknown" at bounding box center [359, 130] width 125 height 23
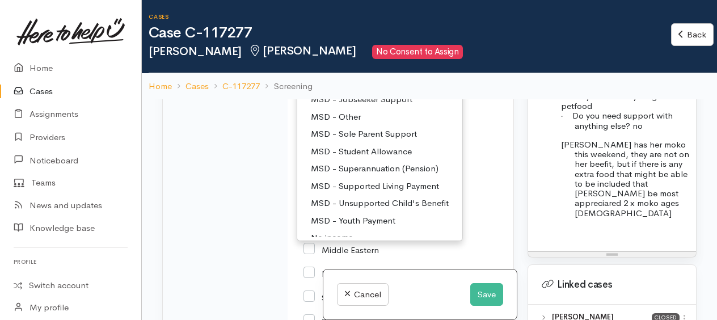
scroll to position [57, 0]
click at [340, 124] on span "MSD - Jobseeker Support" at bounding box center [362, 117] width 102 height 13
select select "4"
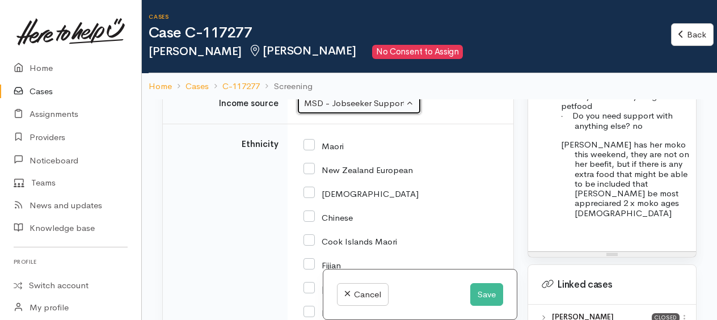
scroll to position [1649, 0]
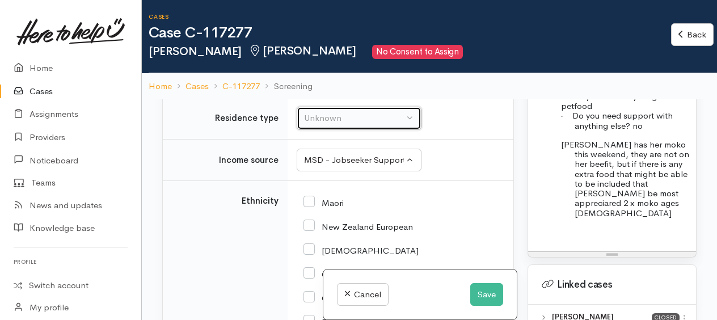
click at [336, 125] on div "Unknown" at bounding box center [354, 118] width 100 height 13
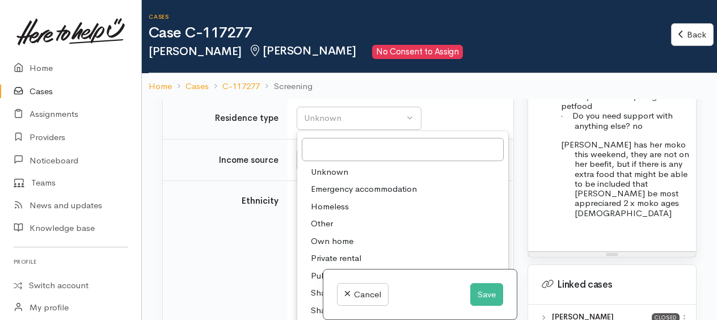
click at [540, 224] on div "FOOD SUPPORT Name: Alani Date of birth: 22/3/1968 Phone:   Address:   Food/Diet…" at bounding box center [612, 112] width 168 height 280
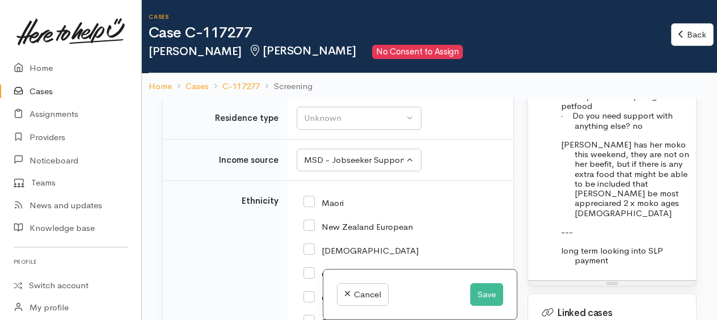
click at [614, 258] on p "long term looking into SLP payment" at bounding box center [633, 256] width 116 height 20
click at [340, 125] on div "Unknown" at bounding box center [354, 118] width 100 height 13
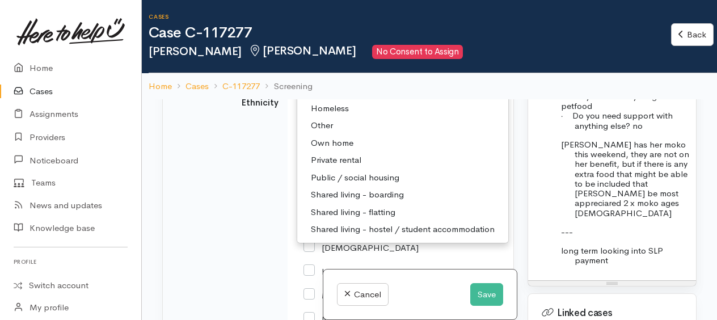
scroll to position [1762, 0]
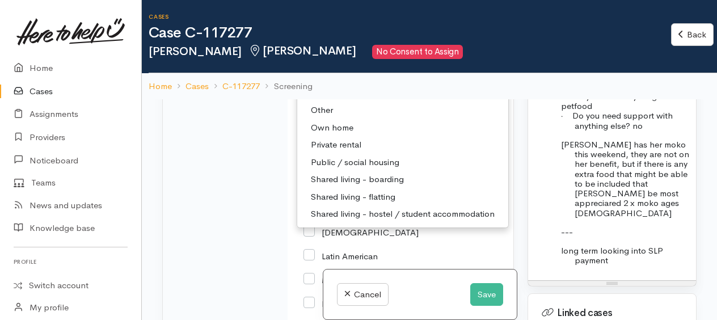
click at [357, 169] on span "Public / social housing" at bounding box center [355, 162] width 88 height 13
select select "3"
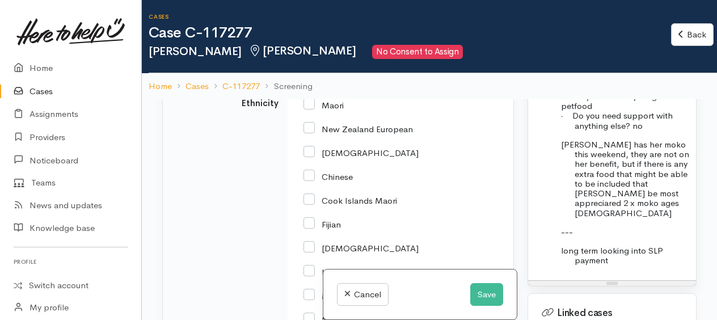
scroll to position [1722, 0]
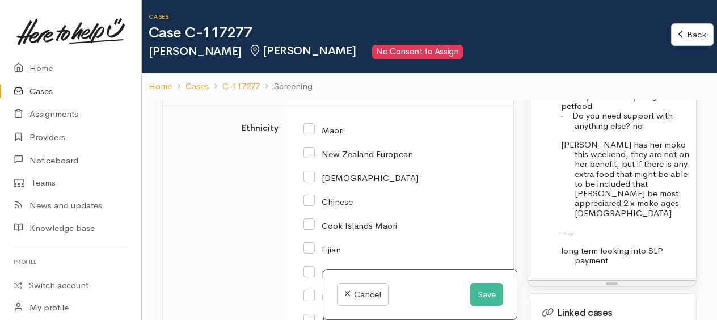
click at [311, 134] on input "Maori" at bounding box center [323, 129] width 40 height 10
checkbox input "true"
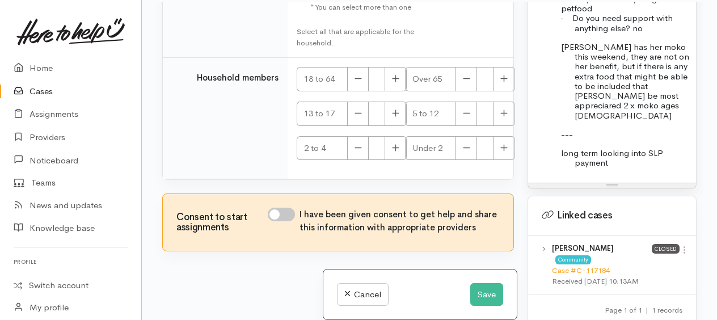
scroll to position [99, 0]
click at [278, 212] on input "I have been given consent to get help and share this information with appropria…" at bounding box center [281, 213] width 27 height 14
checkbox input "true"
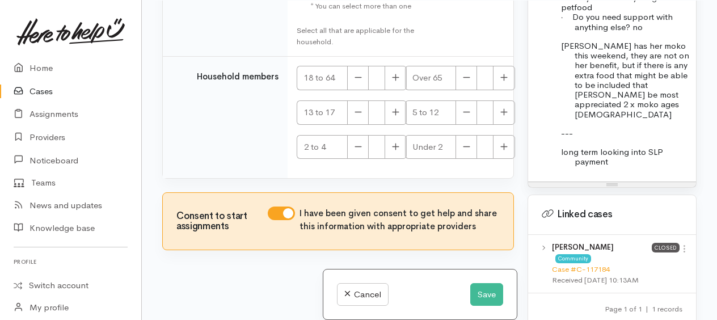
click at [551, 119] on div "FOOD SUPPORT Name: Alani Date of birth: 22/3/1968 Phone:   Address:   Food/Diet…" at bounding box center [612, 27] width 168 height 308
click at [549, 96] on div "FOOD SUPPORT Name: Alani Date of birth: 22/3/1968 Phone:   Address:   Food/Diet…" at bounding box center [612, 27] width 168 height 308
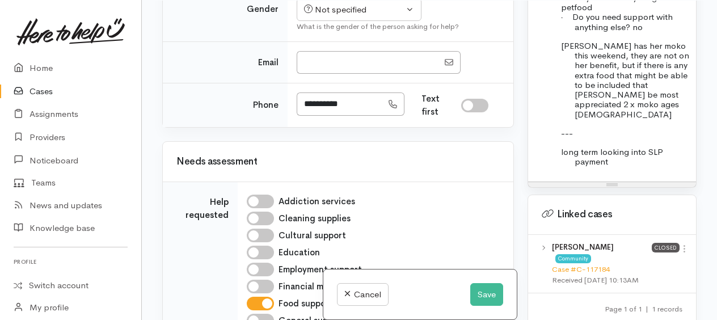
scroll to position [295, 0]
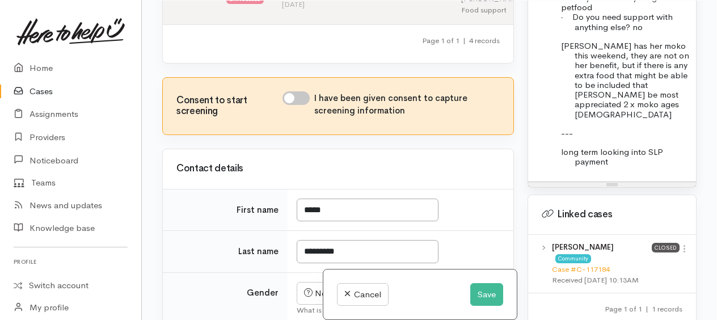
drag, startPoint x: 293, startPoint y: 151, endPoint x: 337, endPoint y: 132, distance: 48.3
click at [300, 105] on input "I have been given consent to capture screening information" at bounding box center [295, 98] width 27 height 14
checkbox input "true"
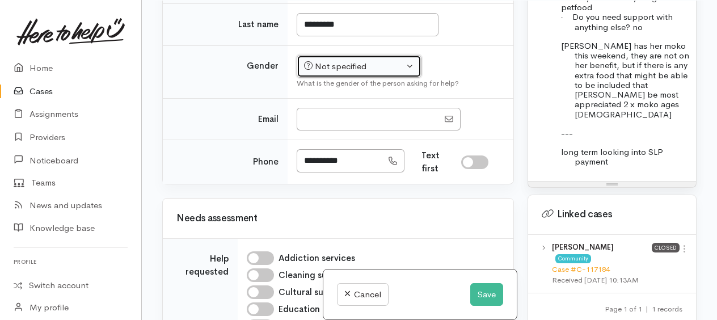
click at [377, 73] on div "Not specified" at bounding box center [354, 66] width 100 height 13
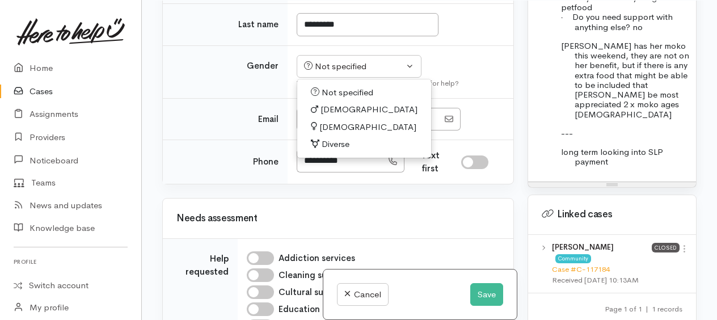
click at [339, 134] on span "Female" at bounding box center [367, 127] width 97 height 13
select select "Female"
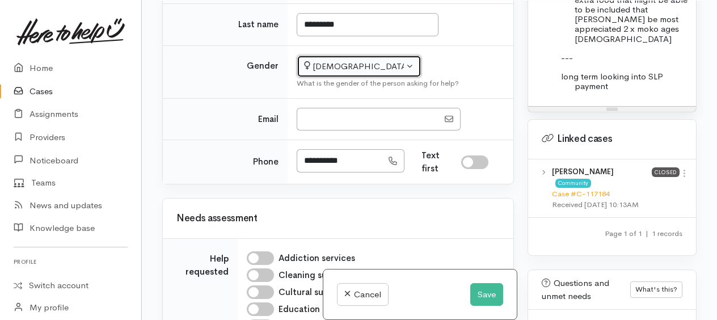
scroll to position [964, 0]
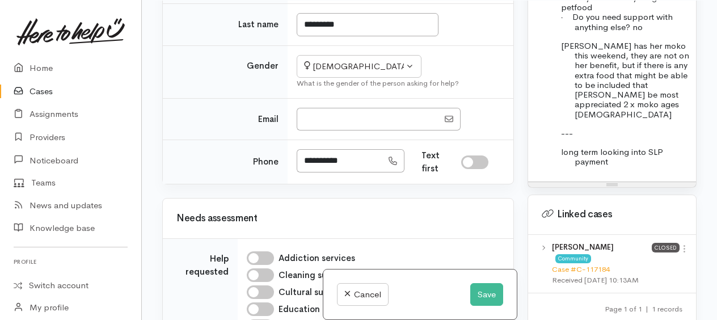
click at [636, 163] on div "FOOD SUPPORT Name: Alani Date of birth: 22/3/1968 Phone:   Address:   Food/Diet…" at bounding box center [612, 27] width 168 height 308
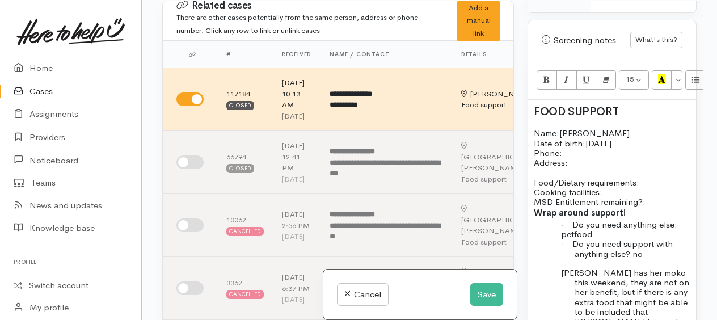
scroll to position [794, 0]
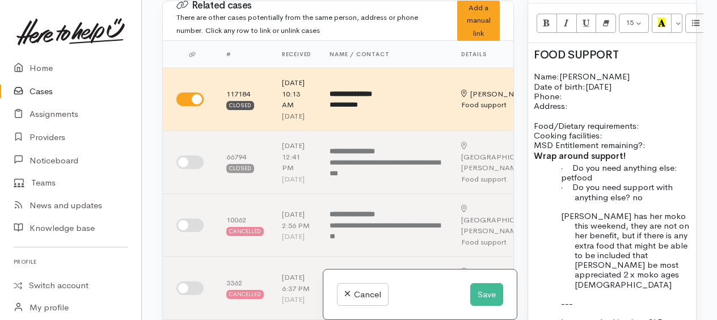
click at [601, 81] on p "Name: Alani Date of birth: 22/3/1968 Phone:" at bounding box center [612, 85] width 157 height 29
click at [596, 100] on p "Name: Alani Aramakutu Date of birth: 22/3/1968 Phone:" at bounding box center [612, 85] width 157 height 29
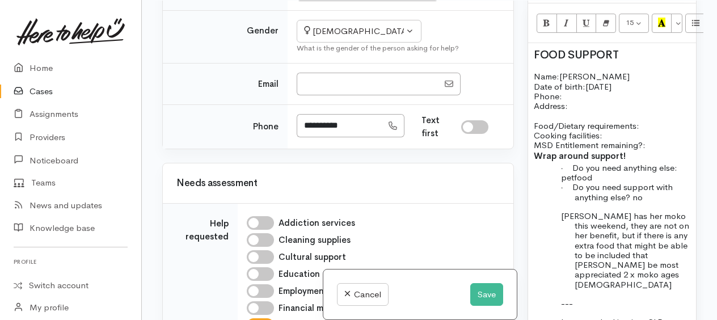
scroll to position [567, 0]
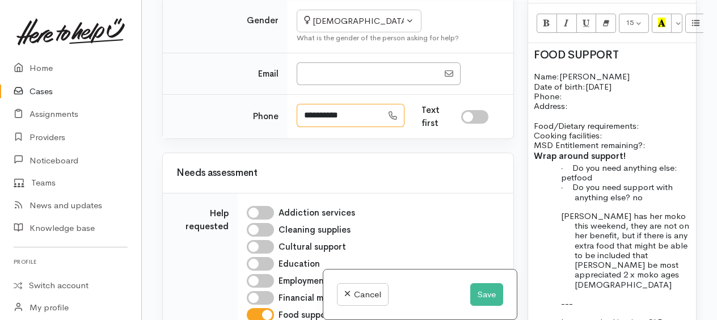
drag, startPoint x: 354, startPoint y: 163, endPoint x: 309, endPoint y: 158, distance: 45.7
click at [301, 127] on input "**********" at bounding box center [340, 115] width 86 height 23
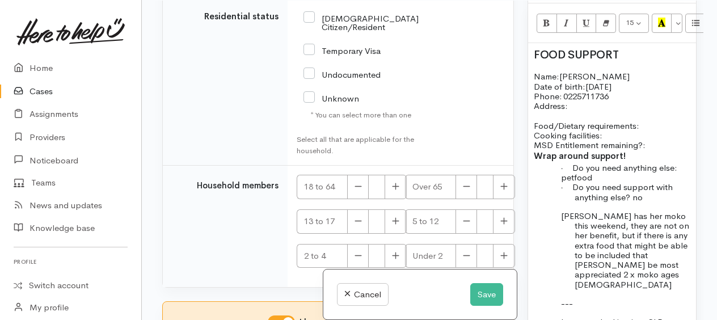
scroll to position [2110, 0]
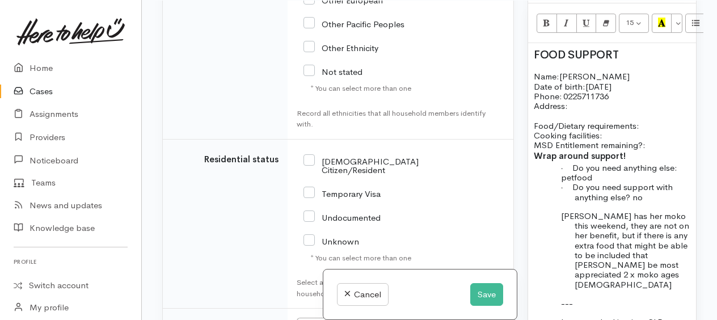
click at [314, 174] on input "NZ Citizen/Resident" at bounding box center [360, 164] width 115 height 19
checkbox input "true"
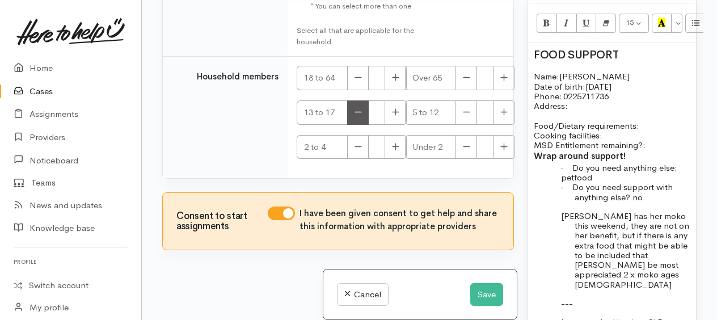
scroll to position [2394, 0]
click at [397, 81] on icon "button" at bounding box center [395, 77] width 7 height 9
type input "1"
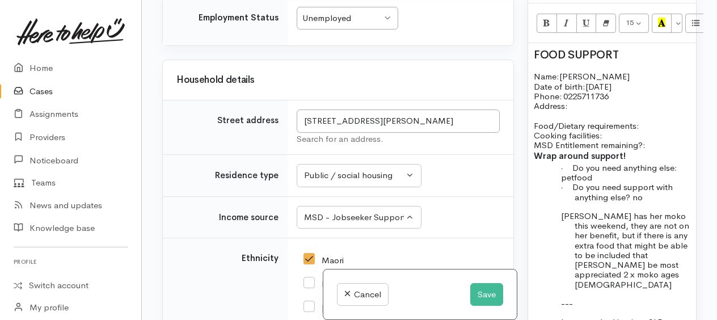
scroll to position [1429, 0]
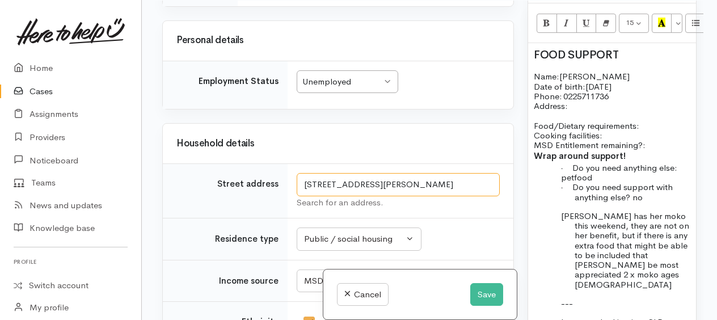
drag, startPoint x: 308, startPoint y: 228, endPoint x: 384, endPoint y: 226, distance: 76.0
click at [395, 196] on input "3 Aileen Place, Nawton, Hamilton, New Zealand" at bounding box center [398, 184] width 203 height 23
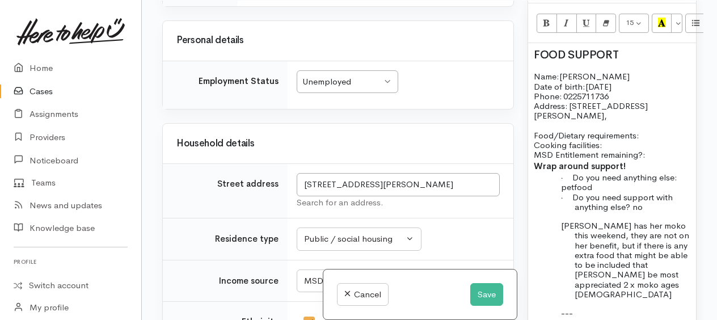
click at [648, 131] on p "Food/Dietary requirements: Cooking facilities: MSD Entitlement remaining?:" at bounding box center [612, 144] width 157 height 29
click at [615, 140] on p "Food/Dietary requirements: no Cooking facilities: MSD Entitlement remaining?:" at bounding box center [612, 144] width 157 height 29
click at [663, 146] on p "Food/Dietary requirements: no Cooking facilities: yes MSD Entitlement remaining…" at bounding box center [612, 144] width 157 height 29
click at [653, 150] on p "Food/Dietary requirements: no Cooking facilities: yes MSD Entitlement remaining…" at bounding box center [612, 144] width 157 height 29
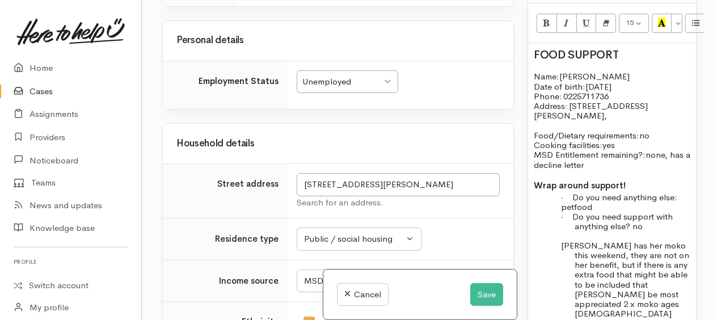
click at [680, 196] on p "· Do you need anything else:" at bounding box center [633, 197] width 116 height 10
click at [562, 203] on span "petfood" at bounding box center [576, 206] width 31 height 11
click at [677, 204] on p "Yes cat food please petfood" at bounding box center [633, 207] width 116 height 10
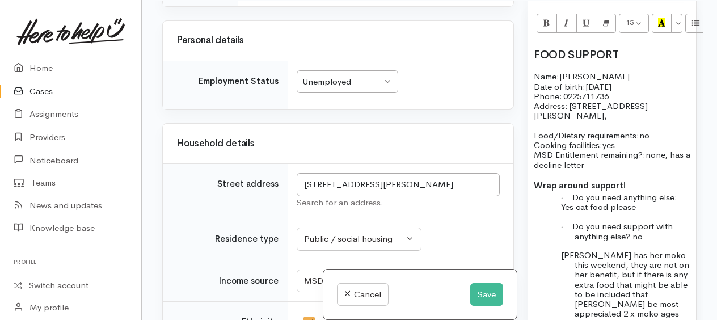
click at [656, 234] on p "· Do you need support with anything else? no" at bounding box center [633, 231] width 116 height 20
click at [656, 212] on p at bounding box center [633, 217] width 116 height 10
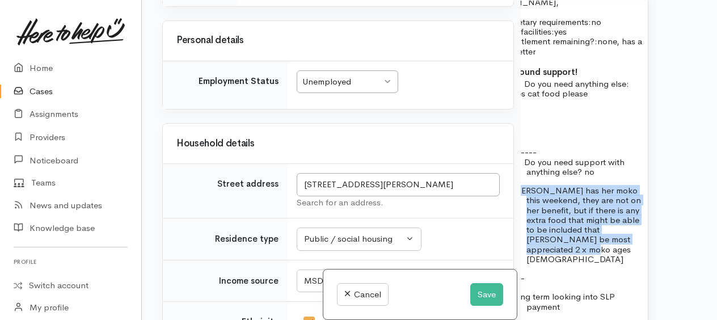
scroll to position [908, 75]
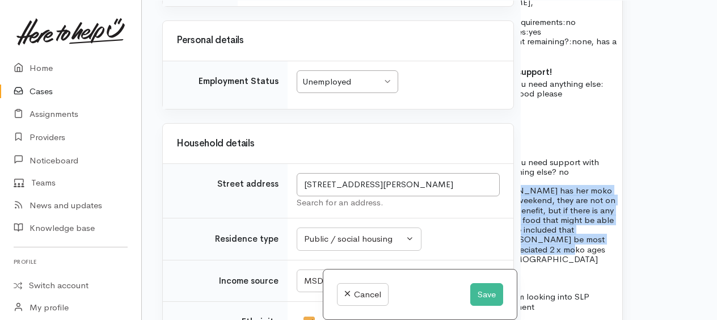
drag, startPoint x: 559, startPoint y: 185, endPoint x: 605, endPoint y: 245, distance: 75.7
click at [695, 247] on div "Warnings Add No warnings have been raised against this case Add Warning Title ●…" at bounding box center [612, 161] width 183 height 320
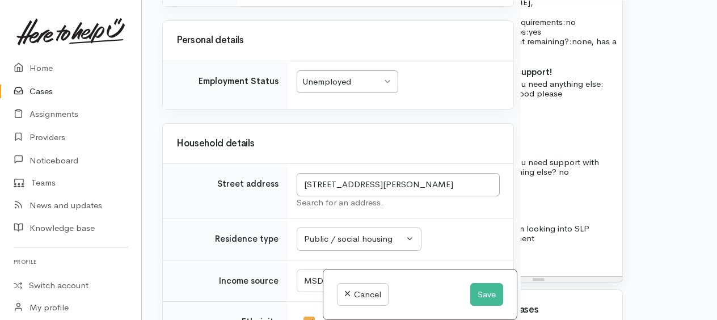
click at [529, 119] on p at bounding box center [559, 123] width 116 height 10
click at [535, 118] on p at bounding box center [559, 123] width 116 height 10
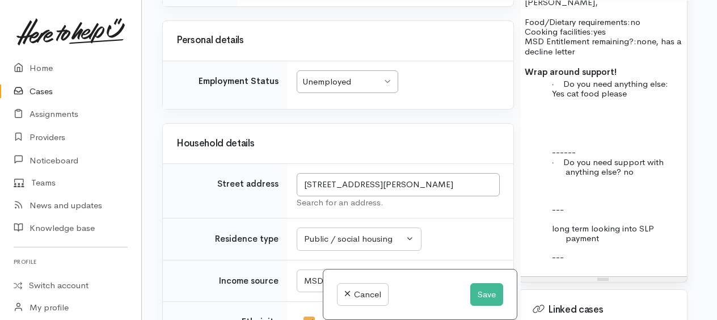
scroll to position [908, 6]
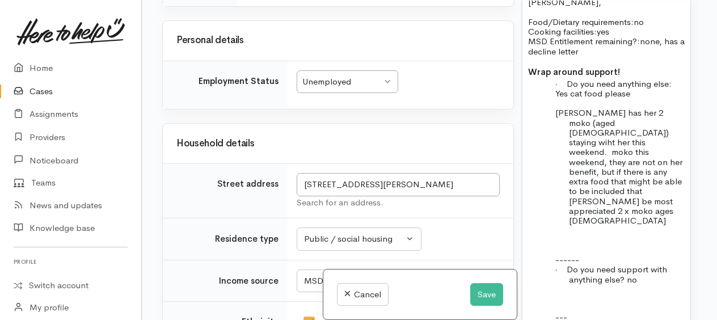
click at [608, 136] on span "Alani has her 2 moko (aged 5 and 2) staying wiht her this weekend. moko this we…" at bounding box center [618, 166] width 127 height 119
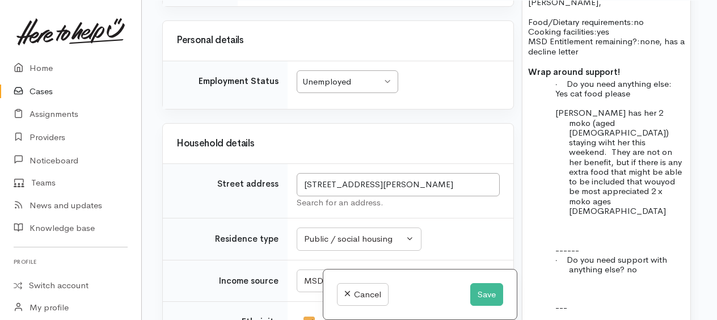
click at [658, 128] on span "Alani has her 2 moko (aged 5 and 2) staying wiht her this weekend. They are not…" at bounding box center [618, 161] width 126 height 109
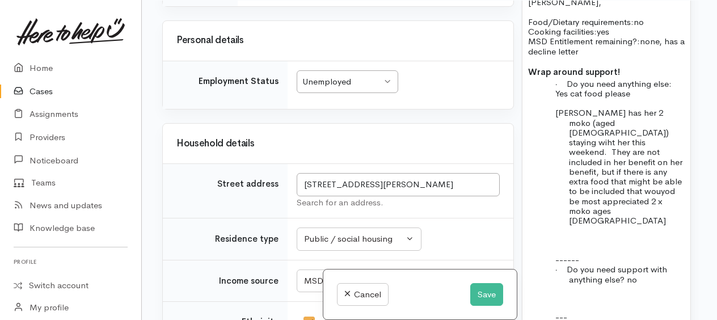
click at [616, 149] on span "Alani has her 2 moko (aged 5 and 2) staying wiht her this weekend. They are not…" at bounding box center [618, 166] width 127 height 119
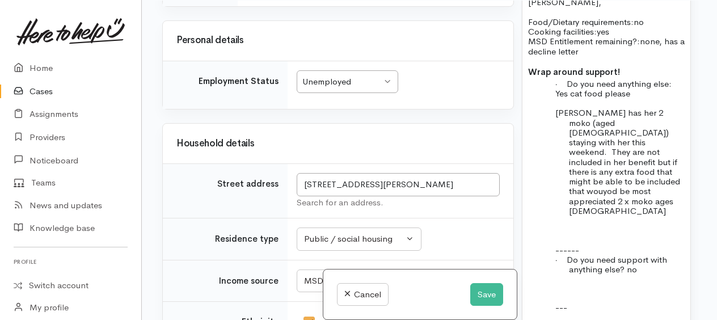
click at [630, 155] on span "Alani has her 2 moko (aged 5 and 2) staying with her this weekend. They are not…" at bounding box center [617, 161] width 125 height 109
click at [640, 157] on span "Alani has her 2 moko (aged 5 and 2) staying with her this weekend. They are not…" at bounding box center [618, 161] width 126 height 109
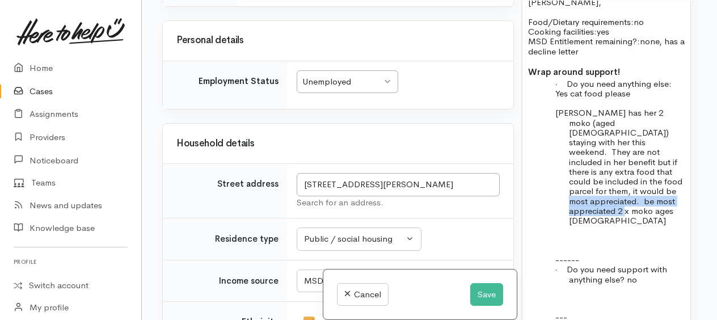
drag, startPoint x: 581, startPoint y: 193, endPoint x: 650, endPoint y: 202, distance: 69.7
click at [651, 202] on div "FOOD SUPPORT Name: Alani Aramakutu Date of birth: 22/3/1968 Phone:   0225711736…" at bounding box center [606, 157] width 168 height 454
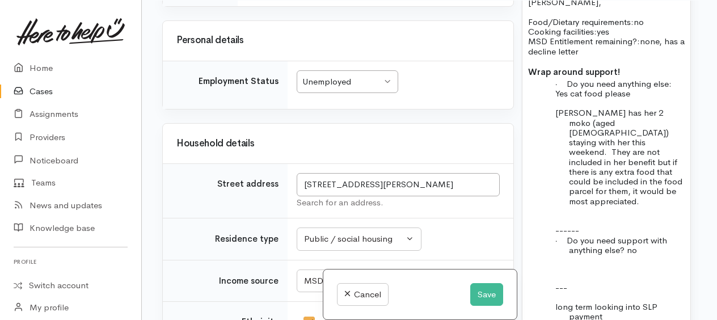
click at [664, 168] on p "Alani has her 2 moko (aged 5 and 2) staying with her this weekend. They are not…" at bounding box center [627, 157] width 116 height 98
click at [625, 185] on p "Alani has her 2 moko (aged 5 and 2) staying with her this weekend. They are not…" at bounding box center [627, 157] width 116 height 98
click at [583, 216] on p at bounding box center [627, 221] width 116 height 10
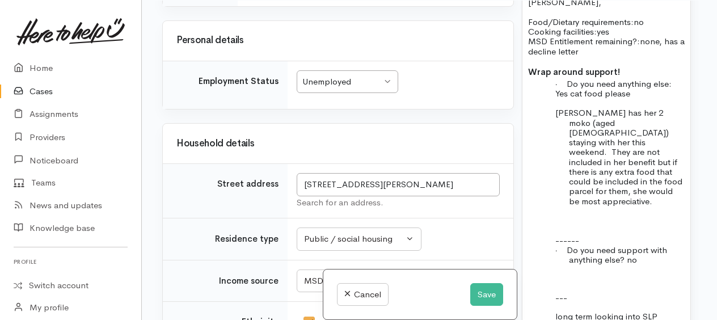
click at [634, 293] on p "---" at bounding box center [627, 298] width 116 height 10
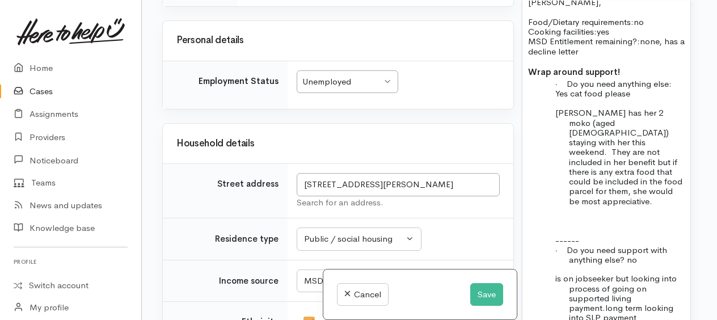
click at [648, 291] on p "is on jobseeker but looking into process of going on supported living payment. …" at bounding box center [627, 297] width 116 height 49
click at [553, 254] on div "FOOD SUPPORT Name: Alani Aramakutu Date of birth: 22/3/1968 Phone:   0225711736…" at bounding box center [606, 133] width 168 height 407
click at [644, 245] on p "· Do you need support with anything else? no" at bounding box center [627, 255] width 116 height 20
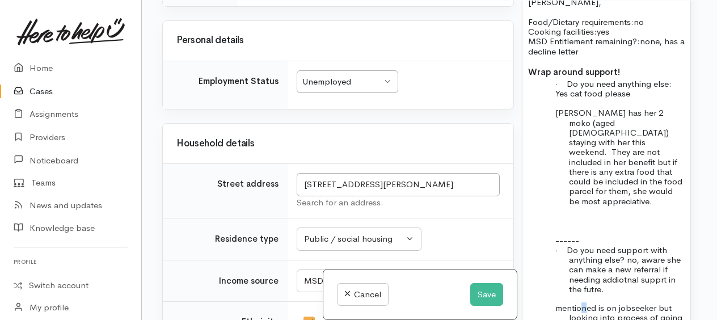
drag, startPoint x: 624, startPoint y: 258, endPoint x: 584, endPoint y: 271, distance: 42.5
click at [584, 272] on div "FOOD SUPPORT Name: Alani Aramakutu Date of birth: 22/3/1968 Phone:   0225711736…" at bounding box center [606, 148] width 168 height 436
click at [623, 244] on span "Do you need support with anything else? no, aware she can make a new referral i…" at bounding box center [624, 269] width 115 height 50
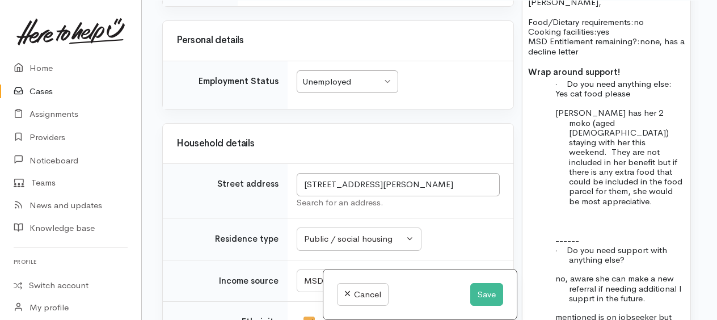
click at [596, 225] on p at bounding box center [627, 230] width 116 height 10
click at [583, 235] on p "------" at bounding box center [627, 240] width 116 height 10
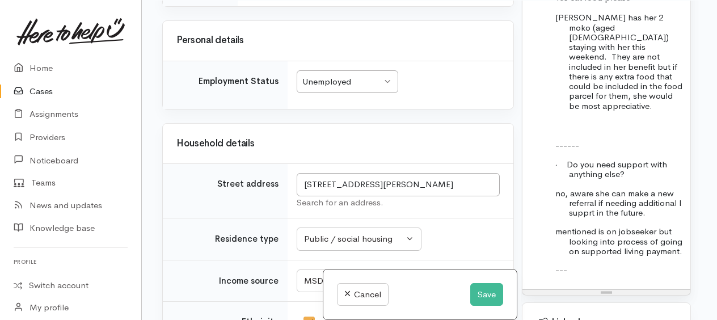
scroll to position [1021, 6]
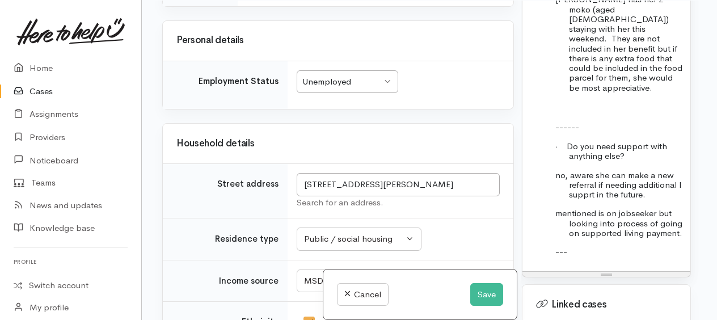
click at [580, 247] on p "---" at bounding box center [627, 252] width 116 height 10
click at [484, 298] on button "Save" at bounding box center [486, 294] width 33 height 23
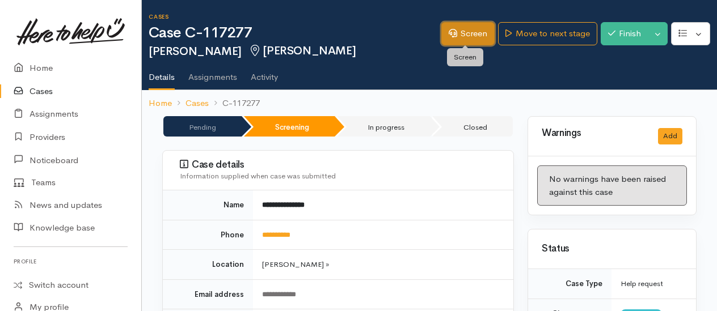
click at [479, 35] on link "Screen" at bounding box center [467, 33] width 53 height 23
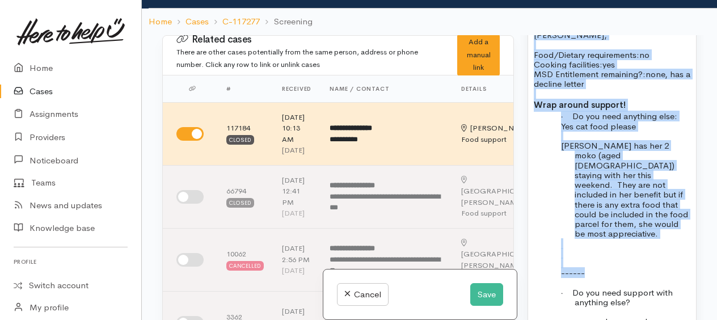
scroll to position [67, 0]
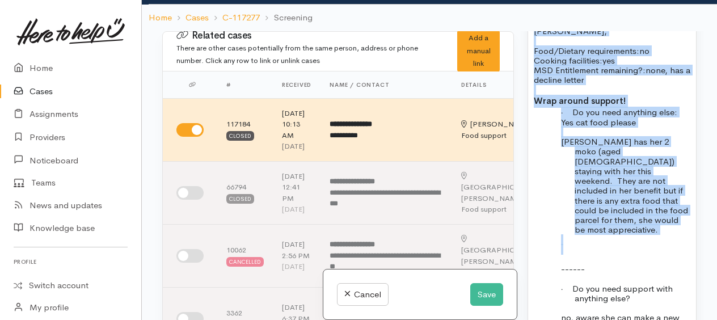
drag, startPoint x: 531, startPoint y: 137, endPoint x: 634, endPoint y: 298, distance: 190.9
click at [634, 300] on div "FOOD SUPPORT Name: Alani Aramakutu Date of birth: 22/3/1968 Phone:   0225711736…" at bounding box center [612, 186] width 168 height 455
copy div "Name: Alani Aramakutu Date of birth: 22/3/1968 Phone:   0225711736 Address:   3…"
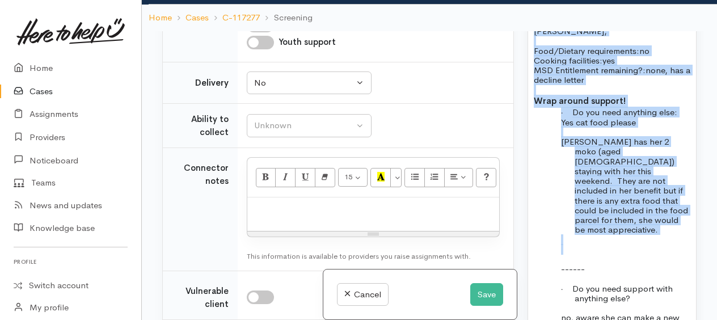
scroll to position [1191, 0]
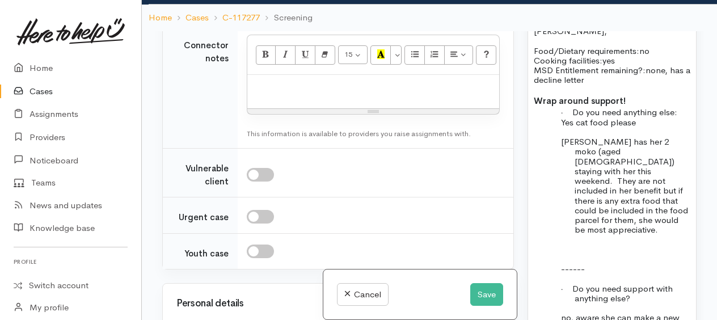
paste div
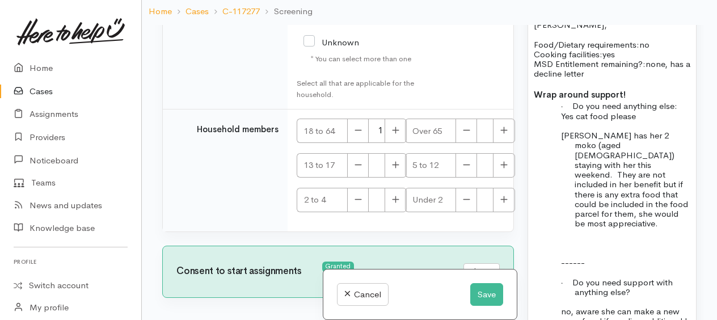
scroll to position [2609, 0]
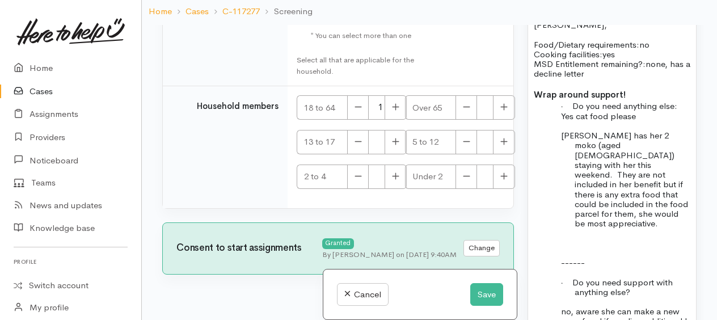
click at [504, 293] on div "Cancel Save" at bounding box center [419, 294] width 193 height 50
click at [476, 286] on button "Save" at bounding box center [486, 294] width 33 height 23
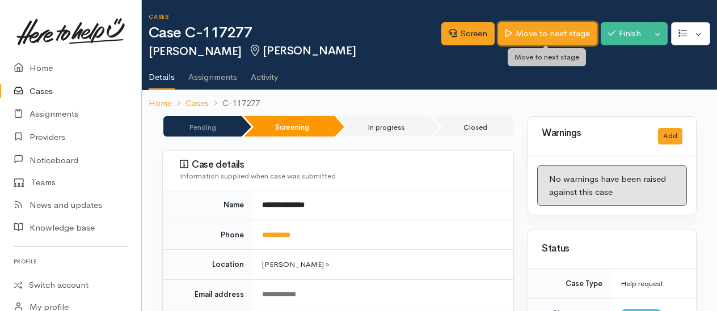
click at [529, 28] on link "Move to next stage" at bounding box center [547, 33] width 99 height 23
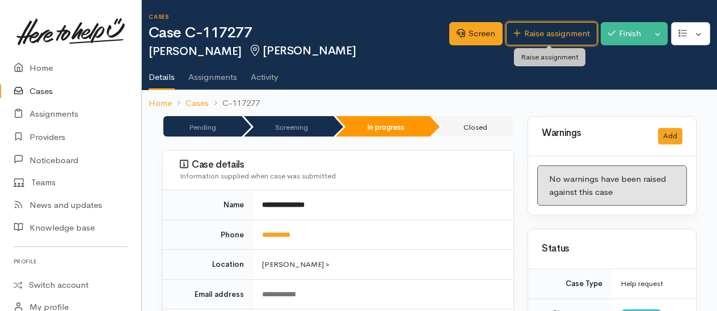
click at [529, 30] on link "Raise assignment" at bounding box center [551, 33] width 91 height 23
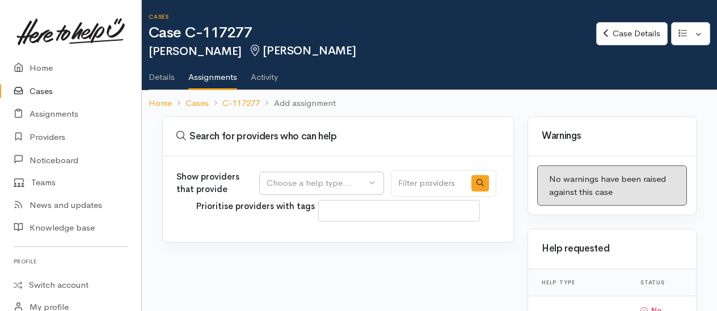
select select
click at [317, 180] on div "Choose a help type..." at bounding box center [317, 183] width 100 height 13
click at [306, 233] on span "Food support" at bounding box center [299, 237] width 53 height 13
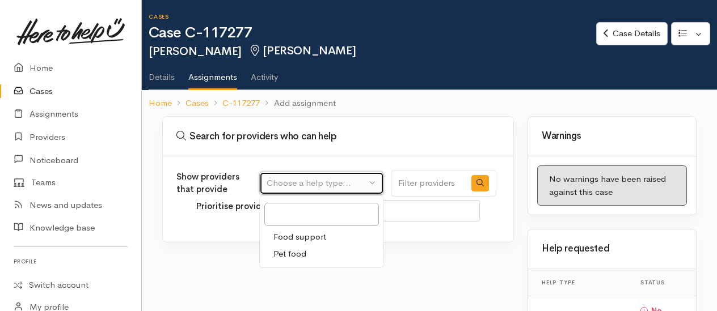
select select "3"
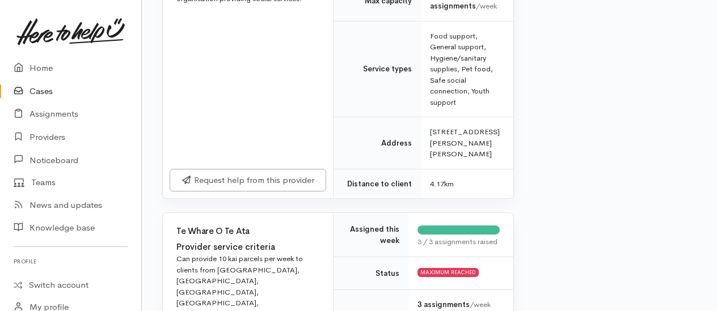
scroll to position [1588, 0]
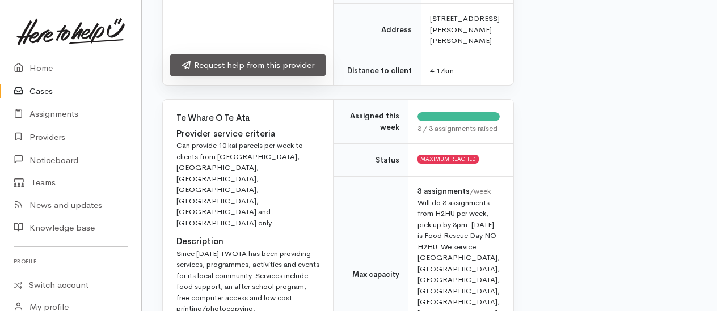
click at [233, 77] on link "Request help from this provider" at bounding box center [248, 65] width 157 height 23
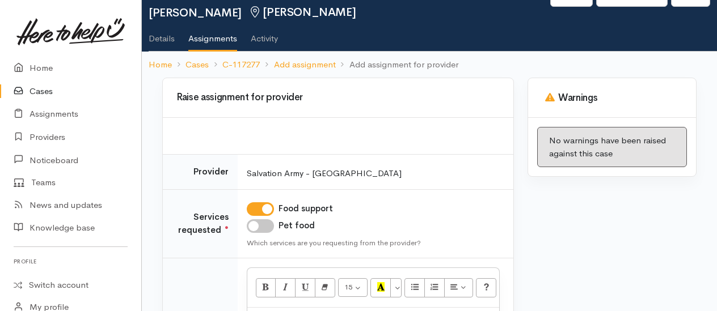
scroll to position [57, 0]
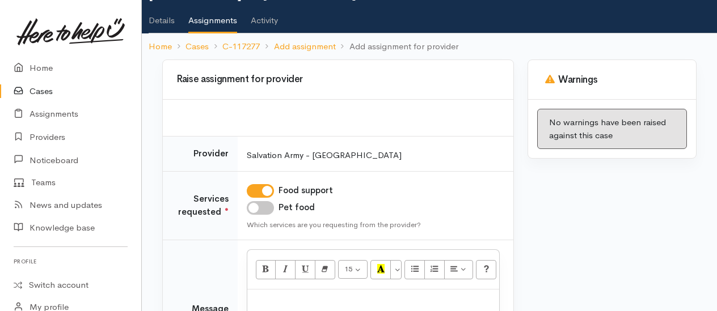
click at [263, 210] on input "Pet food" at bounding box center [260, 208] width 27 height 14
checkbox input "true"
click at [296, 296] on p at bounding box center [373, 302] width 241 height 13
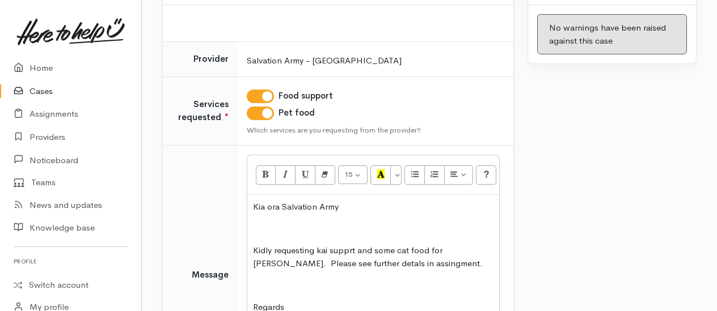
scroll to position [174, 0]
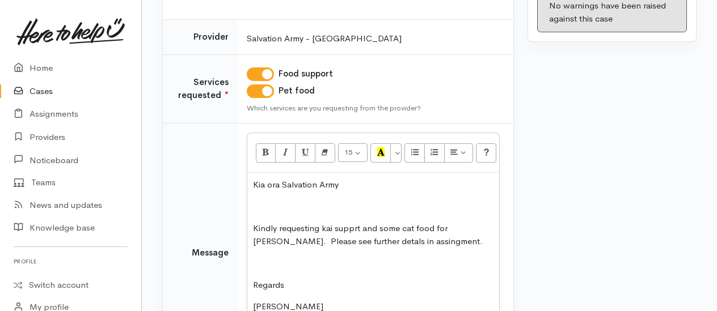
click at [357, 226] on p "Kindly requesting kai supprt and some cat food for Alani. Please see further de…" at bounding box center [373, 235] width 241 height 26
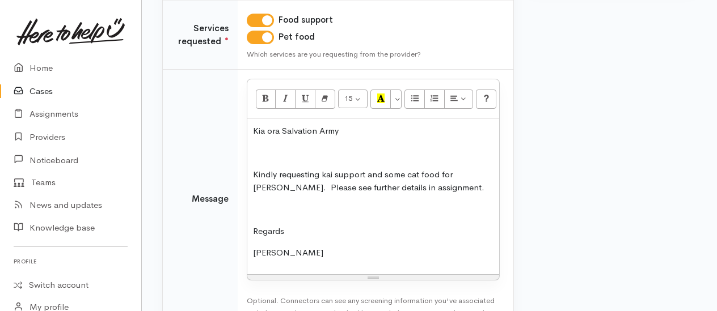
scroll to position [303, 0]
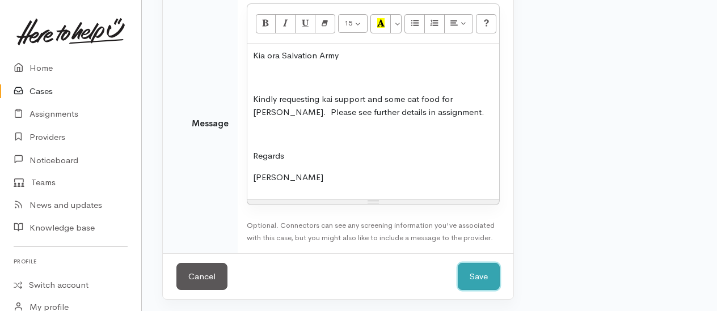
click at [492, 273] on button "Save" at bounding box center [479, 277] width 42 height 28
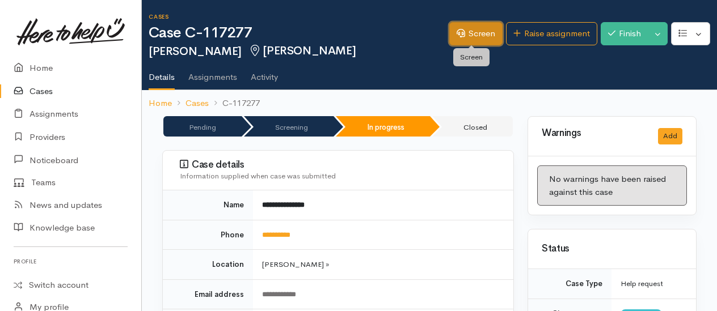
click at [475, 37] on link "Screen" at bounding box center [475, 33] width 53 height 23
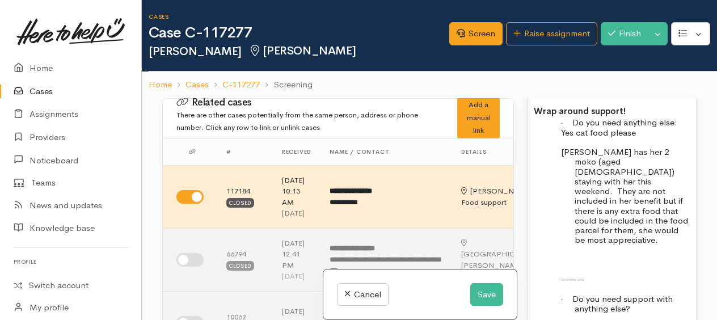
scroll to position [851, 0]
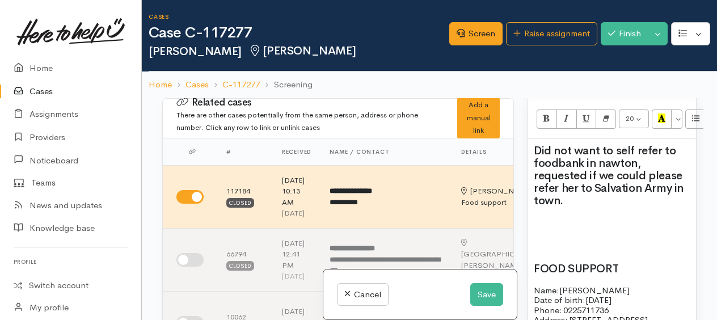
click at [618, 252] on h2 at bounding box center [612, 246] width 157 height 12
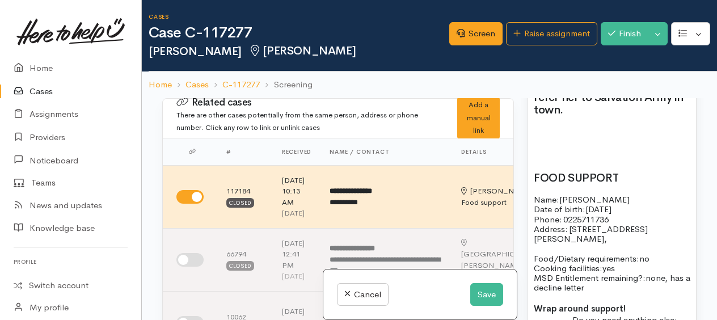
scroll to position [964, 0]
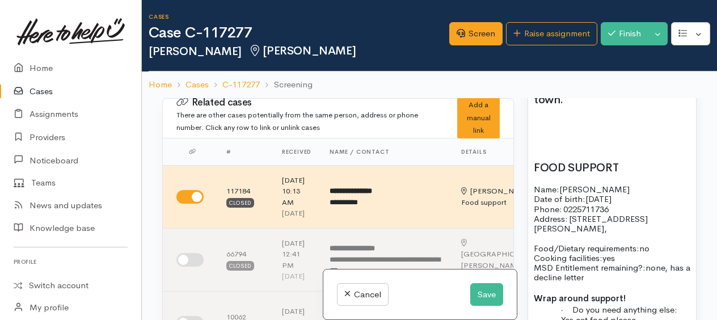
click at [545, 151] on h2 at bounding box center [612, 145] width 157 height 12
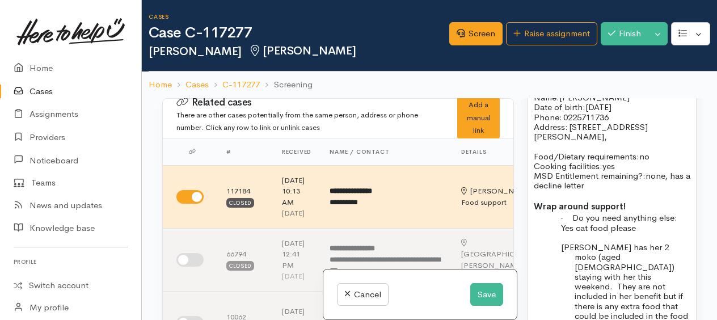
scroll to position [1191, 0]
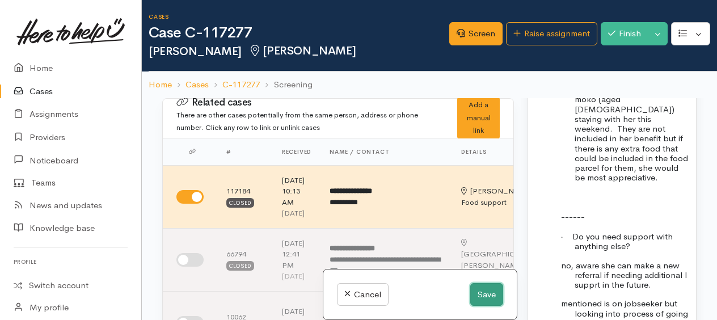
click at [486, 288] on button "Save" at bounding box center [486, 294] width 33 height 23
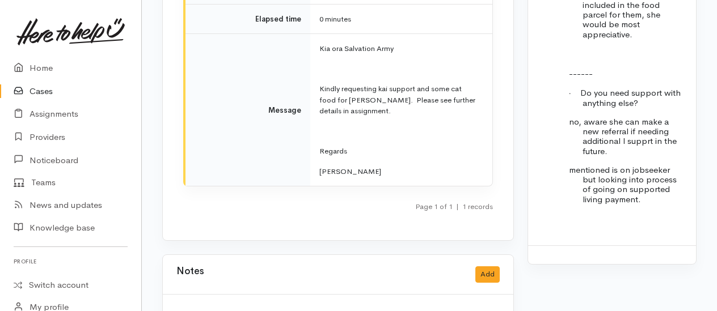
scroll to position [1475, 0]
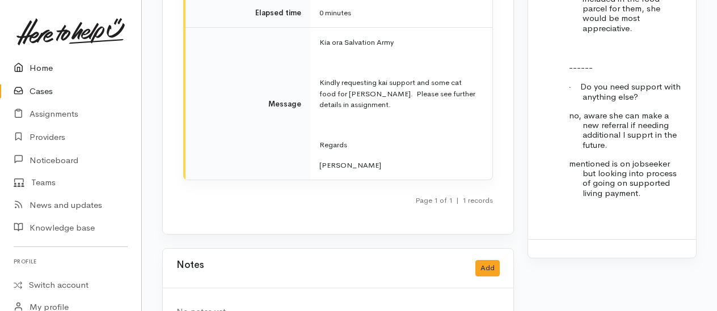
click at [43, 67] on link "Home" at bounding box center [70, 68] width 141 height 23
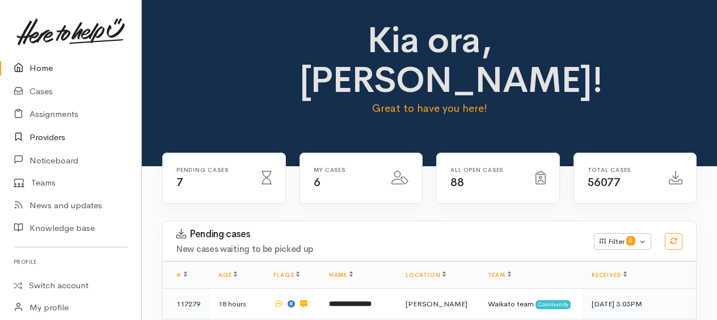
click at [62, 134] on link "Providers" at bounding box center [70, 137] width 141 height 23
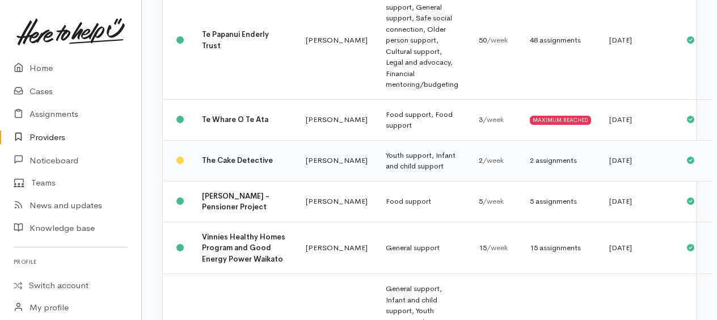
scroll to position [1872, 0]
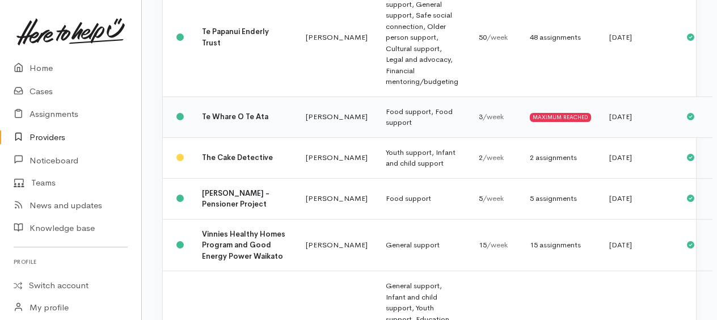
click at [232, 137] on td "Te Whare O Te Ata" at bounding box center [245, 116] width 104 height 41
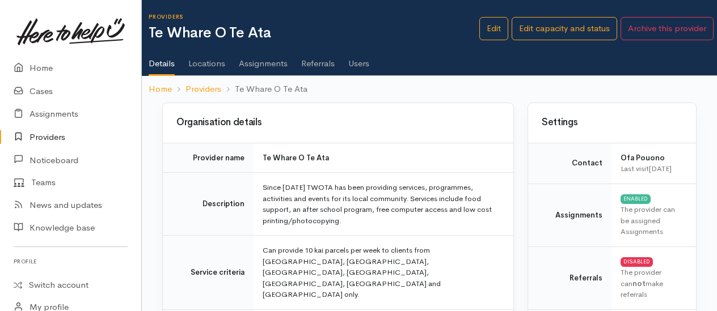
click at [268, 61] on link "Assignments" at bounding box center [263, 60] width 49 height 32
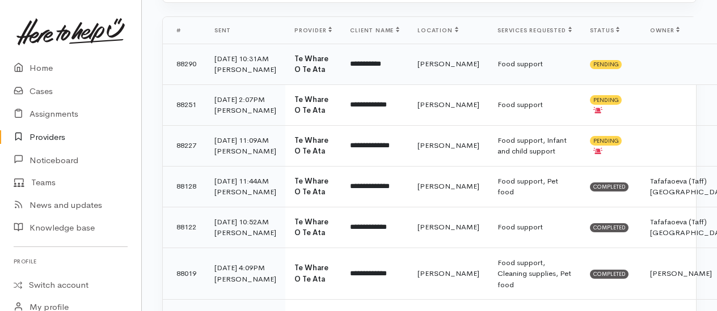
scroll to position [227, 0]
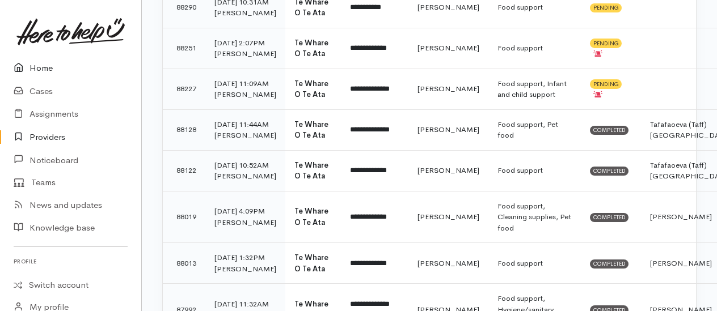
click at [28, 68] on icon at bounding box center [22, 68] width 16 height 14
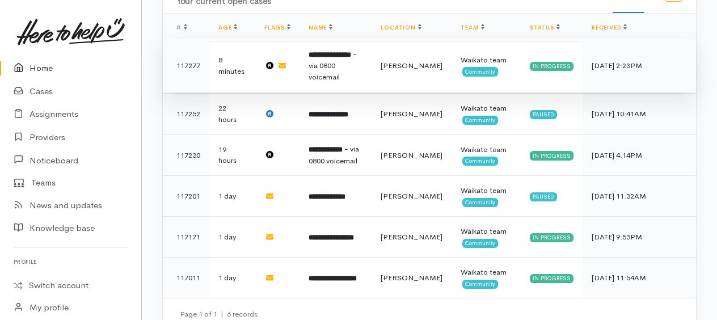
scroll to position [543, 0]
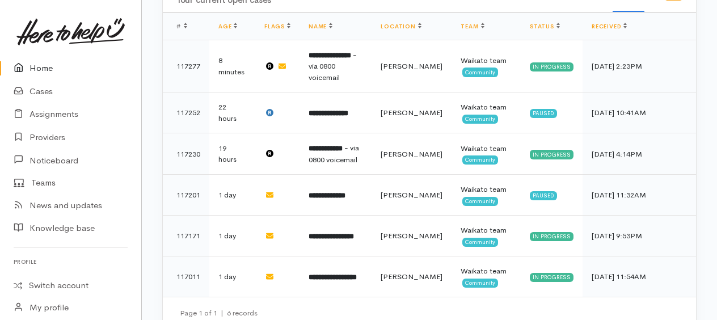
click at [44, 68] on link "Home" at bounding box center [70, 68] width 141 height 23
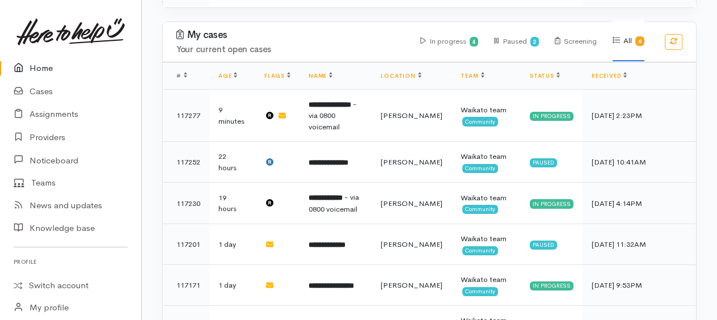
scroll to position [543, 0]
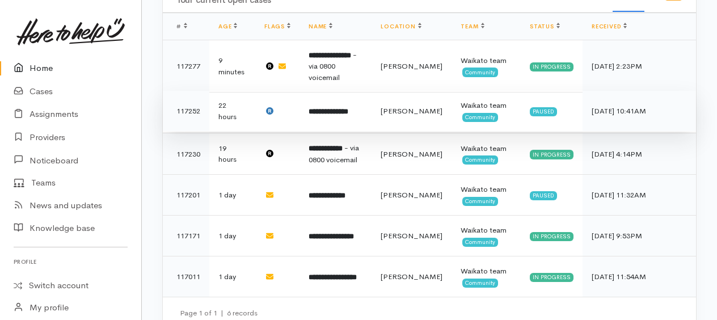
click at [331, 108] on b "**********" at bounding box center [329, 111] width 40 height 7
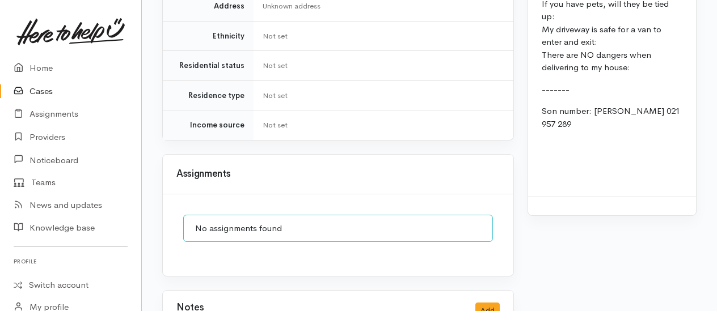
scroll to position [1078, 0]
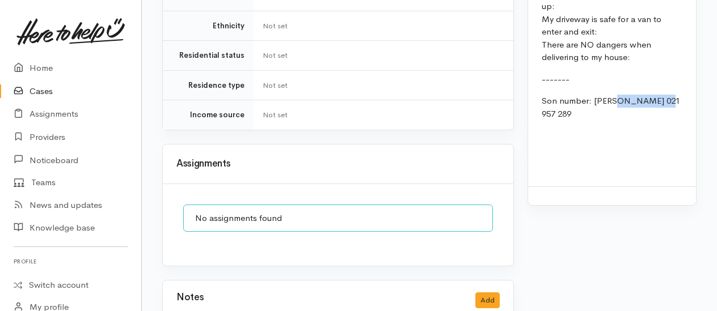
drag, startPoint x: 669, startPoint y: 94, endPoint x: 615, endPoint y: 94, distance: 53.9
click at [615, 95] on p "Son number: Sean 021 957 289" at bounding box center [612, 108] width 141 height 26
copy span "021 957 289"
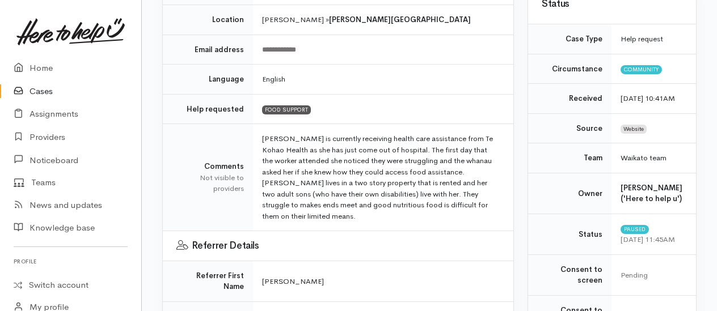
scroll to position [284, 0]
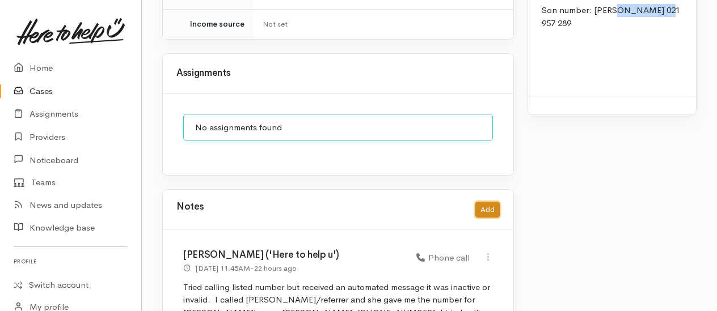
click at [484, 202] on button "Add" at bounding box center [487, 210] width 24 height 16
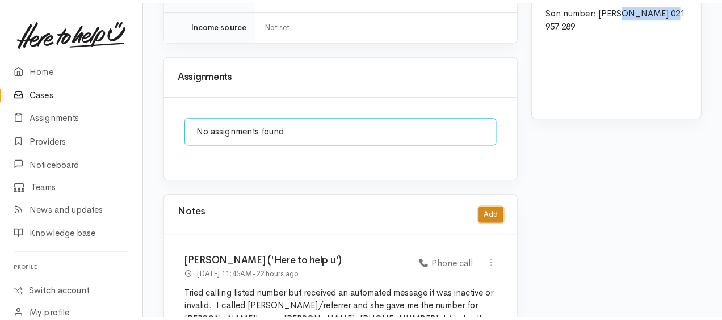
scroll to position [1149, 0]
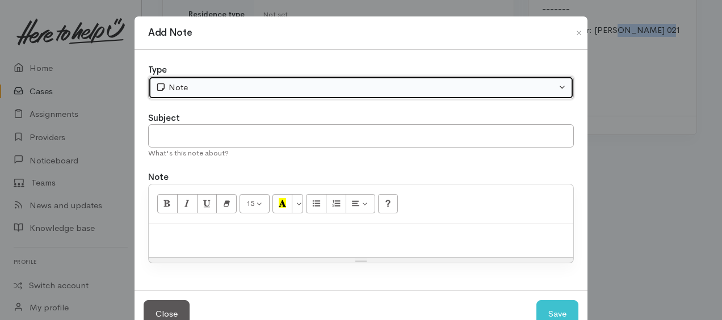
click at [245, 86] on div "Note" at bounding box center [355, 87] width 400 height 13
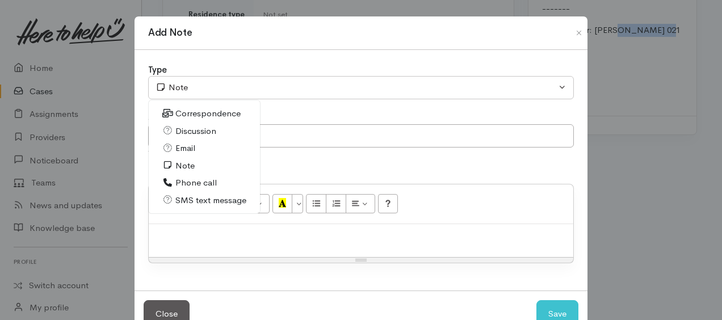
click at [193, 180] on span "Phone call" at bounding box center [195, 182] width 41 height 13
select select "3"
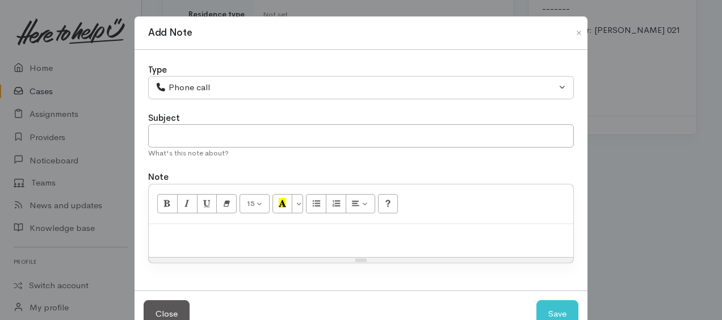
click at [214, 238] on p at bounding box center [360, 236] width 413 height 13
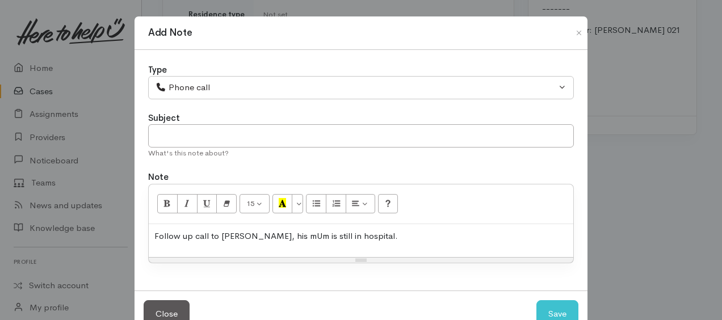
click at [275, 236] on p "Follow up call to Sean, his mUm is still in hospital." at bounding box center [360, 236] width 413 height 13
click at [345, 230] on p "Follow up call to Sean, his Mum is still in hospital." at bounding box center [360, 236] width 413 height 13
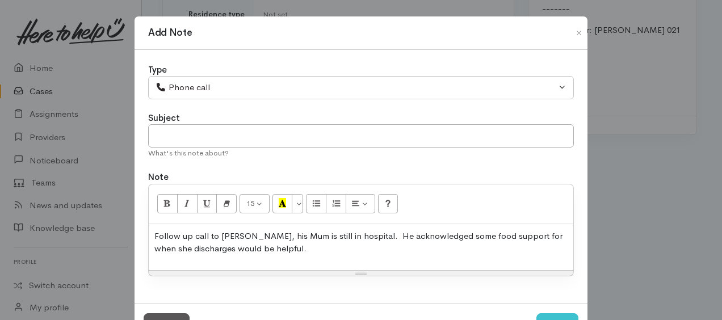
drag, startPoint x: 288, startPoint y: 258, endPoint x: 288, endPoint y: 252, distance: 5.7
click at [288, 258] on div "Follow up call to Sean, his Mum is still in hospital. He acknowledged some food…" at bounding box center [361, 247] width 424 height 46
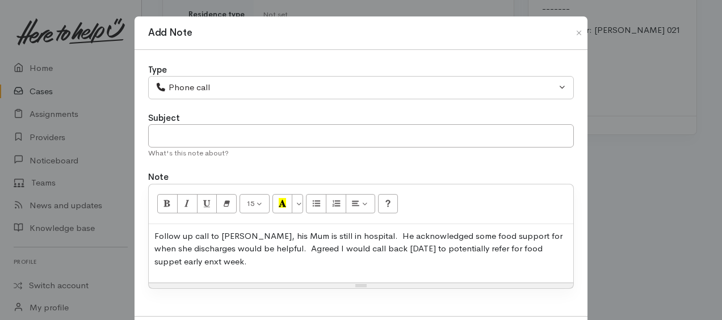
drag, startPoint x: 499, startPoint y: 251, endPoint x: 488, endPoint y: 264, distance: 17.3
click at [488, 264] on p "Follow up call to Sean, his Mum is still in hospital. He acknowledged some food…" at bounding box center [360, 249] width 413 height 39
click at [388, 246] on p "Follow up call to Sean, his Mum is still in hospital. He acknowledged some food…" at bounding box center [360, 249] width 413 height 39
click at [436, 246] on p "Follow up call to Sean, his Mum is still in hospital. He acknowledged some food…" at bounding box center [360, 249] width 413 height 39
drag, startPoint x: 497, startPoint y: 248, endPoint x: 525, endPoint y: 255, distance: 28.6
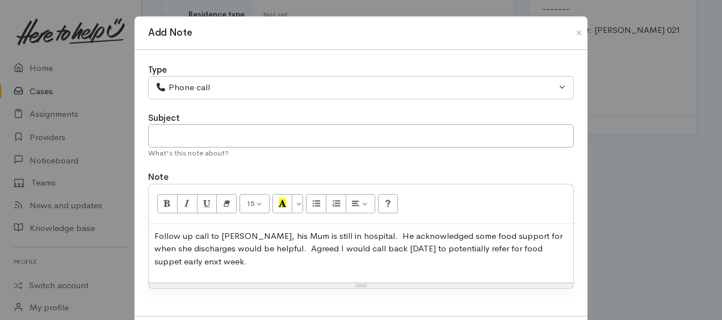
click at [528, 261] on p "Follow up call to Sean, his Mum is still in hospital. He acknowledged some food…" at bounding box center [360, 249] width 413 height 39
drag, startPoint x: 494, startPoint y: 245, endPoint x: 526, endPoint y: 232, distance: 34.9
click at [495, 245] on p "Follow up call to Sean, his Mum is still in hospital. He acknowledged some food…" at bounding box center [360, 249] width 413 height 39
click at [192, 260] on p "Follow up call to Sean, his Mum is still in hospital. He acknowledged some food…" at bounding box center [360, 249] width 413 height 39
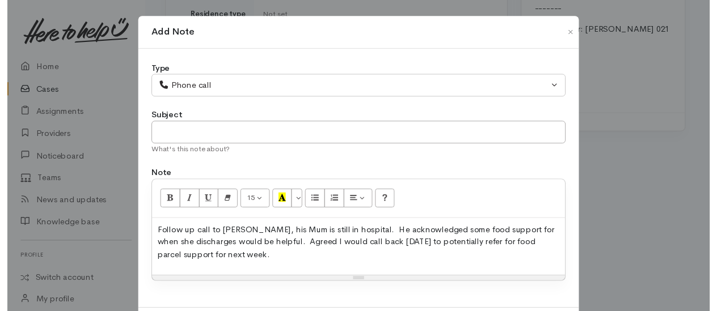
scroll to position [56, 0]
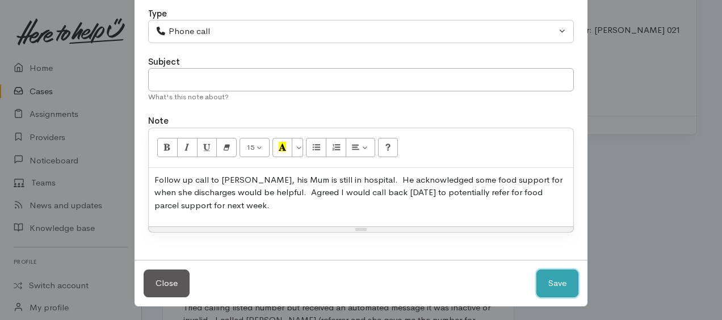
click at [566, 289] on button "Save" at bounding box center [557, 283] width 42 height 28
select select "1"
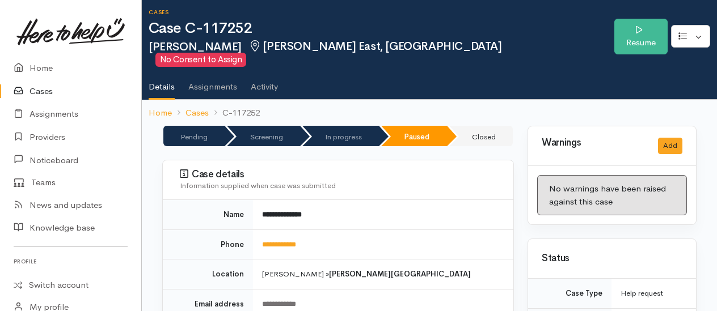
scroll to position [0, 0]
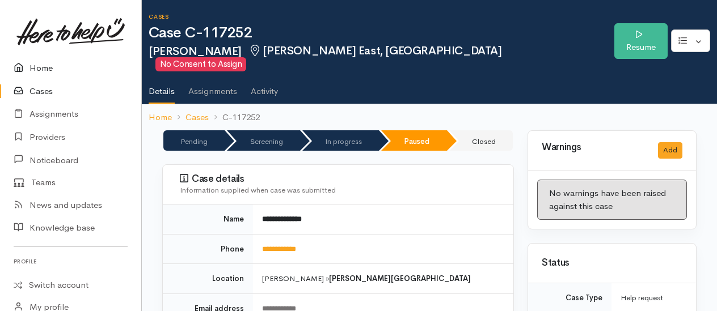
click at [34, 68] on link "Home" at bounding box center [70, 68] width 141 height 23
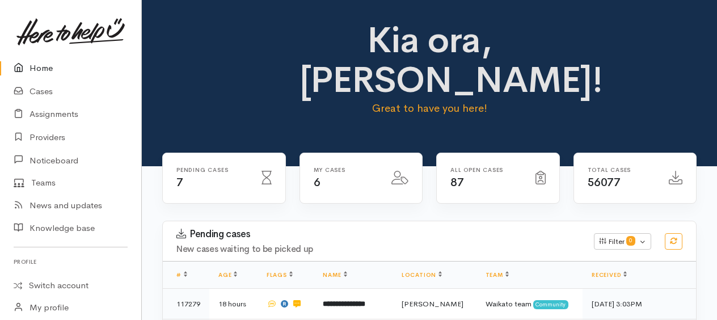
click at [40, 70] on link "Home" at bounding box center [70, 68] width 141 height 23
